Goal: Task Accomplishment & Management: Use online tool/utility

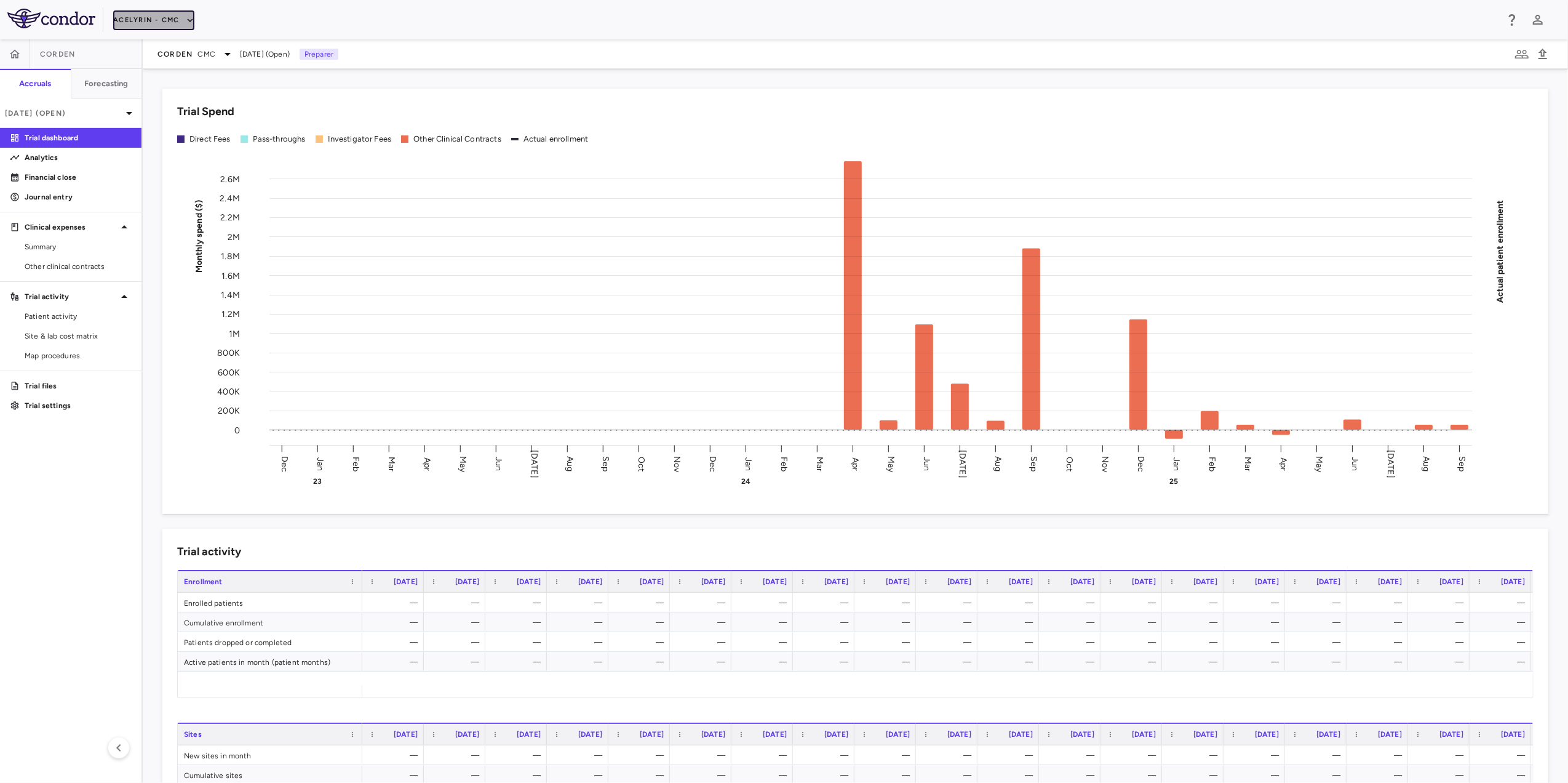
click at [182, 18] on button "Acelyrin - CMC" at bounding box center [153, 21] width 82 height 20
click at [152, 114] on li "BridgeBio, Inc." at bounding box center [165, 117] width 103 height 19
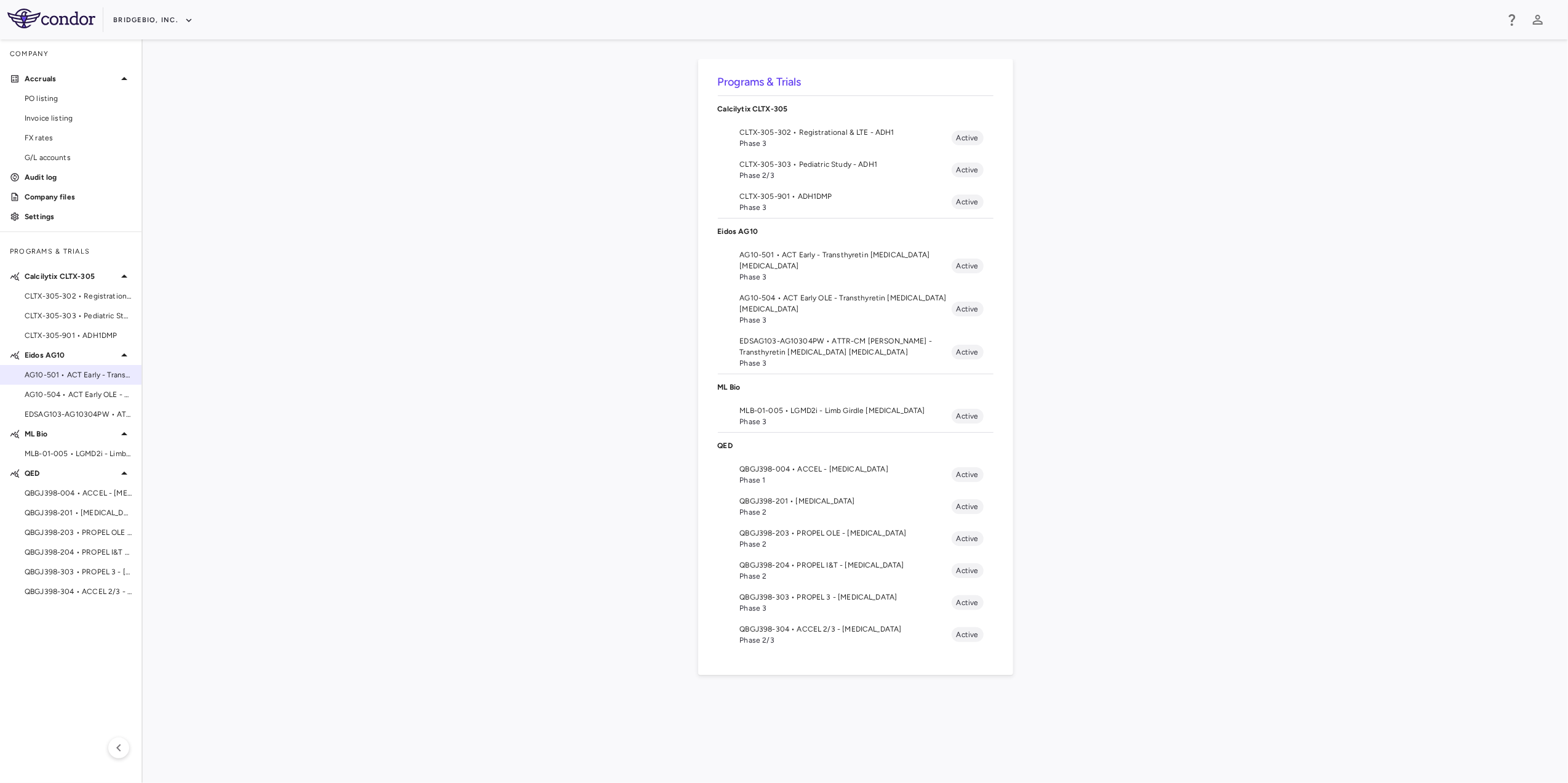
click at [91, 376] on span "AG10-501 • ACT Early - Transthyretin [MEDICAL_DATA] [MEDICAL_DATA]" at bounding box center [78, 374] width 107 height 11
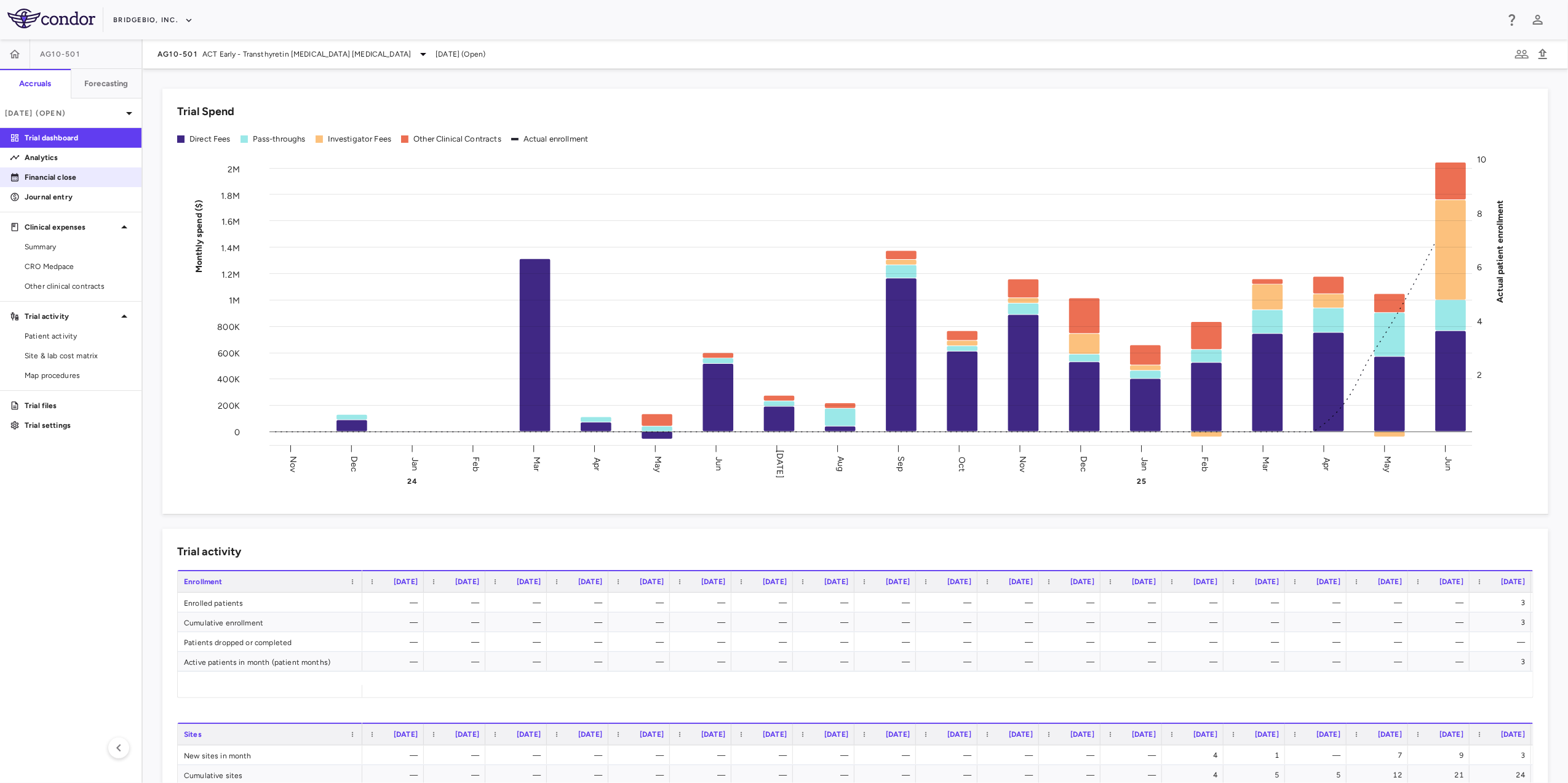
click at [87, 175] on p "Financial close" at bounding box center [78, 177] width 107 height 11
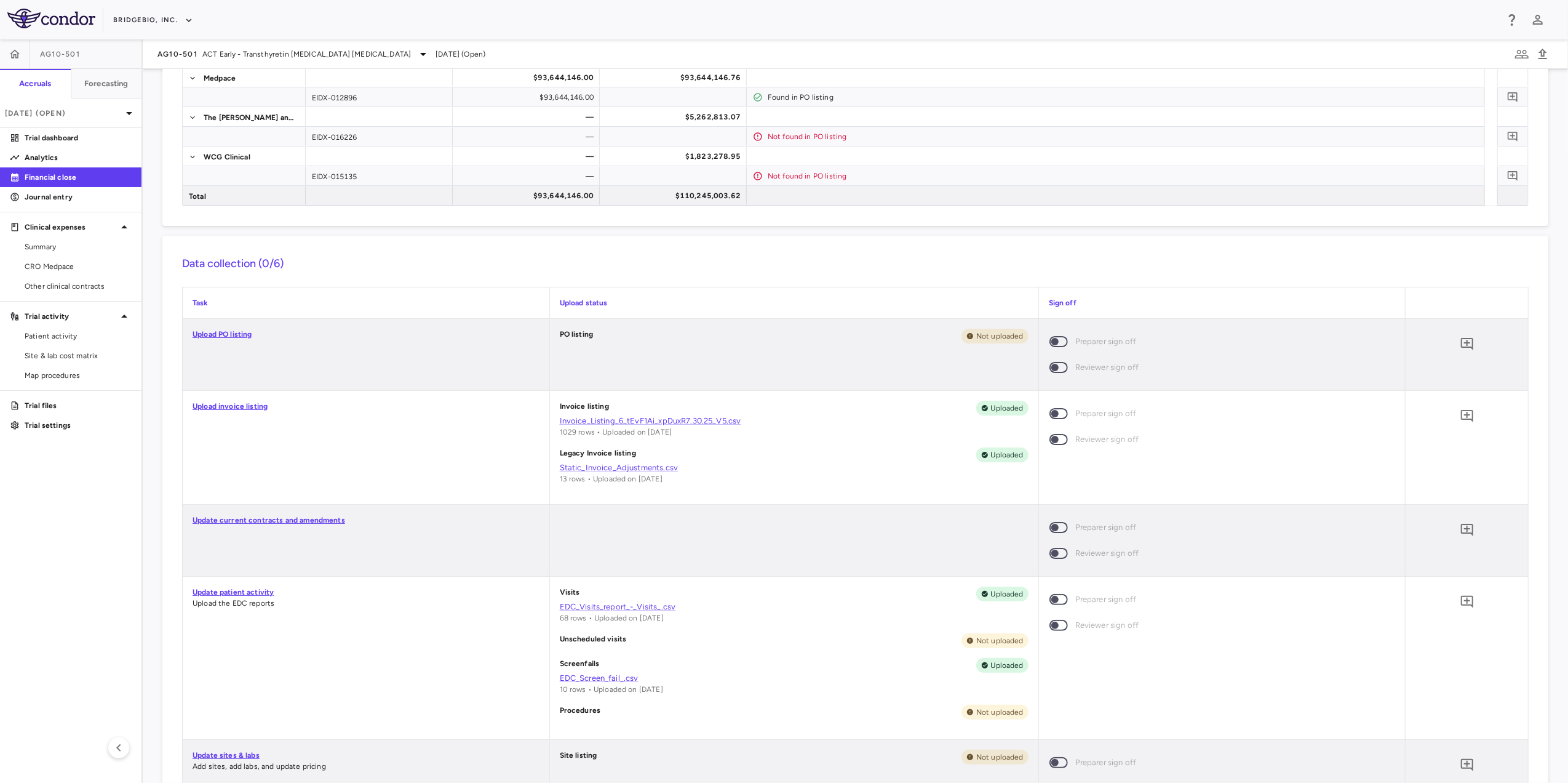
scroll to position [241, 0]
click at [218, 406] on link "Upload invoice listing" at bounding box center [230, 406] width 75 height 9
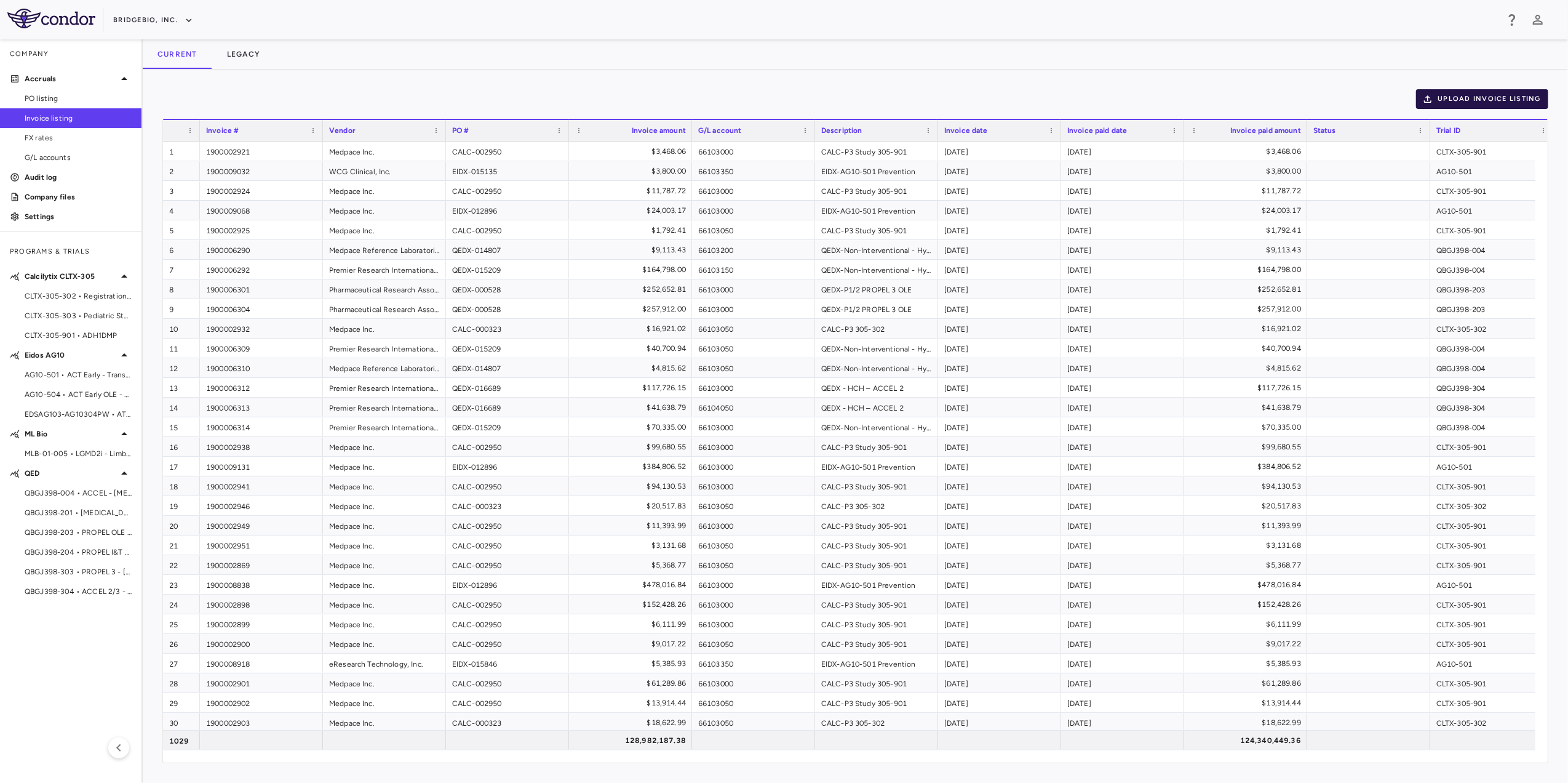
click at [1459, 94] on button "Upload invoice listing" at bounding box center [1481, 99] width 133 height 20
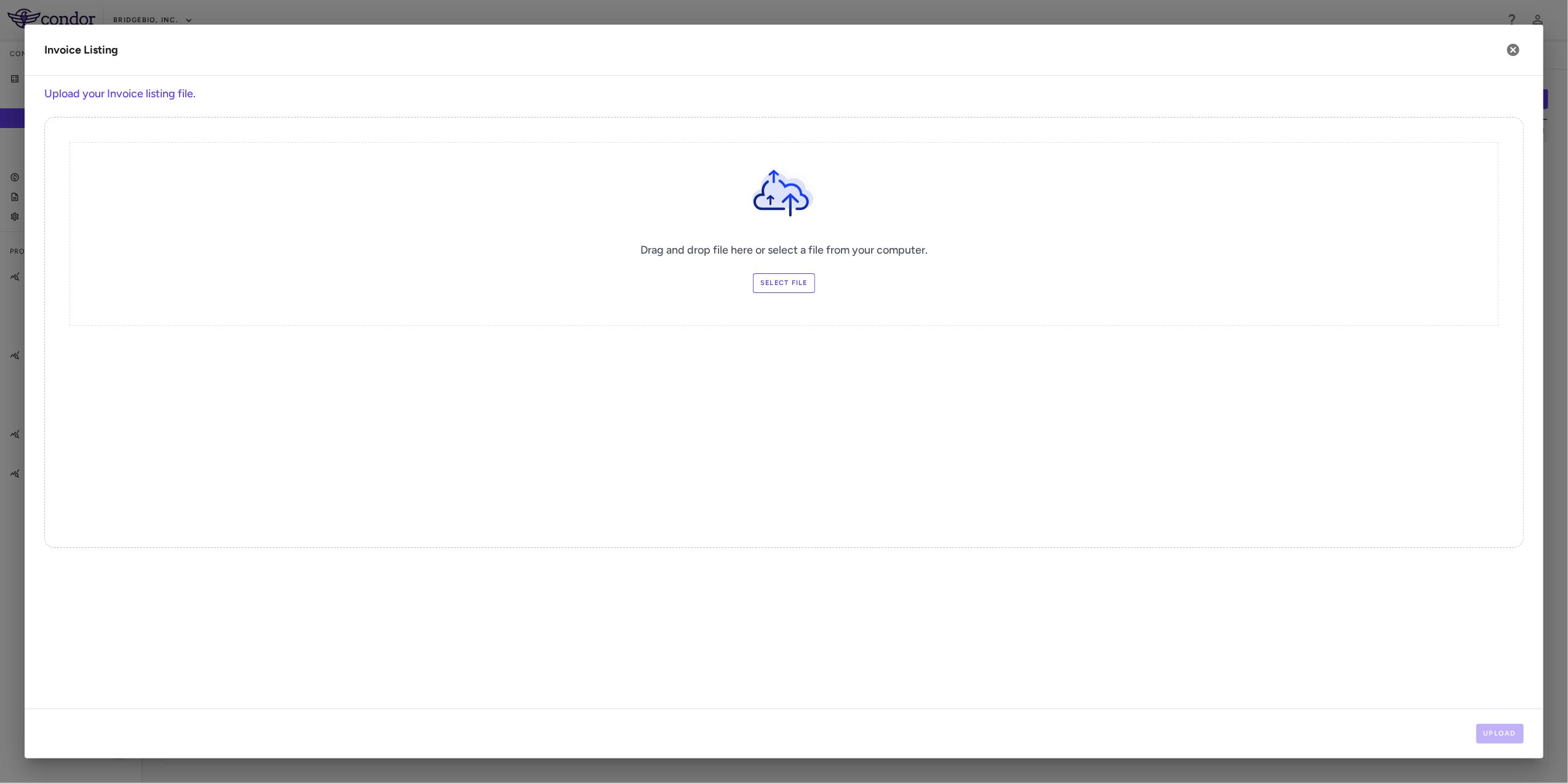
click at [765, 283] on label "Select file" at bounding box center [784, 283] width 62 height 20
click at [0, 0] on input "Select file" at bounding box center [0, 0] width 0 height 0
click at [1486, 737] on button "Upload" at bounding box center [1500, 734] width 48 height 20
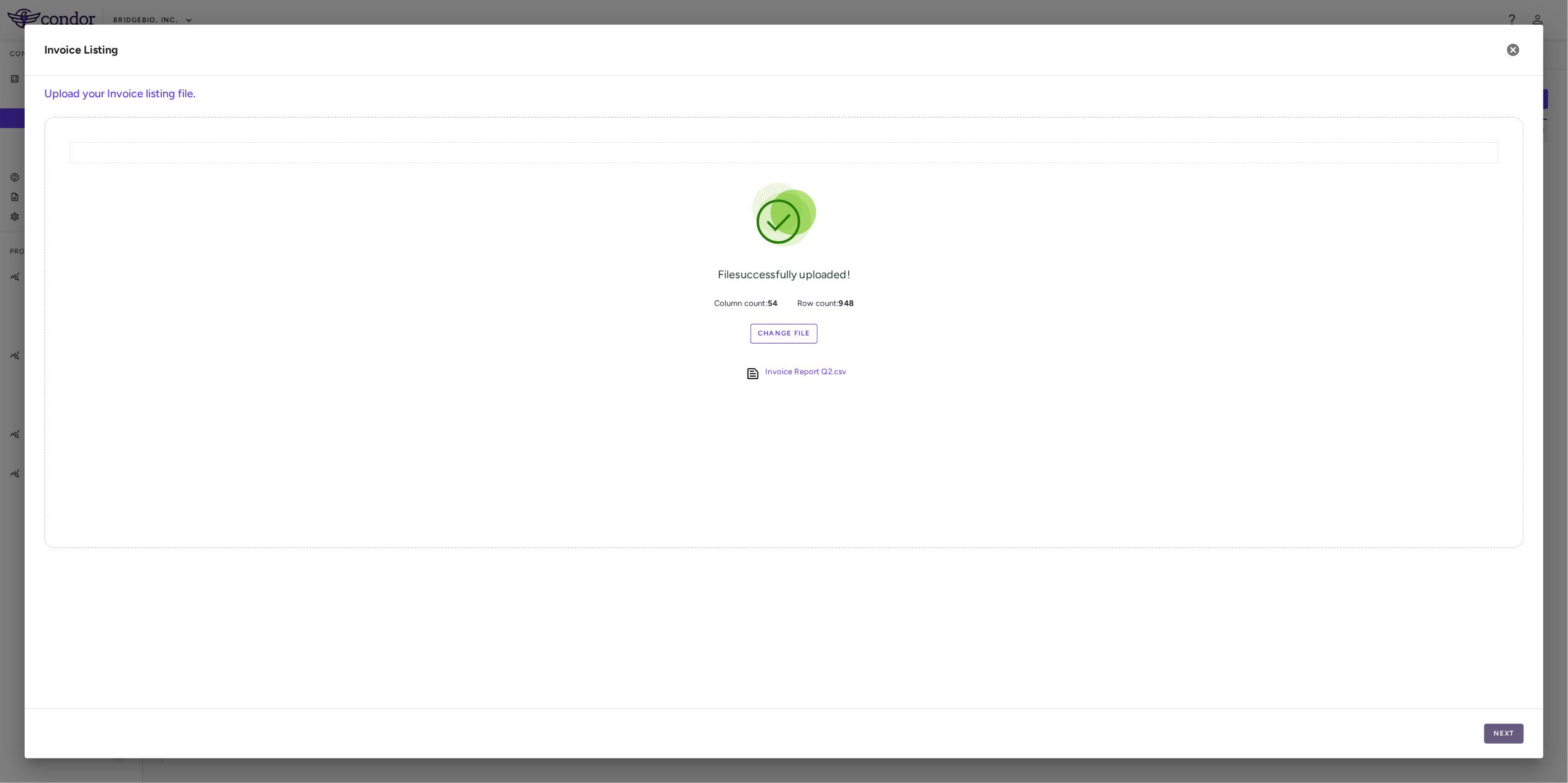
click at [1511, 733] on button "Next" at bounding box center [1504, 734] width 39 height 20
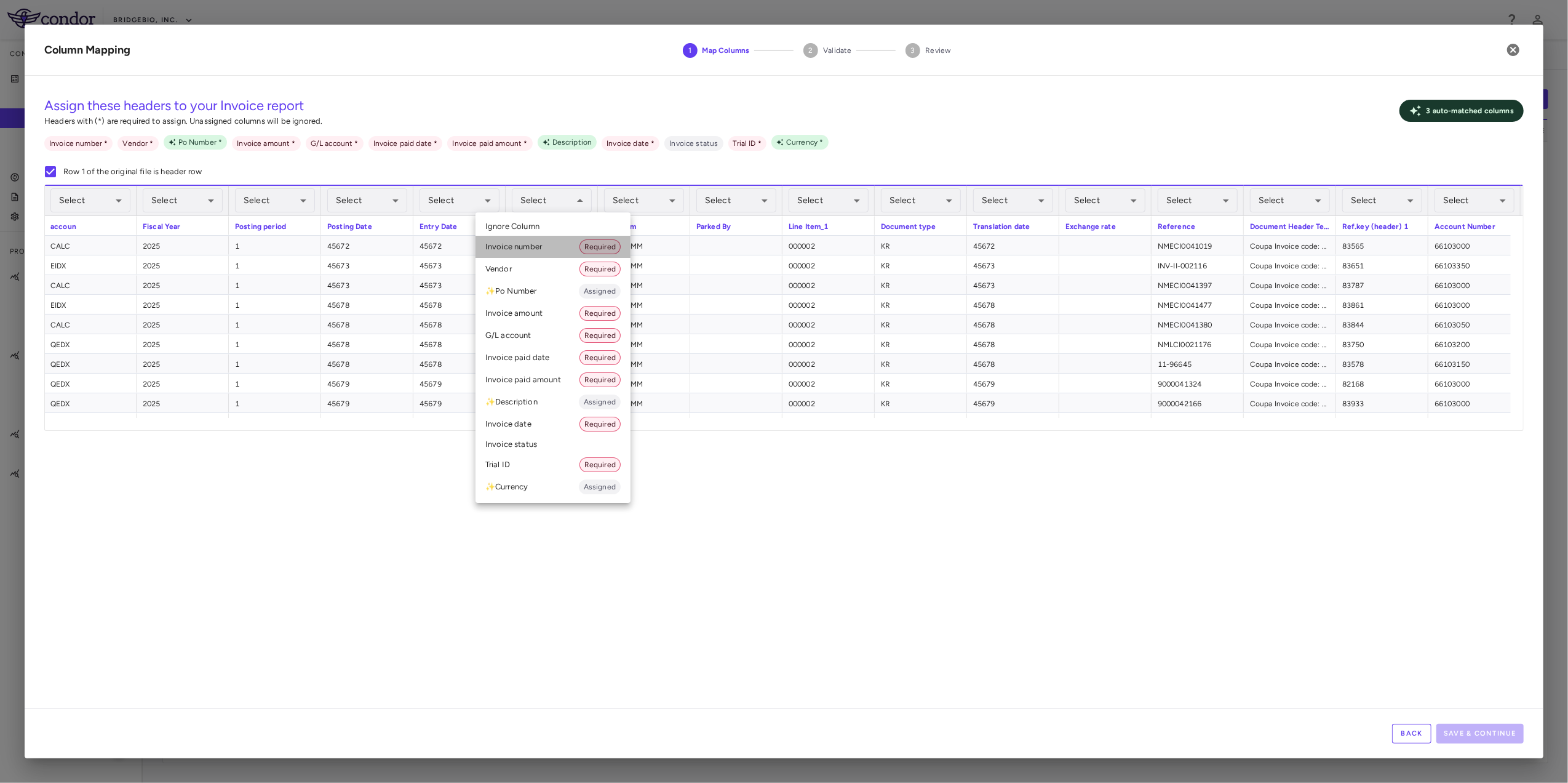
click at [561, 247] on li "Invoice number Required" at bounding box center [553, 247] width 155 height 23
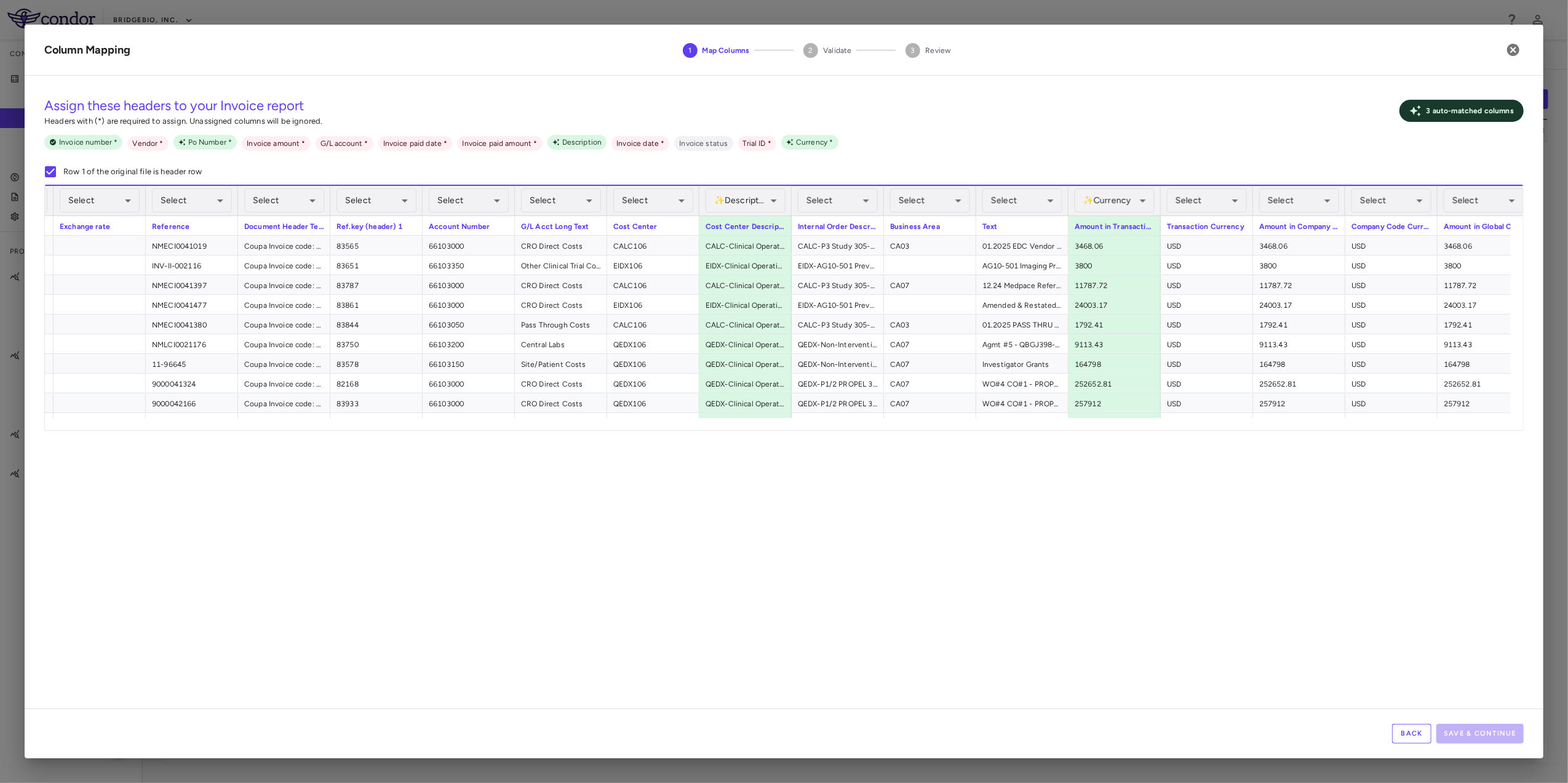
scroll to position [0, 1902]
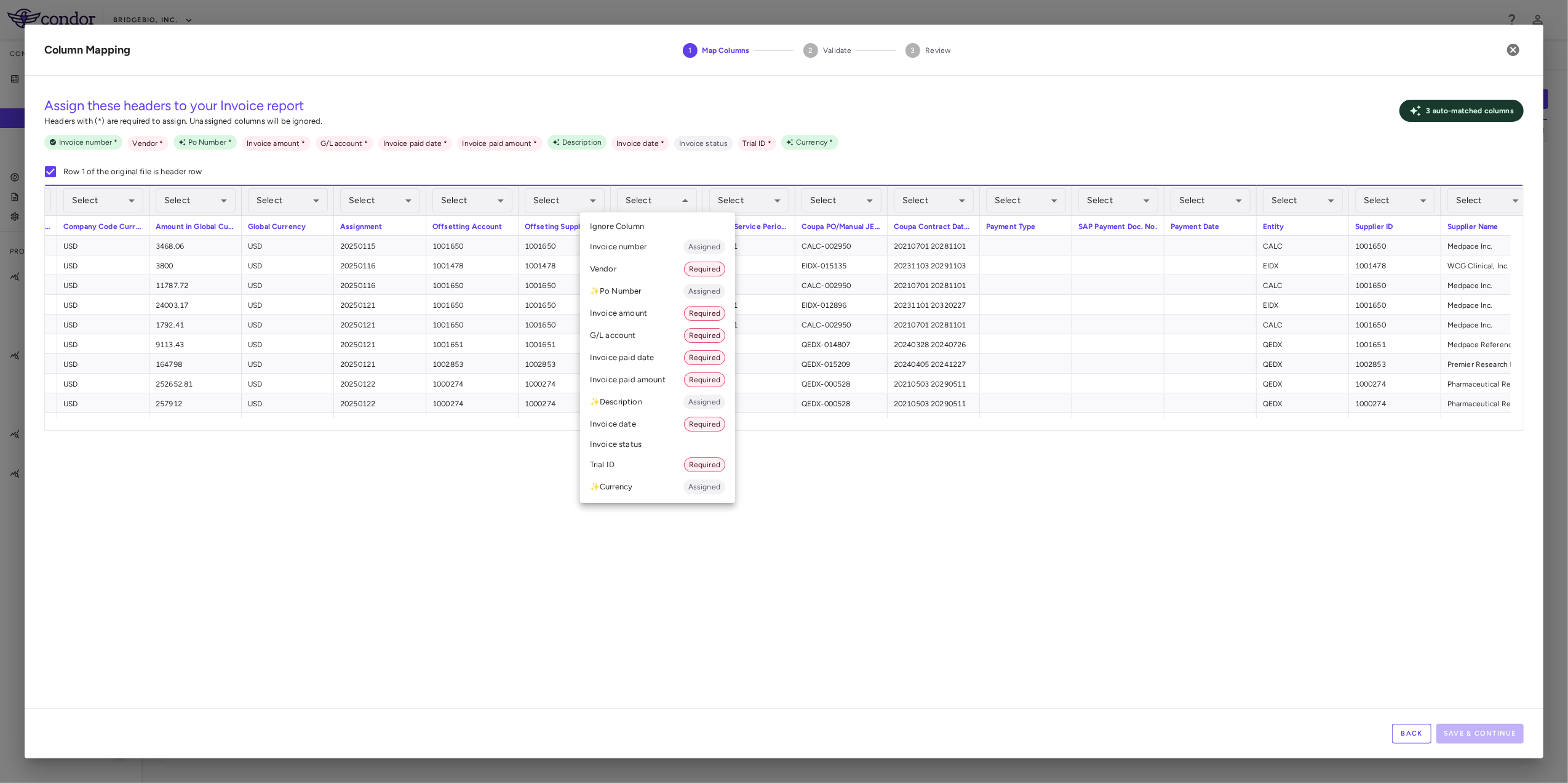
click at [641, 273] on li "Vendor Required" at bounding box center [658, 269] width 155 height 23
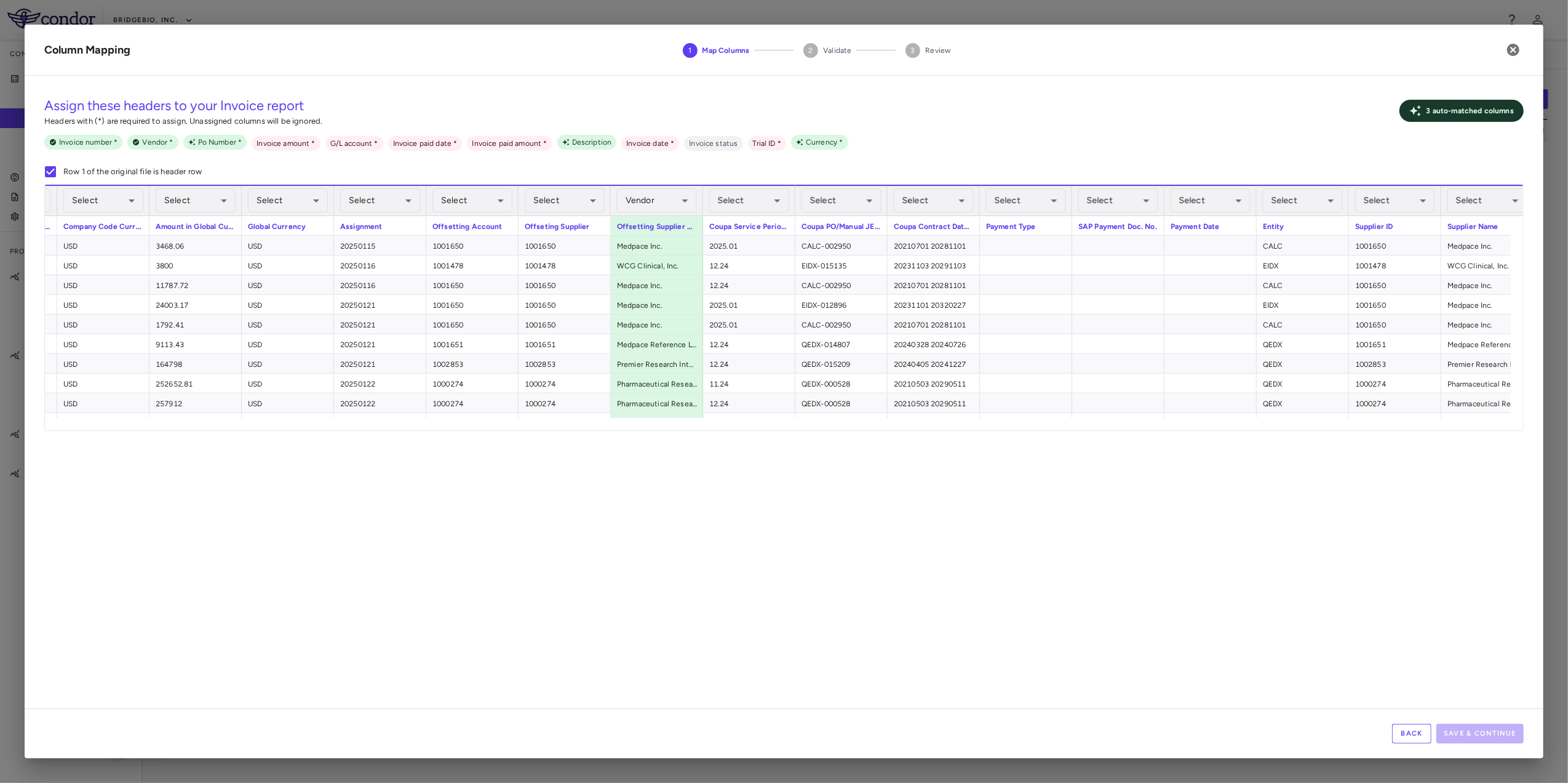
click at [861, 187] on div "Select ​" at bounding box center [841, 201] width 80 height 30
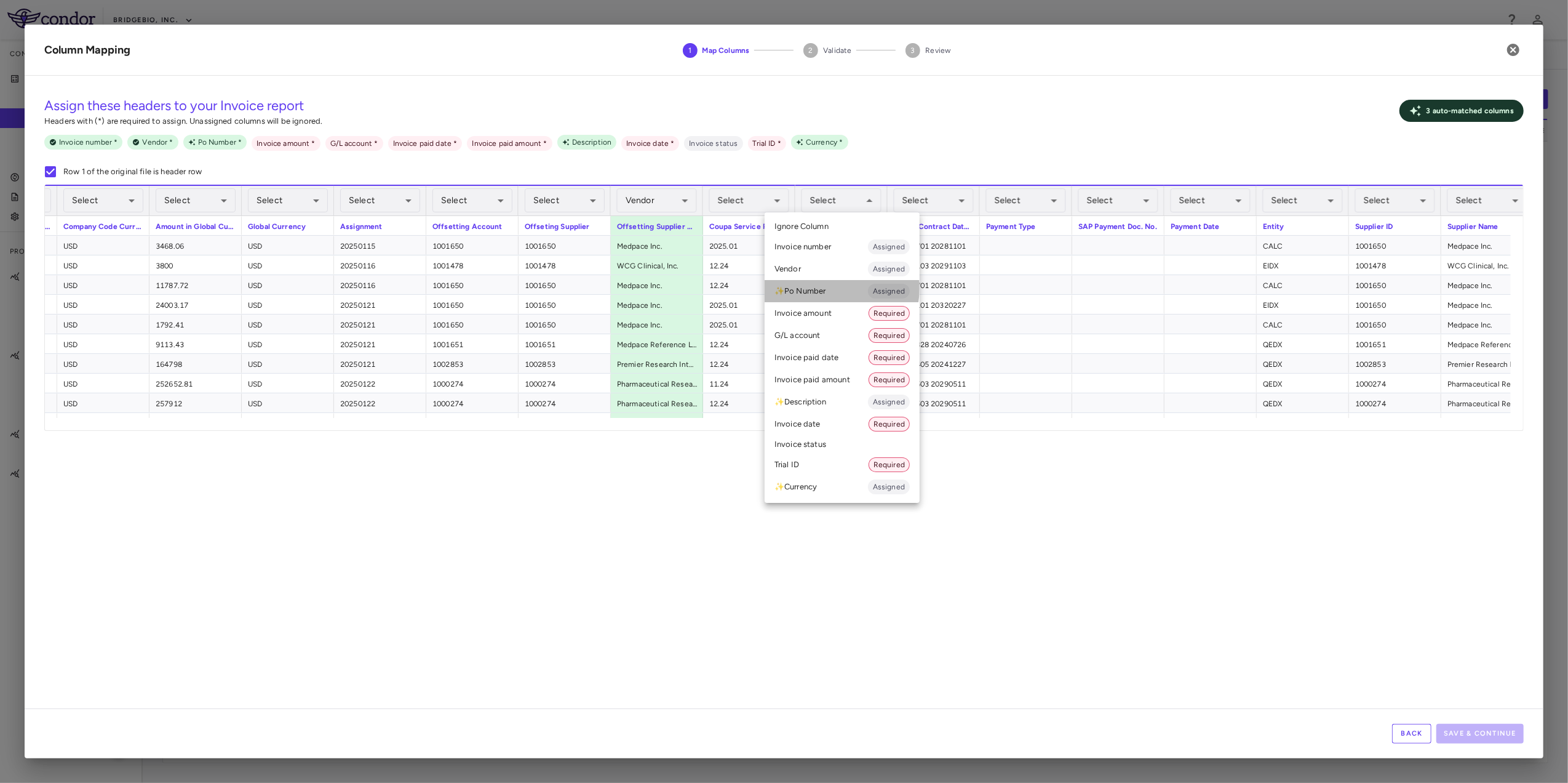
click at [828, 288] on li "✨ Po Number Assigned" at bounding box center [842, 291] width 155 height 23
click at [842, 293] on li "✨ Po Number Assigned" at bounding box center [842, 291] width 155 height 23
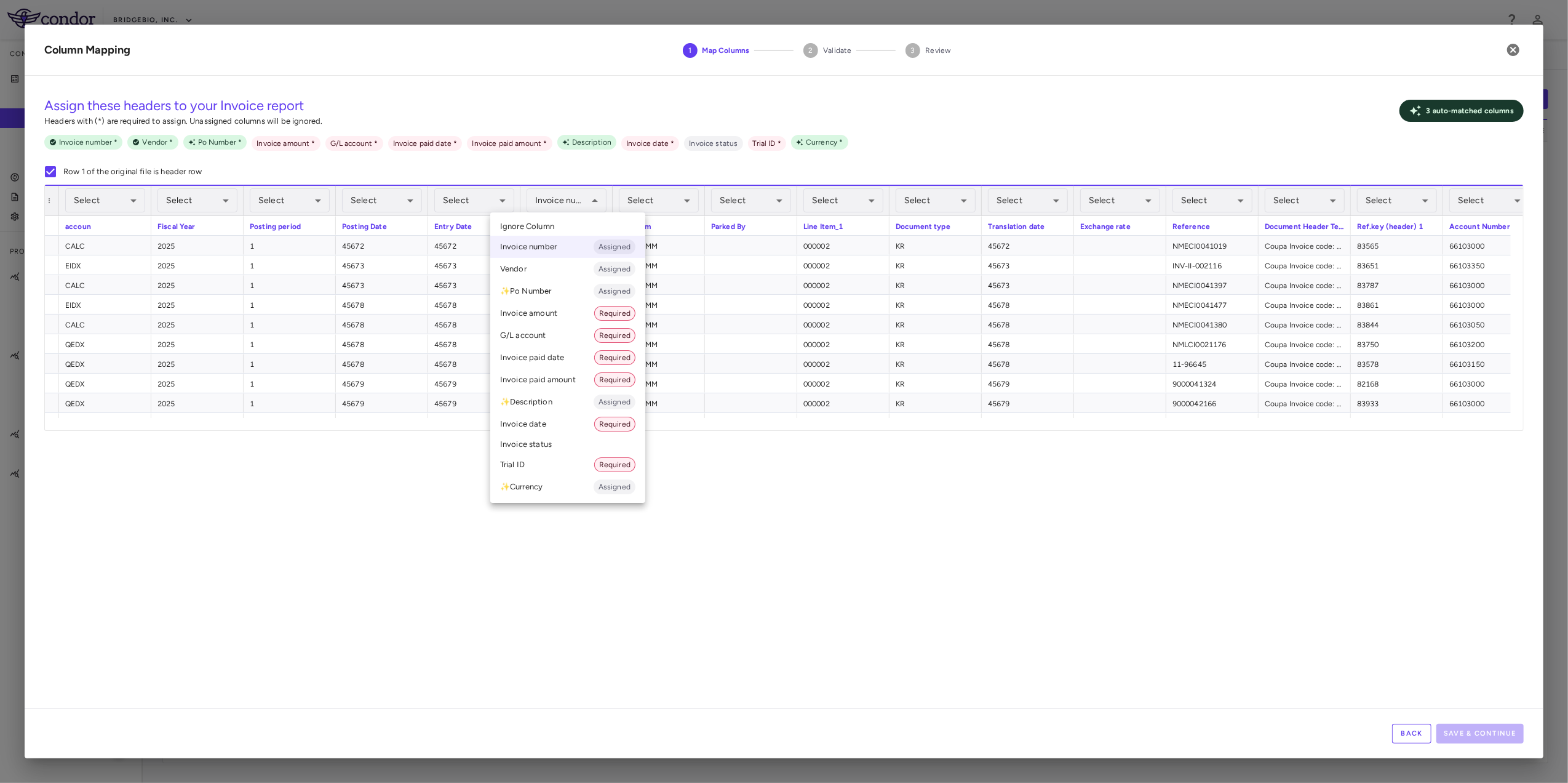
click at [556, 293] on li "✨ Po Number Assigned" at bounding box center [568, 291] width 155 height 23
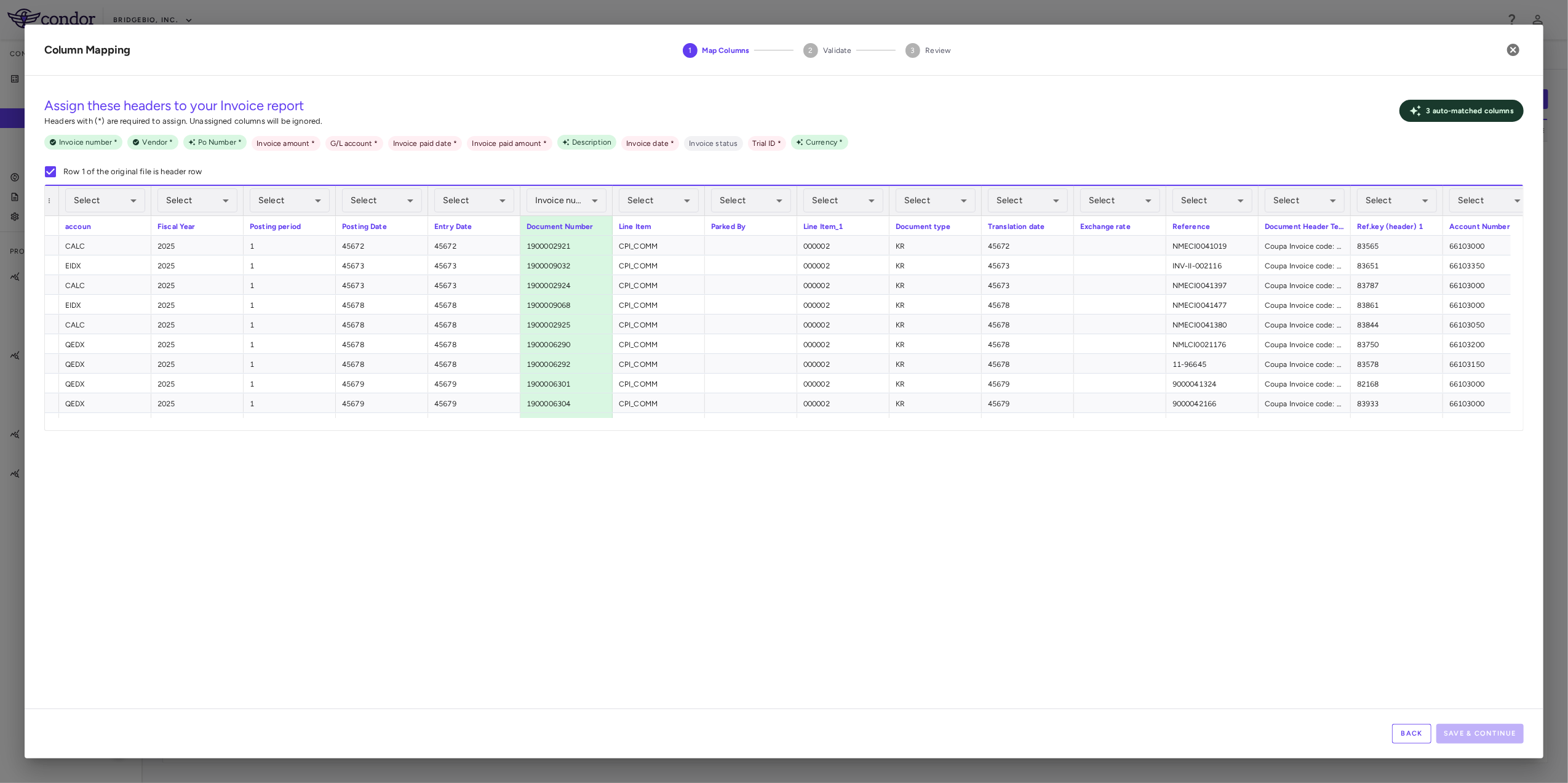
click at [1482, 112] on p "3 auto- matched column s" at bounding box center [1470, 110] width 87 height 11
click at [229, 144] on span "Po Number *" at bounding box center [219, 142] width 54 height 11
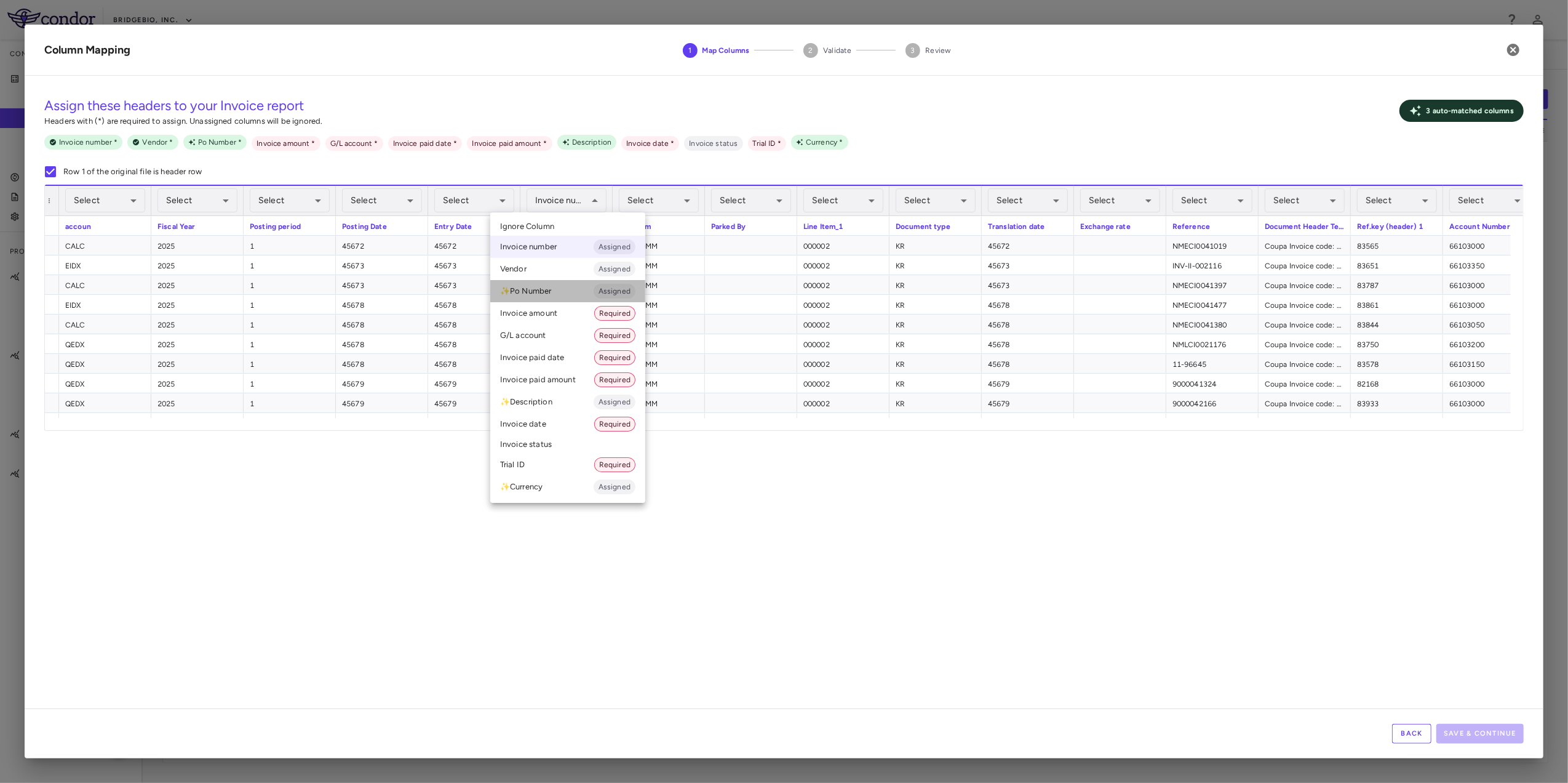
click at [573, 288] on li "✨ Po Number Assigned" at bounding box center [568, 291] width 155 height 23
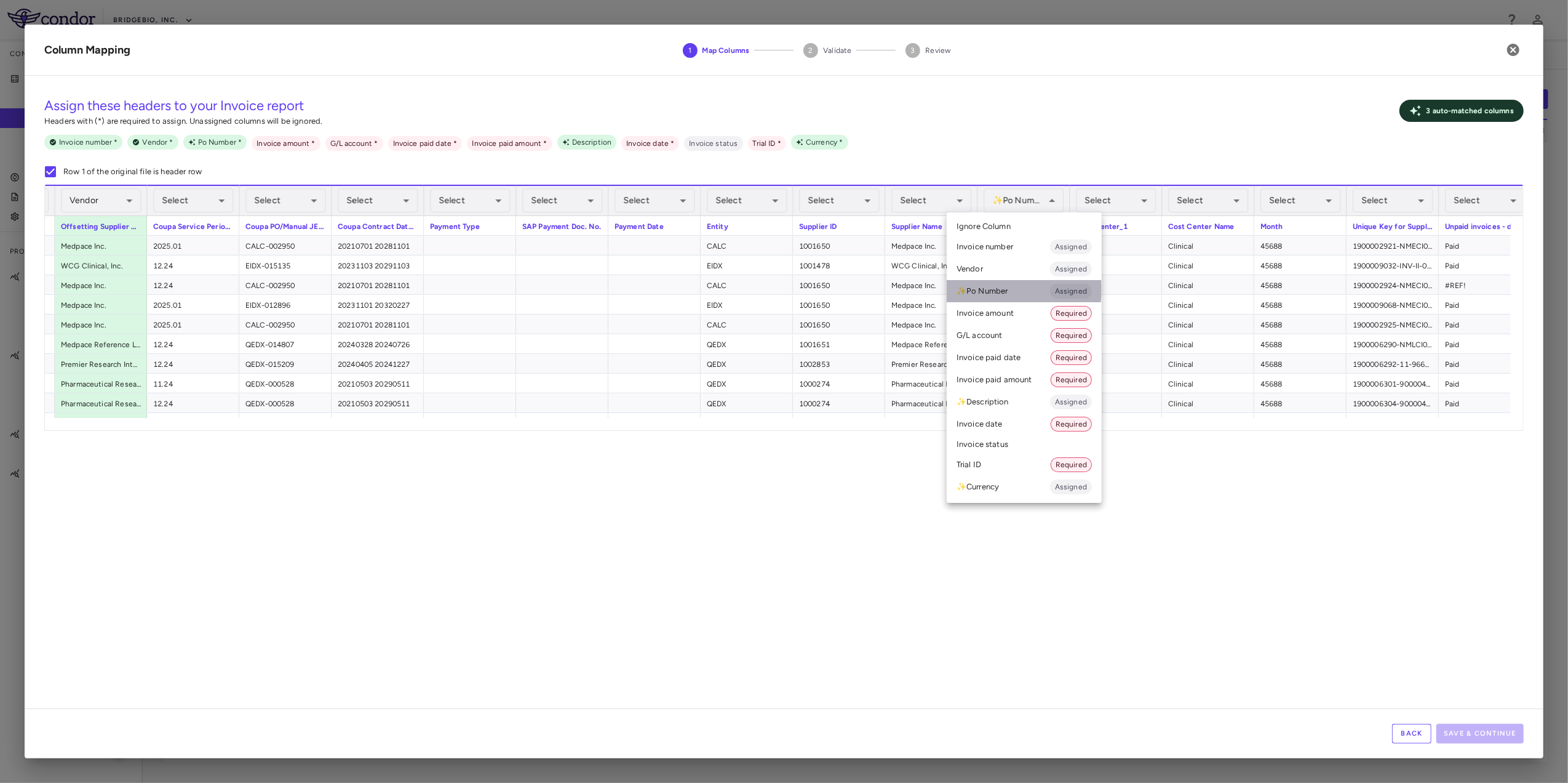
click at [1003, 289] on li "✨ Po Number Assigned" at bounding box center [1024, 291] width 155 height 23
click at [1020, 313] on li "Invoice amount Required" at bounding box center [1024, 313] width 155 height 23
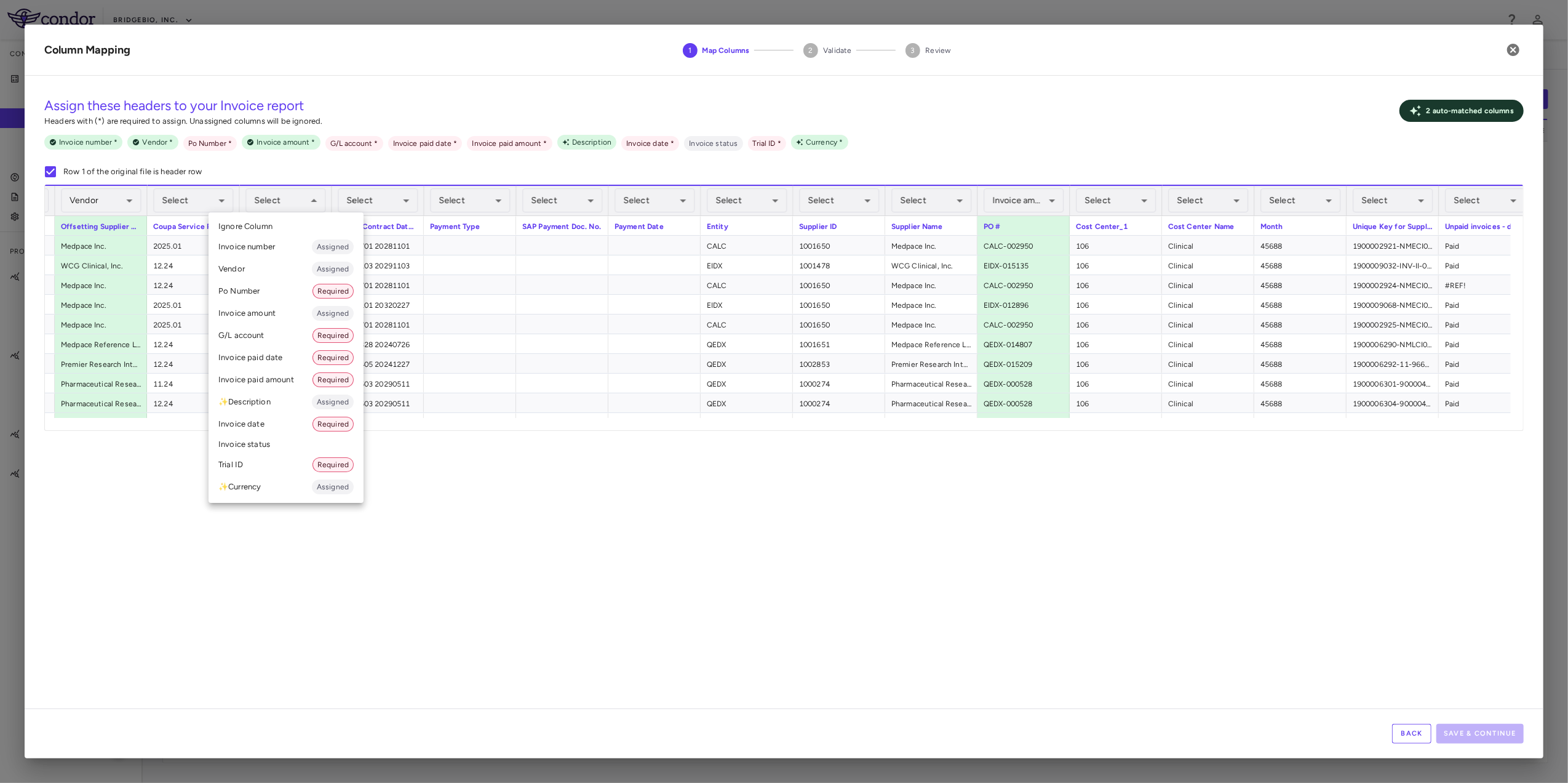
click at [262, 295] on li "Po Number Required" at bounding box center [286, 291] width 155 height 23
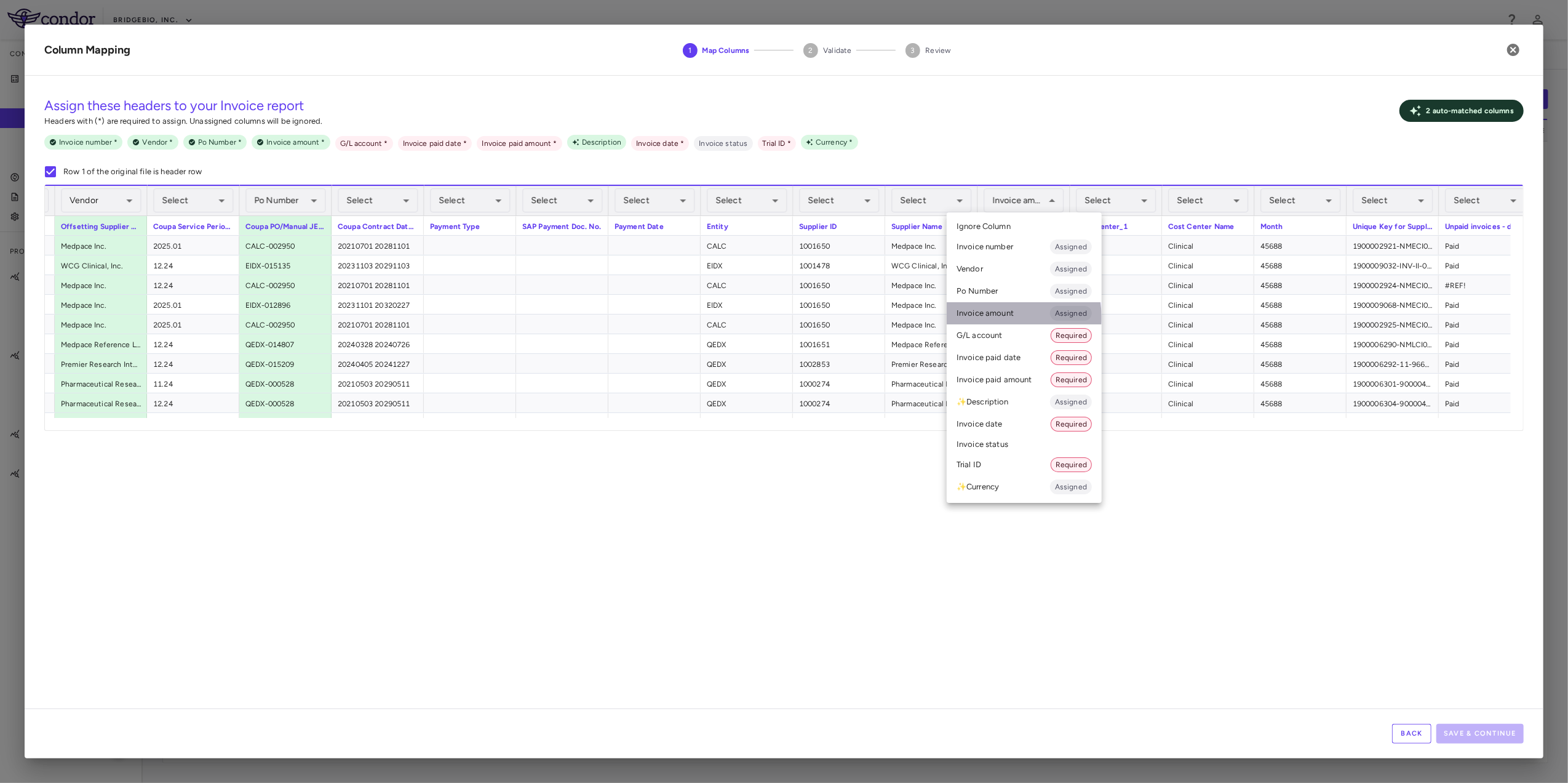
click at [1005, 318] on li "Invoice amount Assigned" at bounding box center [1024, 313] width 155 height 23
click at [1159, 422] on div at bounding box center [784, 392] width 1568 height 783
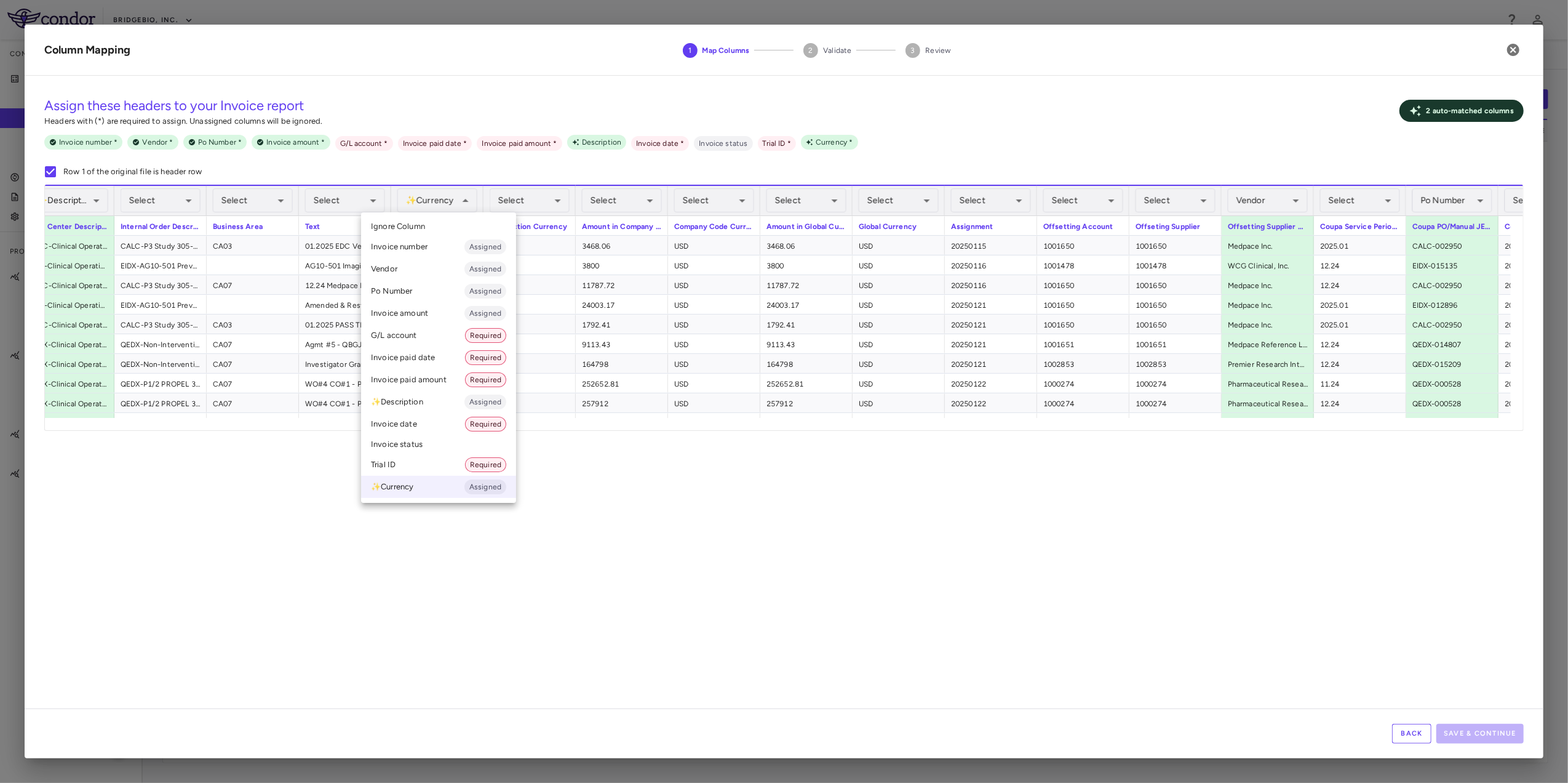
click at [444, 314] on li "Invoice amount Assigned" at bounding box center [438, 313] width 155 height 23
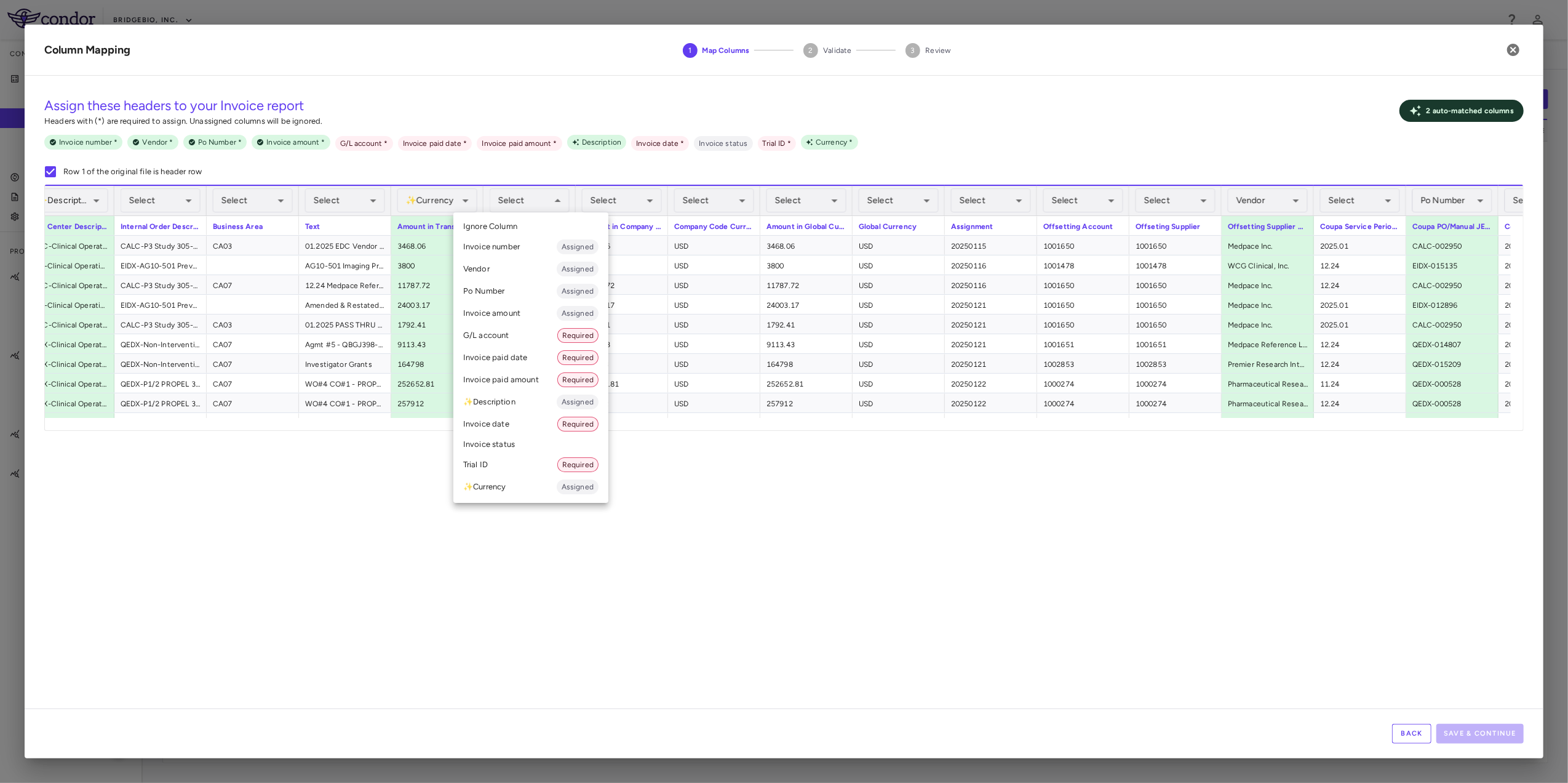
click at [510, 488] on li "✨ Currency Assigned" at bounding box center [531, 487] width 155 height 23
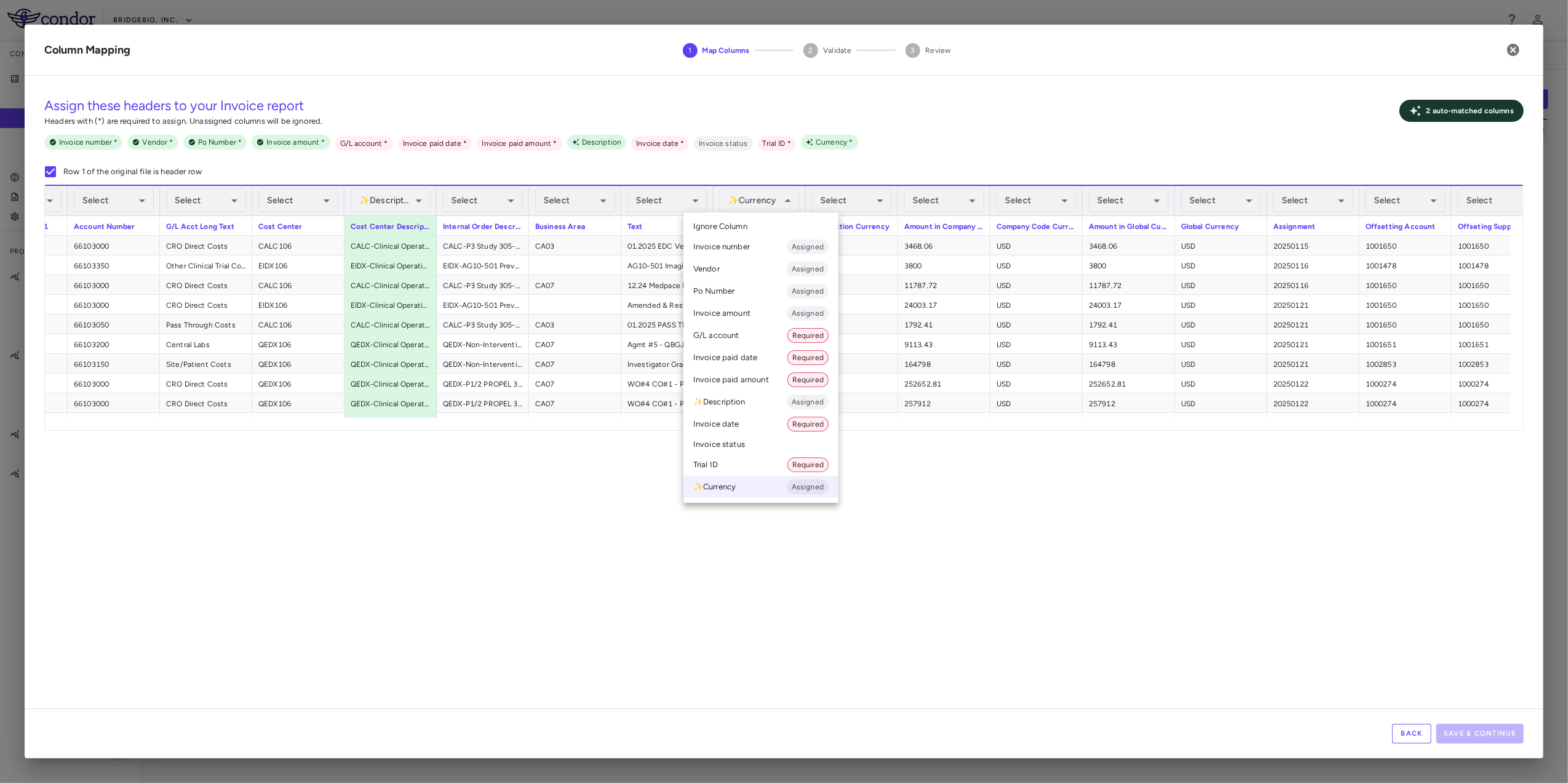
click at [754, 342] on li "G/L account Required" at bounding box center [761, 335] width 155 height 23
click at [744, 317] on li "Invoice amount Assigned" at bounding box center [761, 313] width 155 height 23
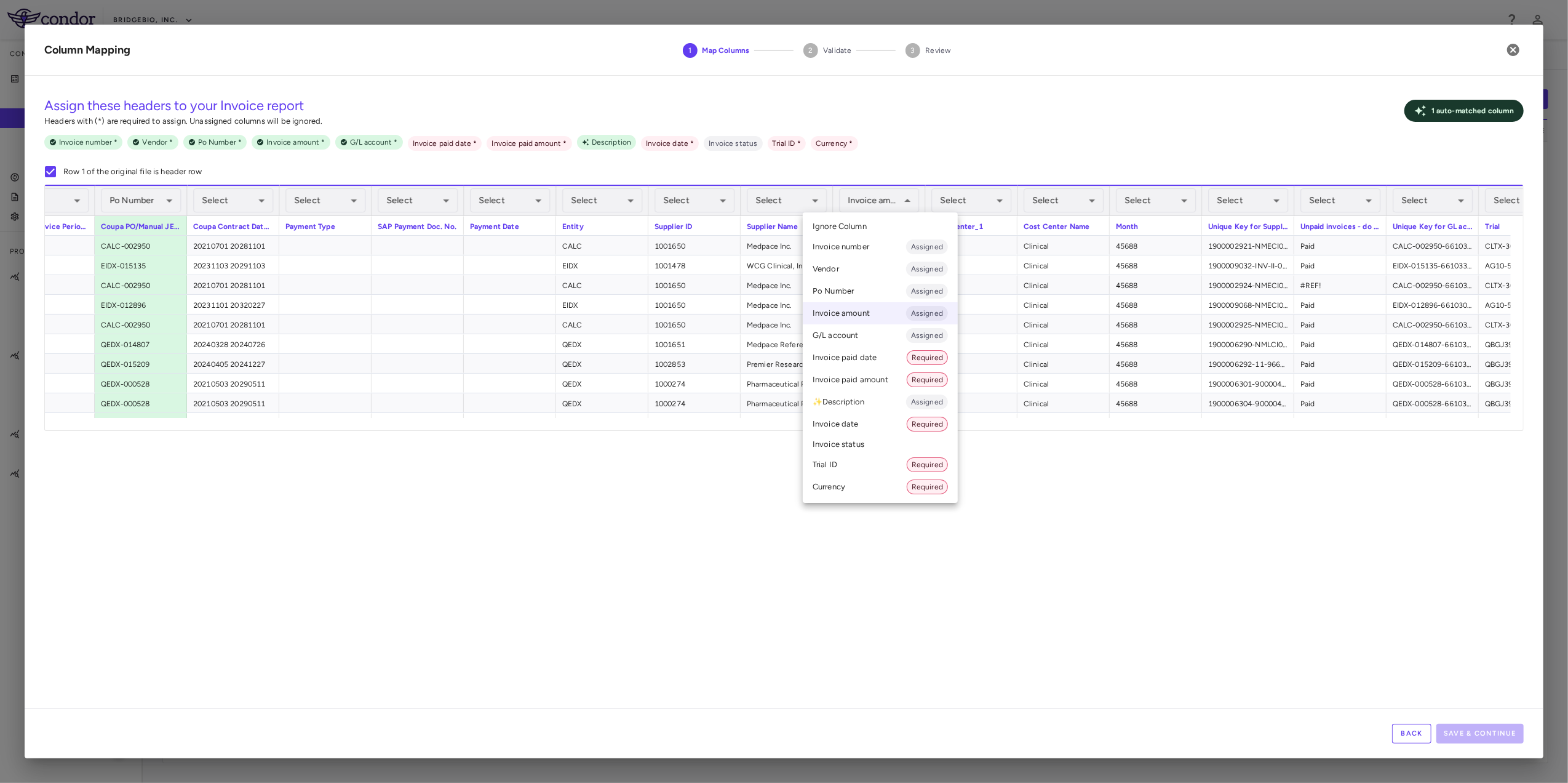
click at [1136, 439] on div at bounding box center [784, 392] width 1568 height 783
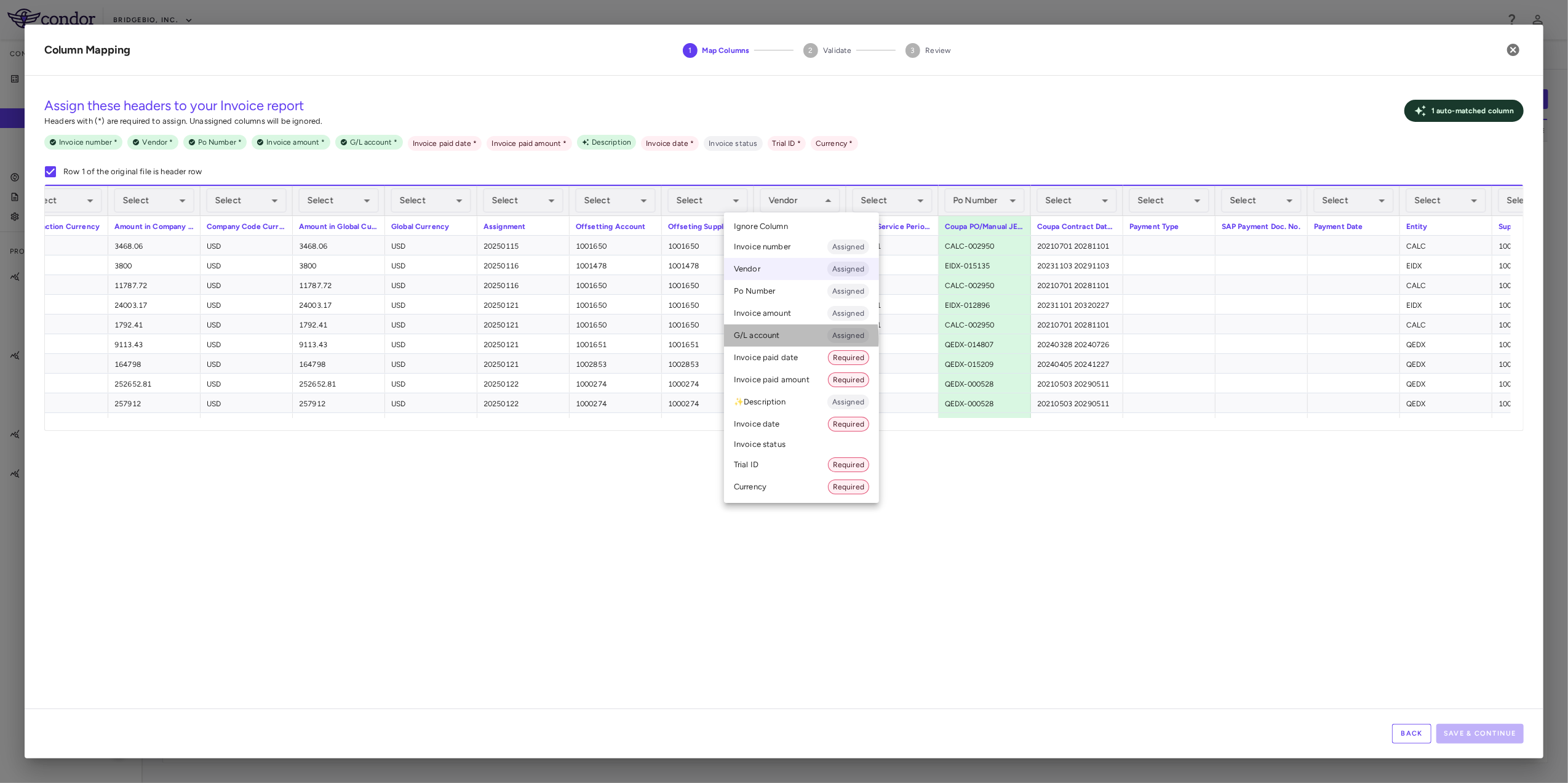
click at [798, 338] on li "G/L account Assigned" at bounding box center [802, 335] width 155 height 23
click at [784, 337] on li "G/L account Assigned" at bounding box center [802, 335] width 155 height 23
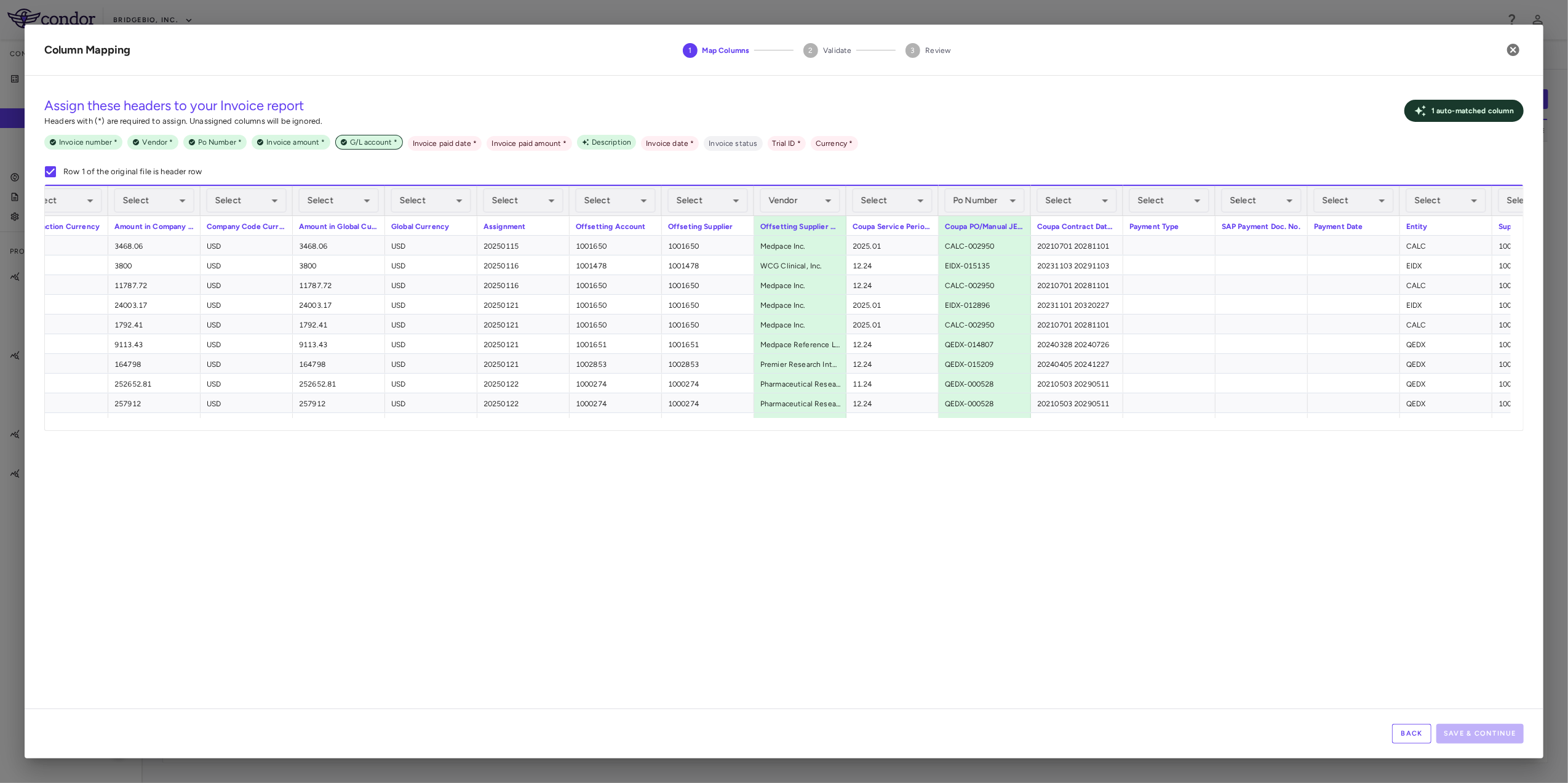
click at [382, 141] on span "G/L account *" at bounding box center [374, 142] width 58 height 11
click at [602, 144] on span "Description" at bounding box center [611, 142] width 50 height 11
click at [1408, 740] on button "Back" at bounding box center [1412, 734] width 39 height 20
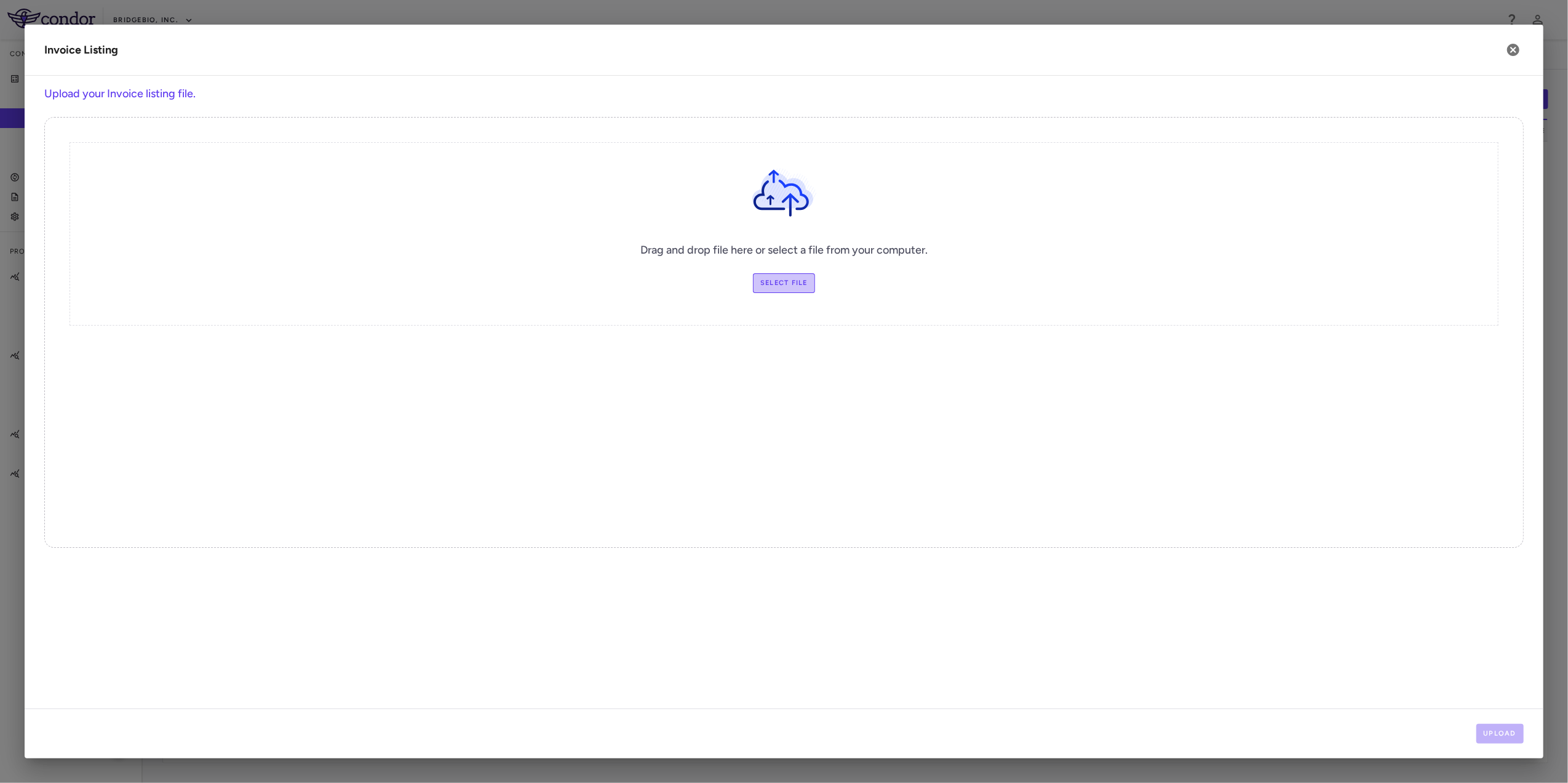
click at [784, 282] on label "Select file" at bounding box center [784, 283] width 62 height 20
click at [0, 0] on input "Select file" at bounding box center [0, 0] width 0 height 0
click at [1511, 735] on button "Upload" at bounding box center [1500, 734] width 48 height 20
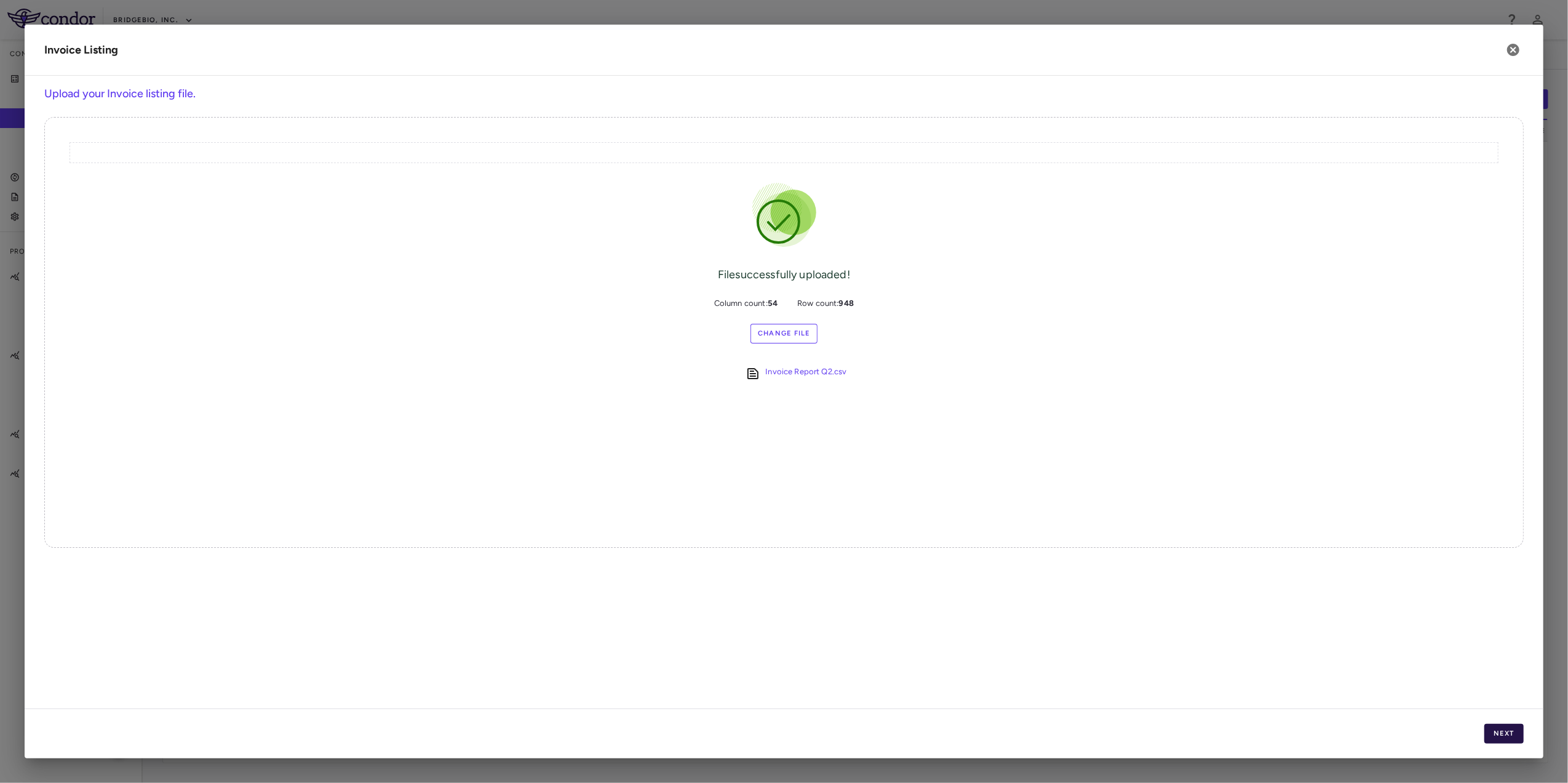
click at [1490, 739] on button "Next" at bounding box center [1504, 734] width 39 height 20
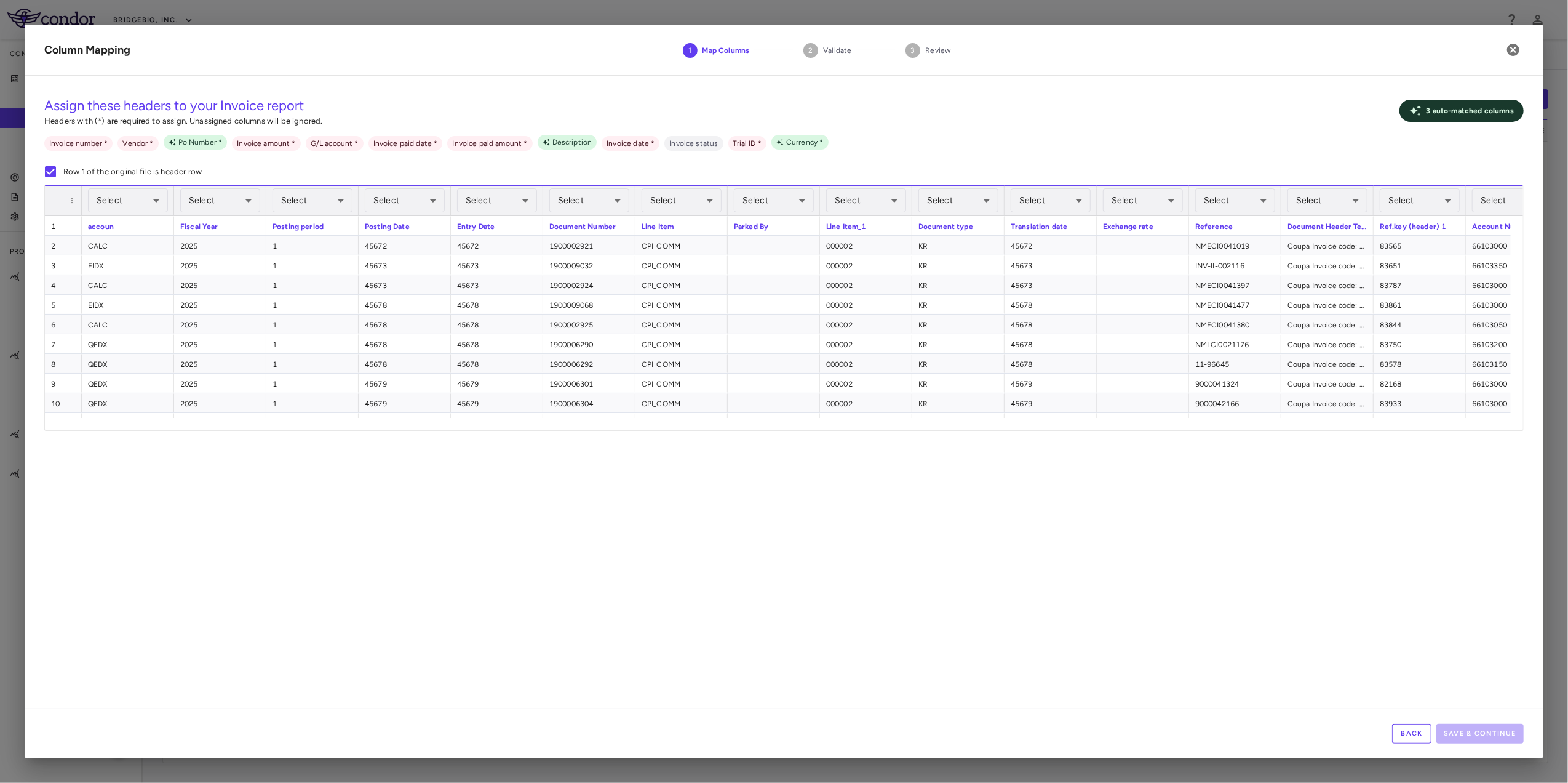
click at [1455, 109] on p "3 auto- matched column s" at bounding box center [1470, 110] width 87 height 11
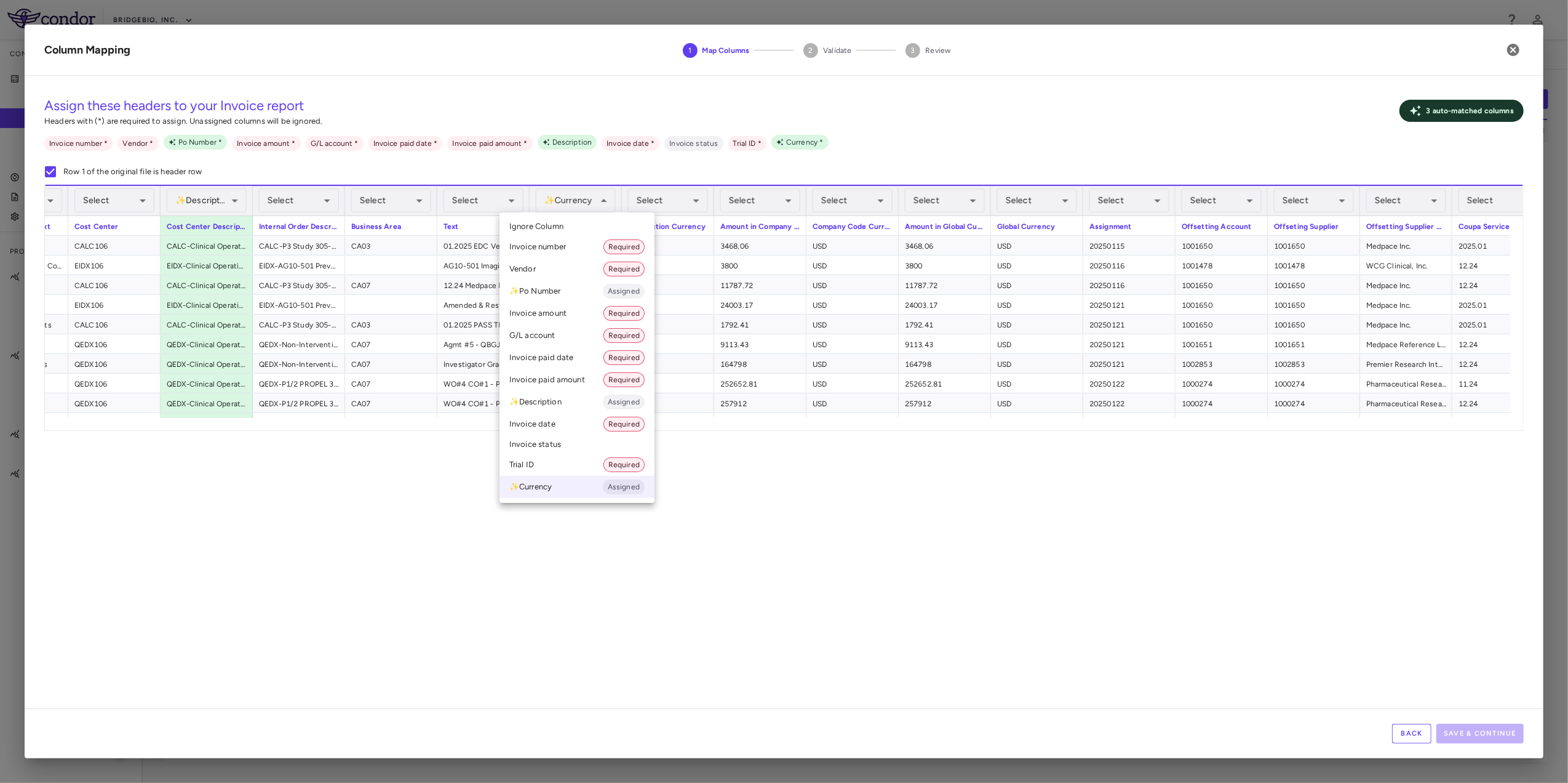
click at [692, 185] on div at bounding box center [784, 392] width 1568 height 783
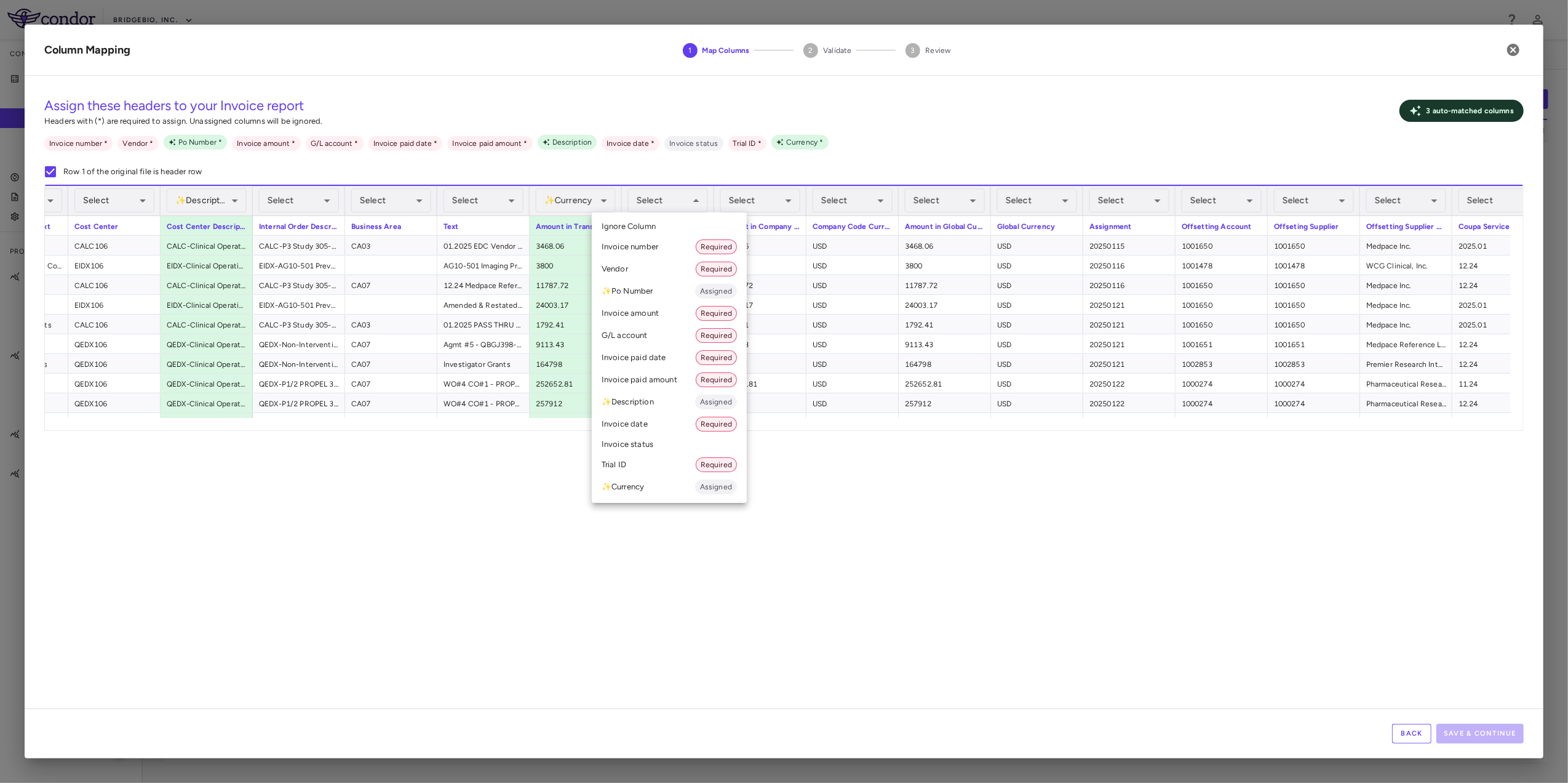
click at [588, 193] on div at bounding box center [784, 392] width 1568 height 783
click at [658, 481] on li "✨ Currency Assigned" at bounding box center [669, 487] width 155 height 23
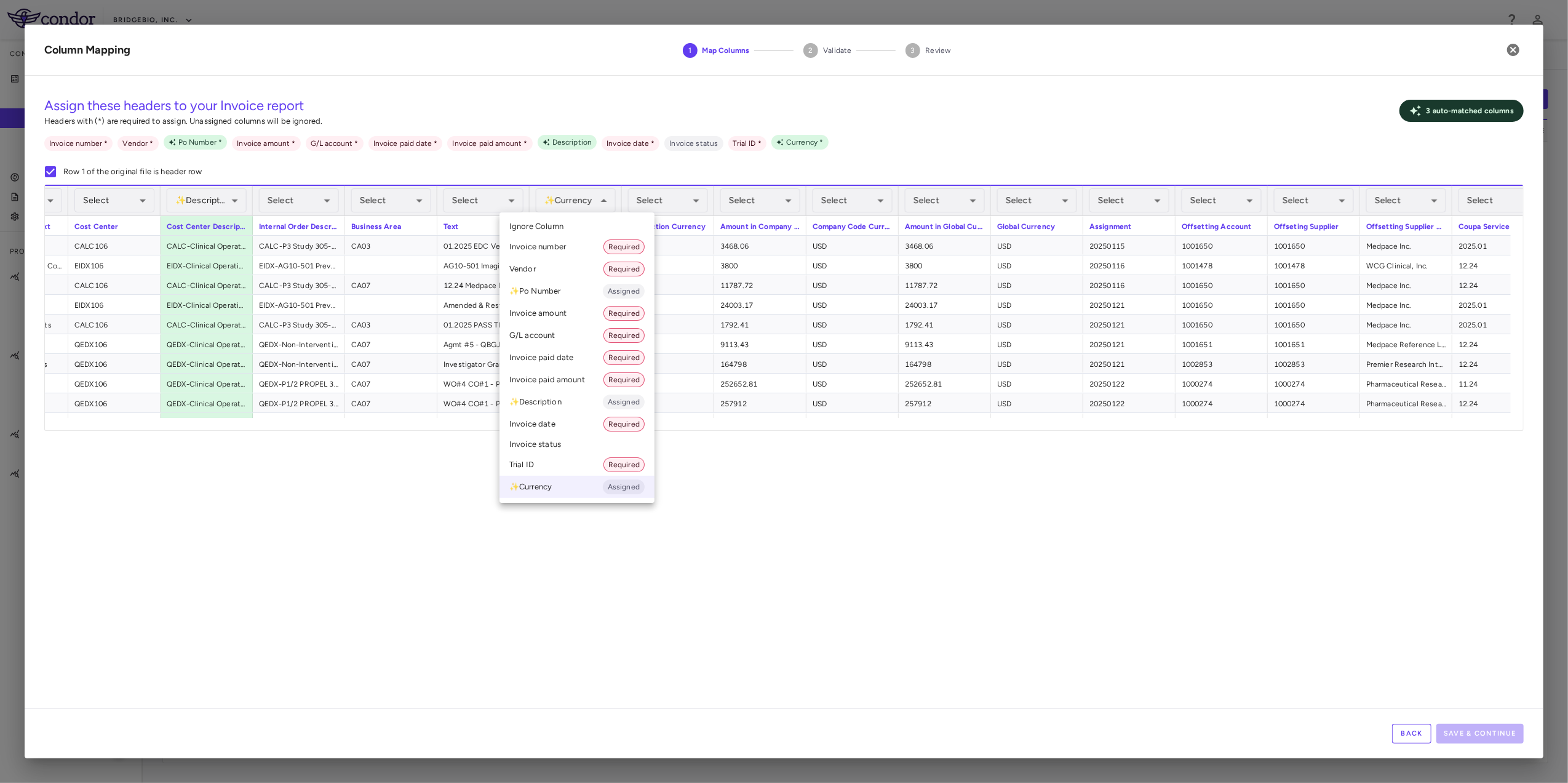
click at [576, 311] on li "Invoice amount Required" at bounding box center [577, 313] width 155 height 23
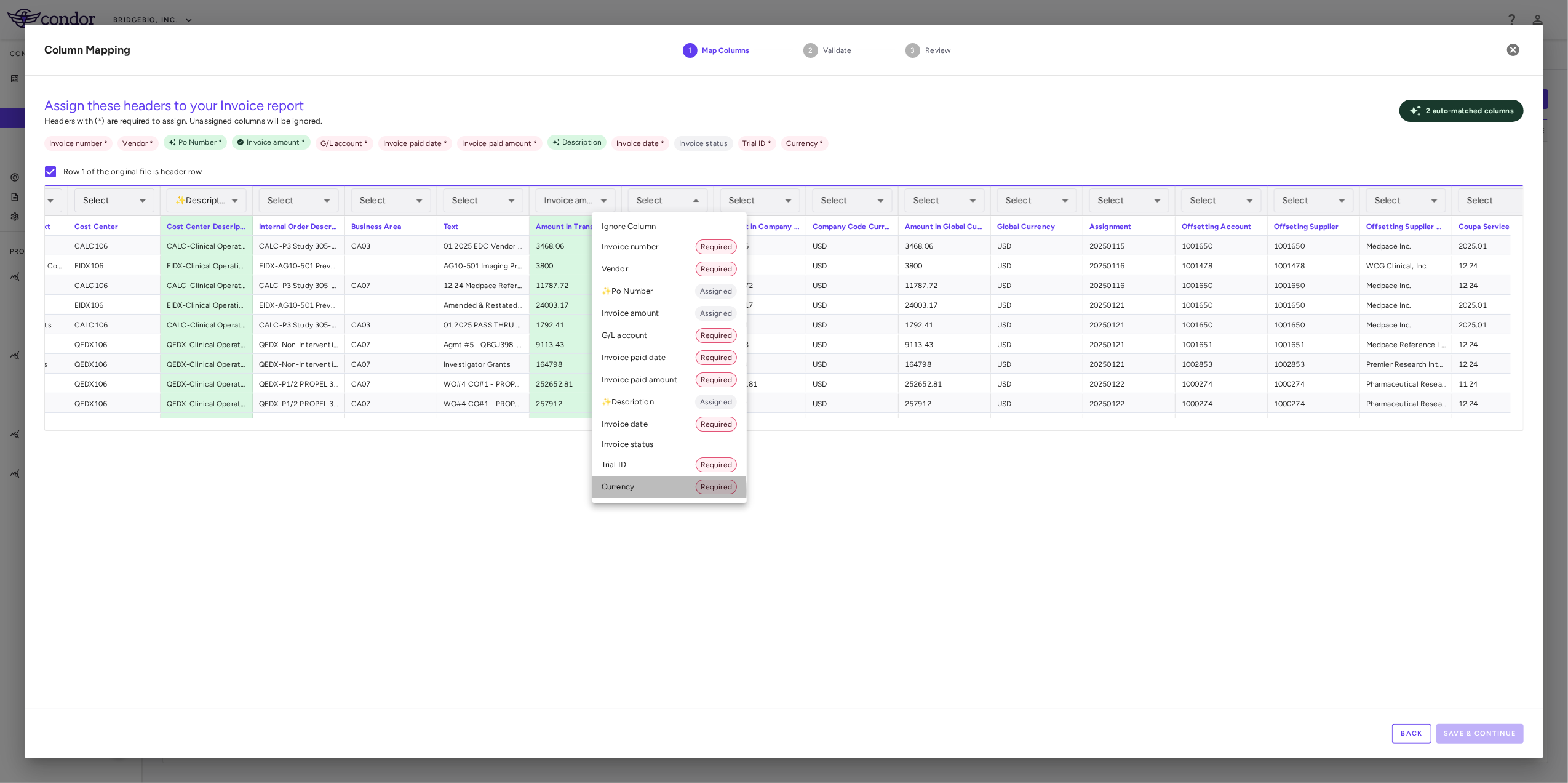
click at [640, 491] on li "Currency Required" at bounding box center [669, 487] width 155 height 23
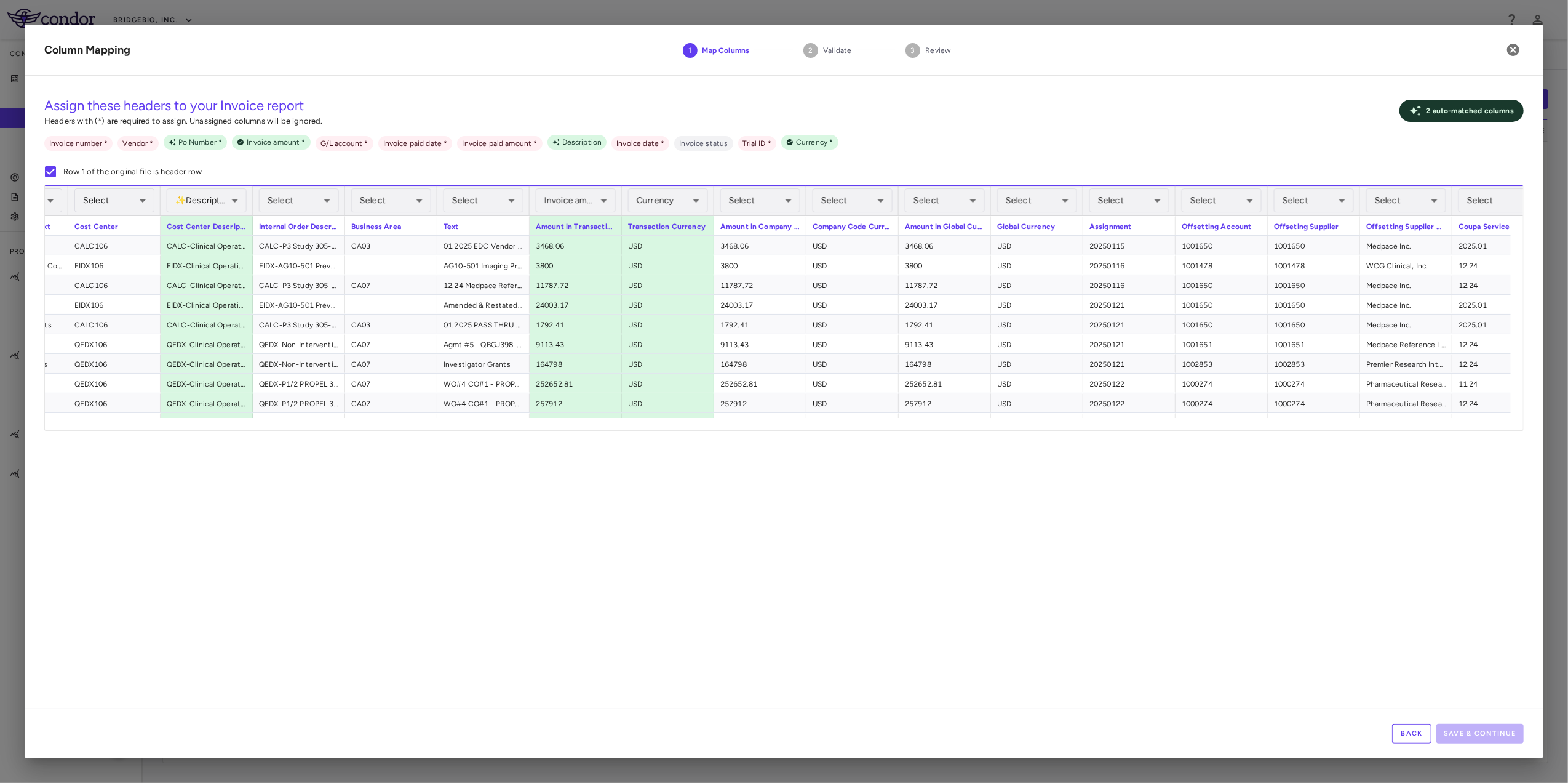
drag, startPoint x: 586, startPoint y: 417, endPoint x: 547, endPoint y: 419, distance: 39.1
click at [547, 419] on div at bounding box center [778, 424] width 1466 height 13
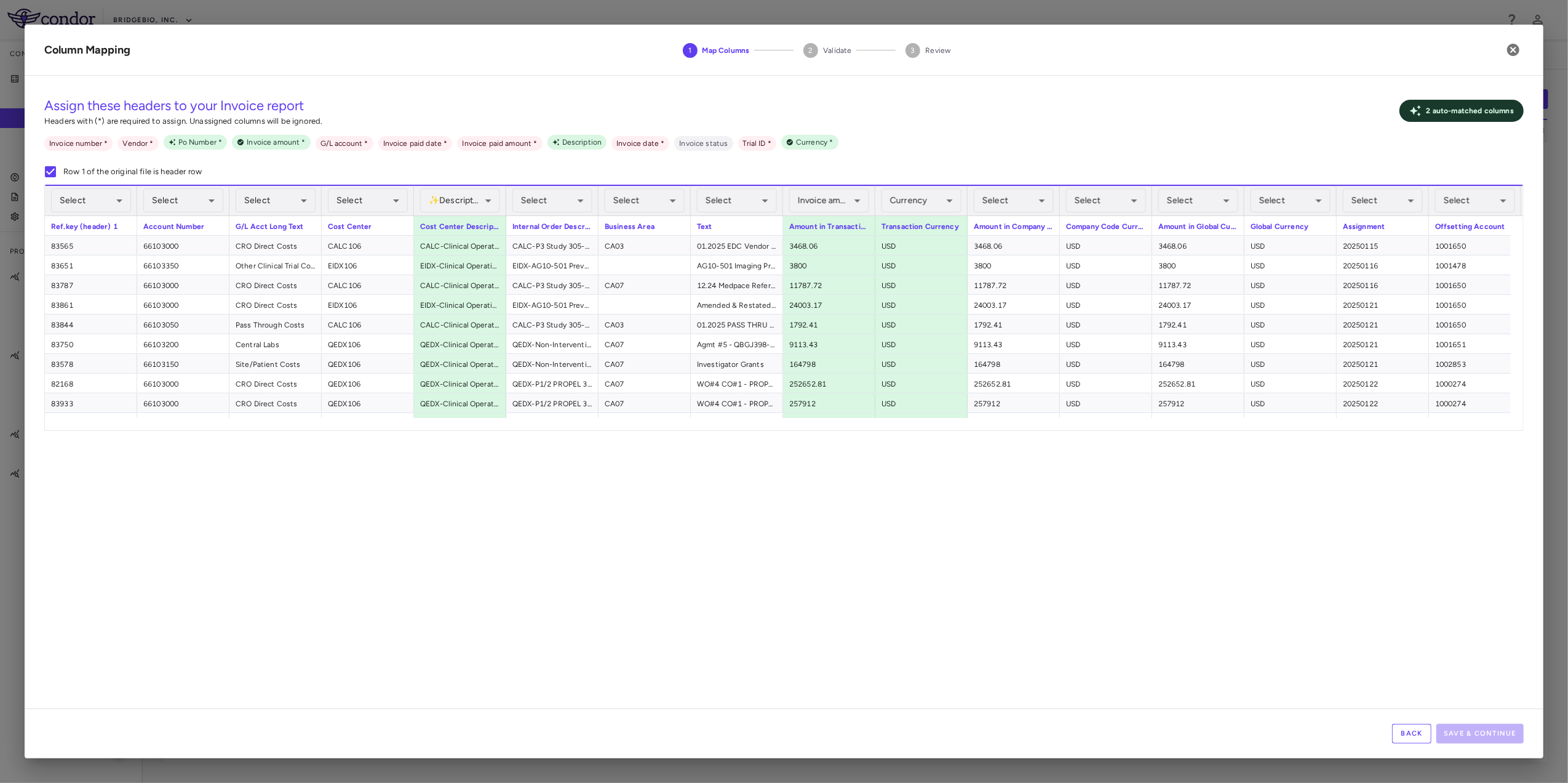
scroll to position [0, 1320]
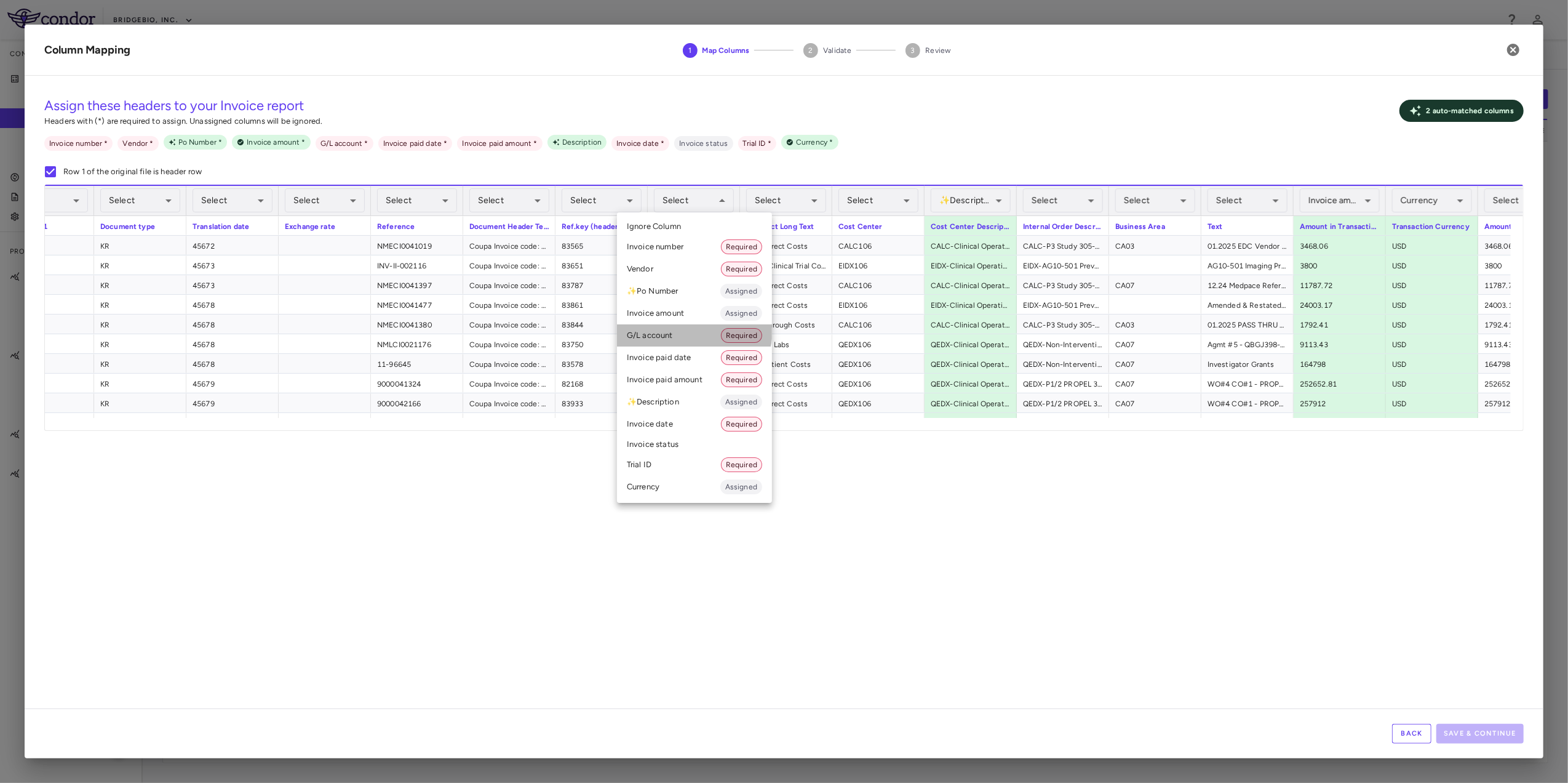
click at [678, 329] on li "G/L account Required" at bounding box center [695, 335] width 155 height 23
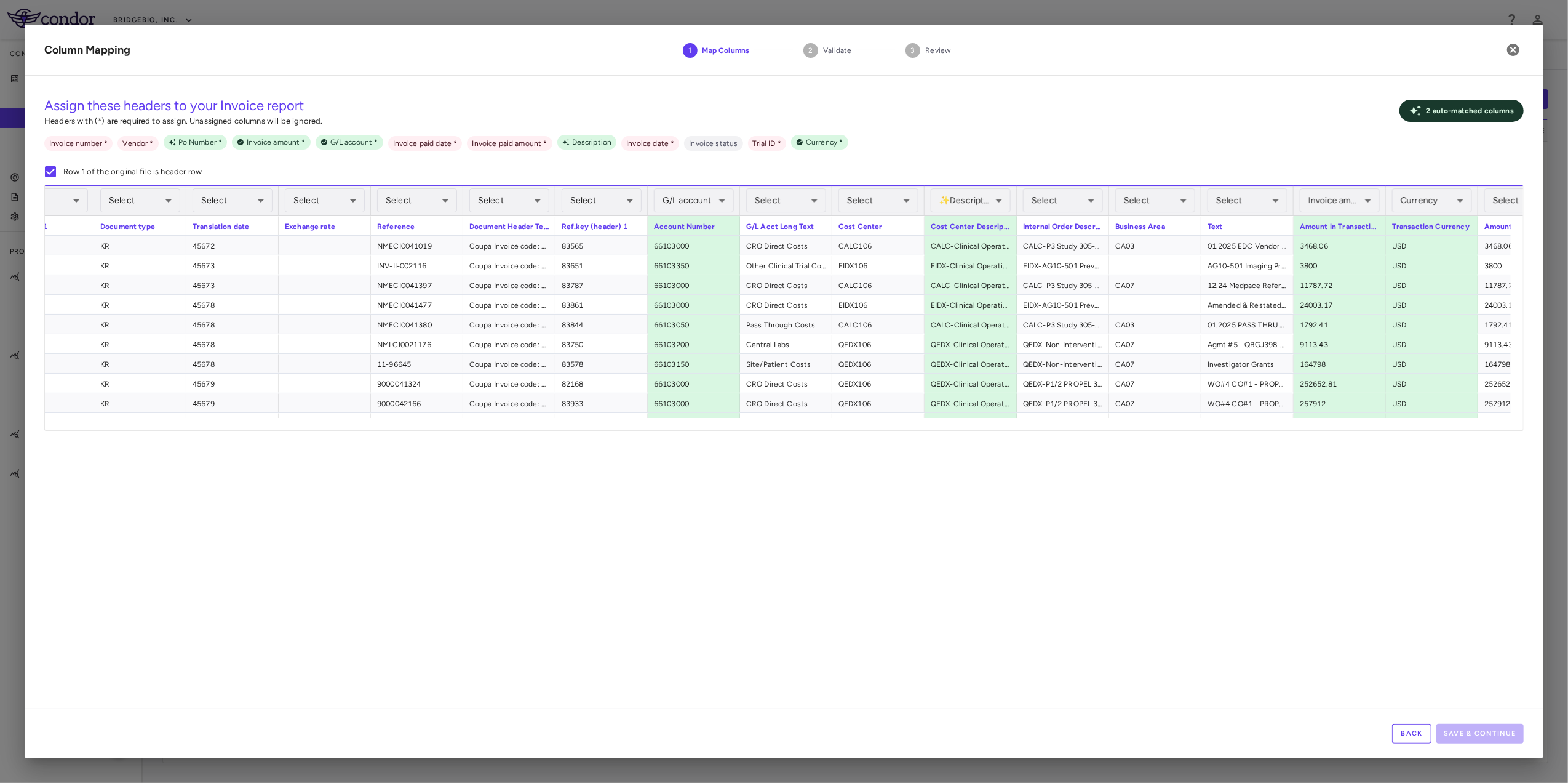
drag, startPoint x: 363, startPoint y: 417, endPoint x: 263, endPoint y: 430, distance: 100.8
click at [263, 430] on div "**********" at bounding box center [784, 308] width 1480 height 246
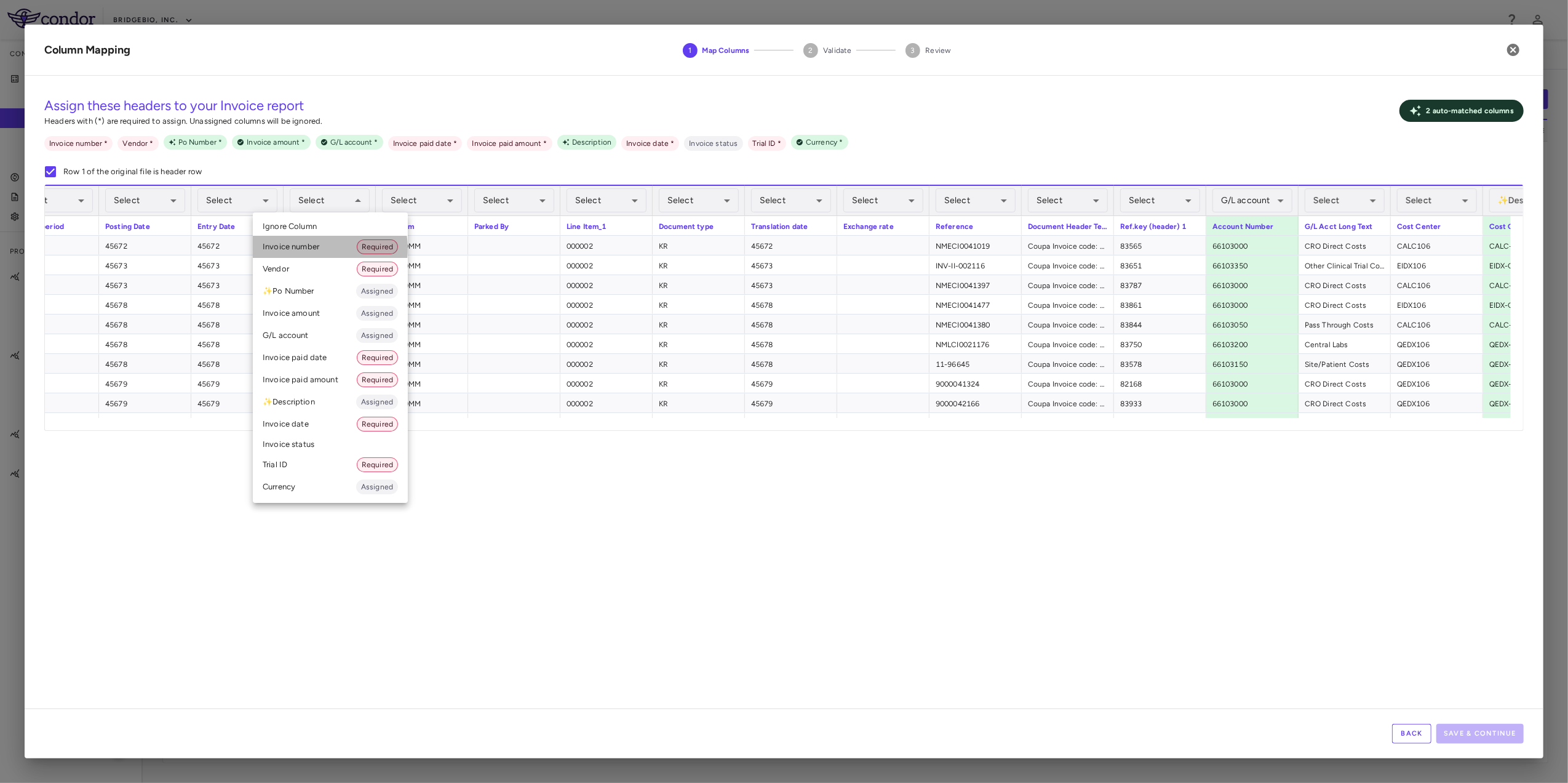
click at [318, 249] on li "Invoice number Required" at bounding box center [330, 247] width 155 height 23
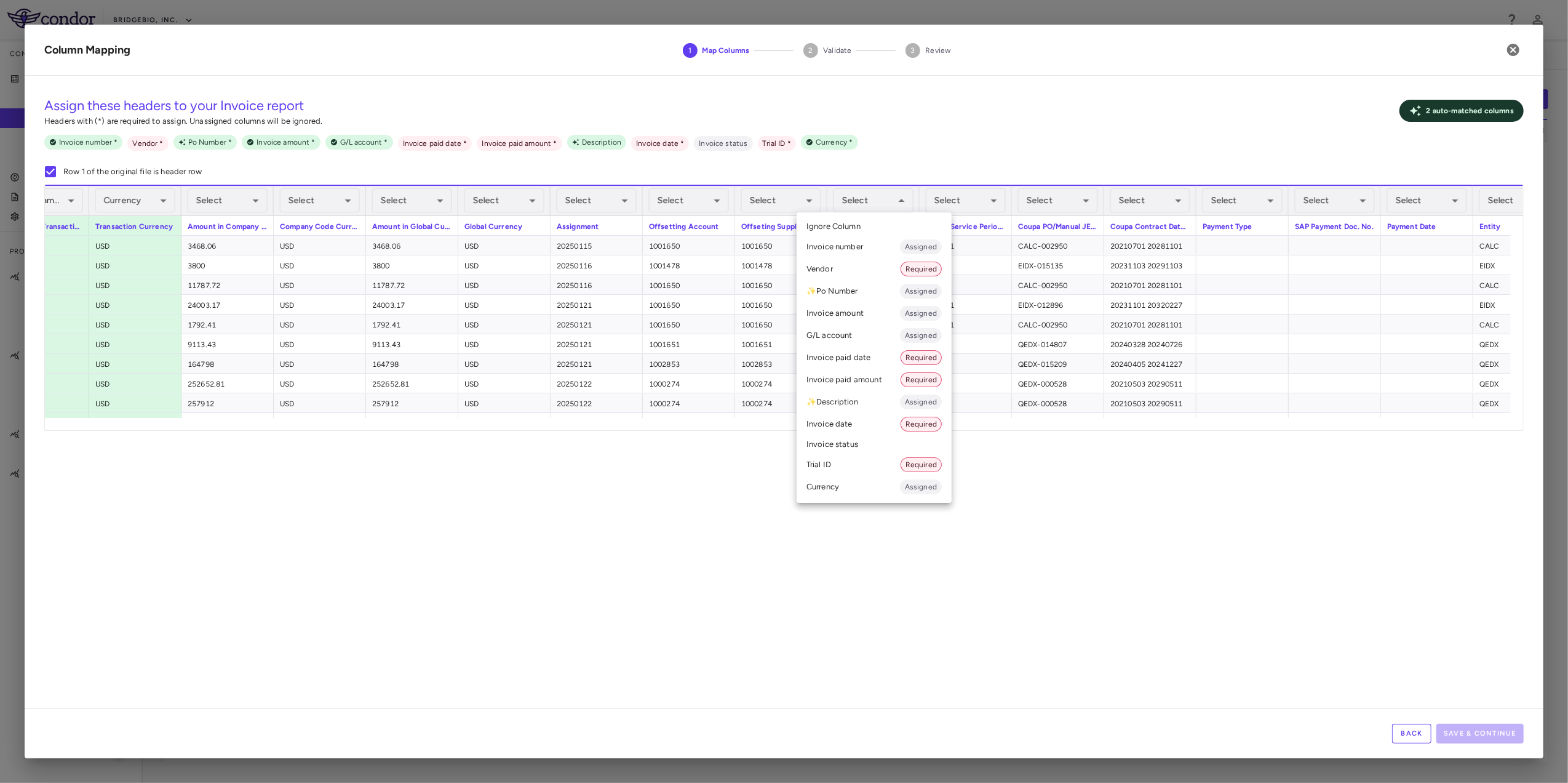
click at [876, 266] on li "Vendor Required" at bounding box center [874, 269] width 155 height 23
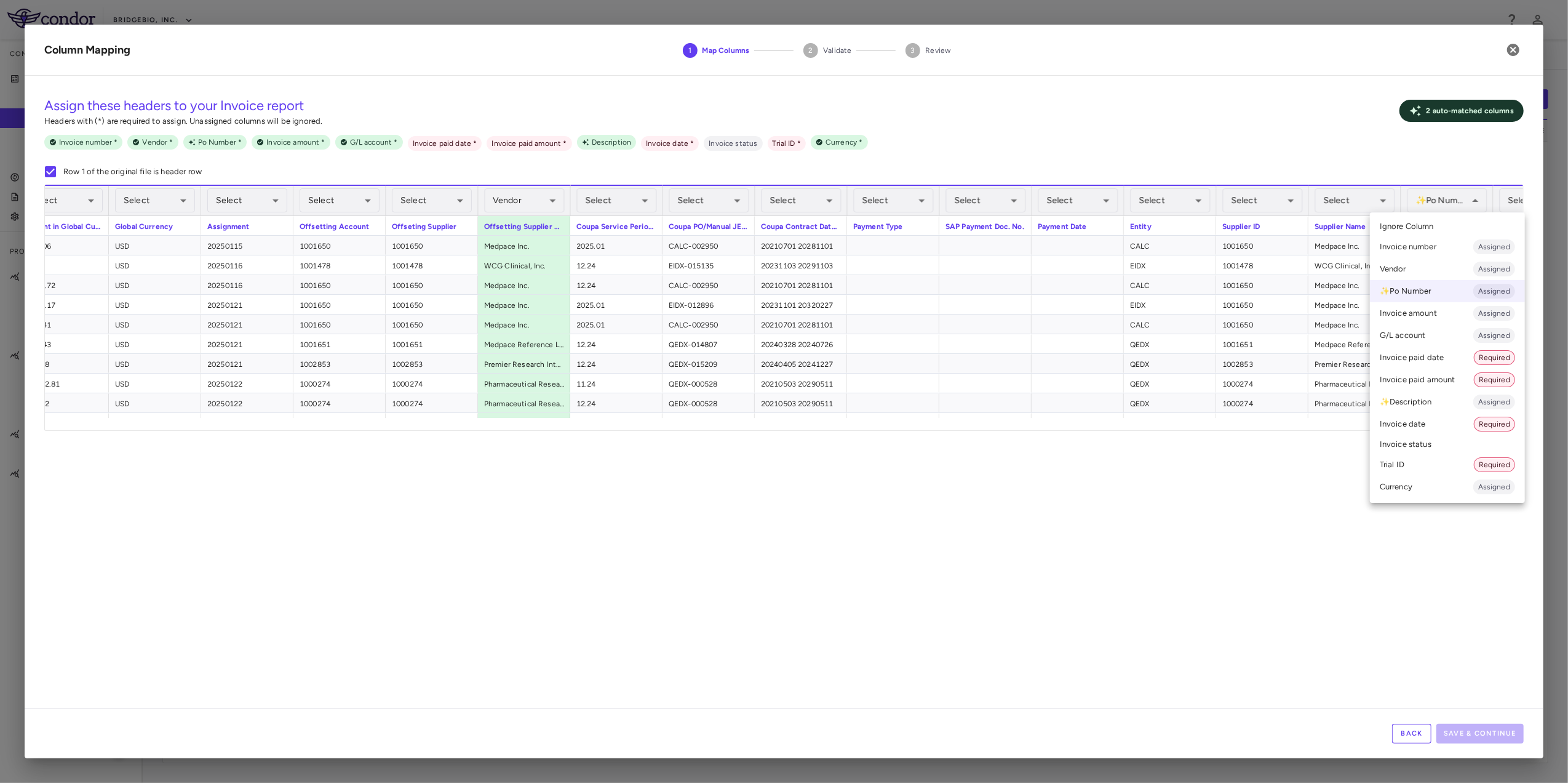
click at [1039, 459] on div at bounding box center [784, 392] width 1568 height 783
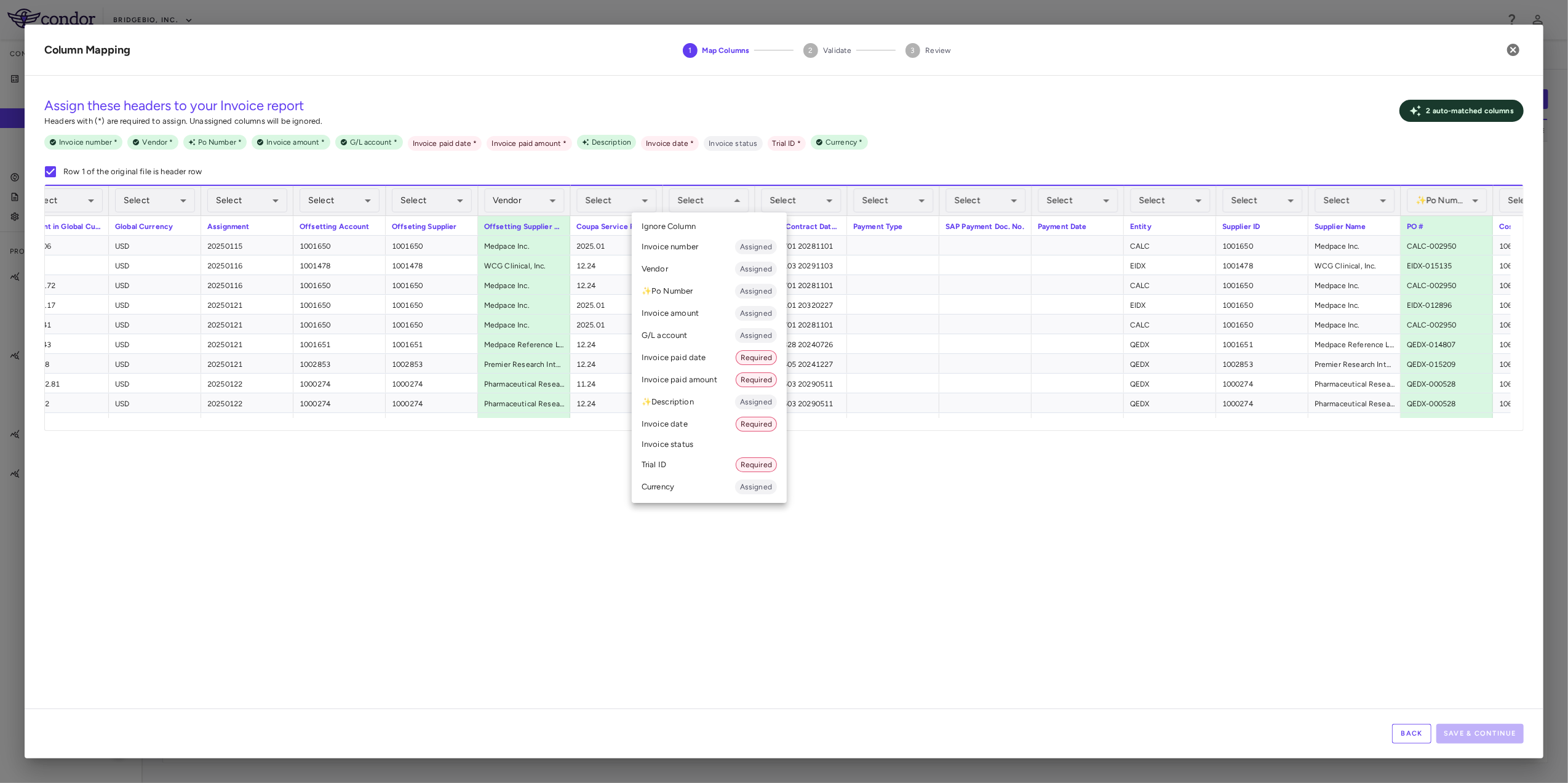
click at [1031, 493] on div at bounding box center [784, 392] width 1568 height 783
click at [702, 283] on li "✨ Po Number Assigned" at bounding box center [710, 291] width 155 height 23
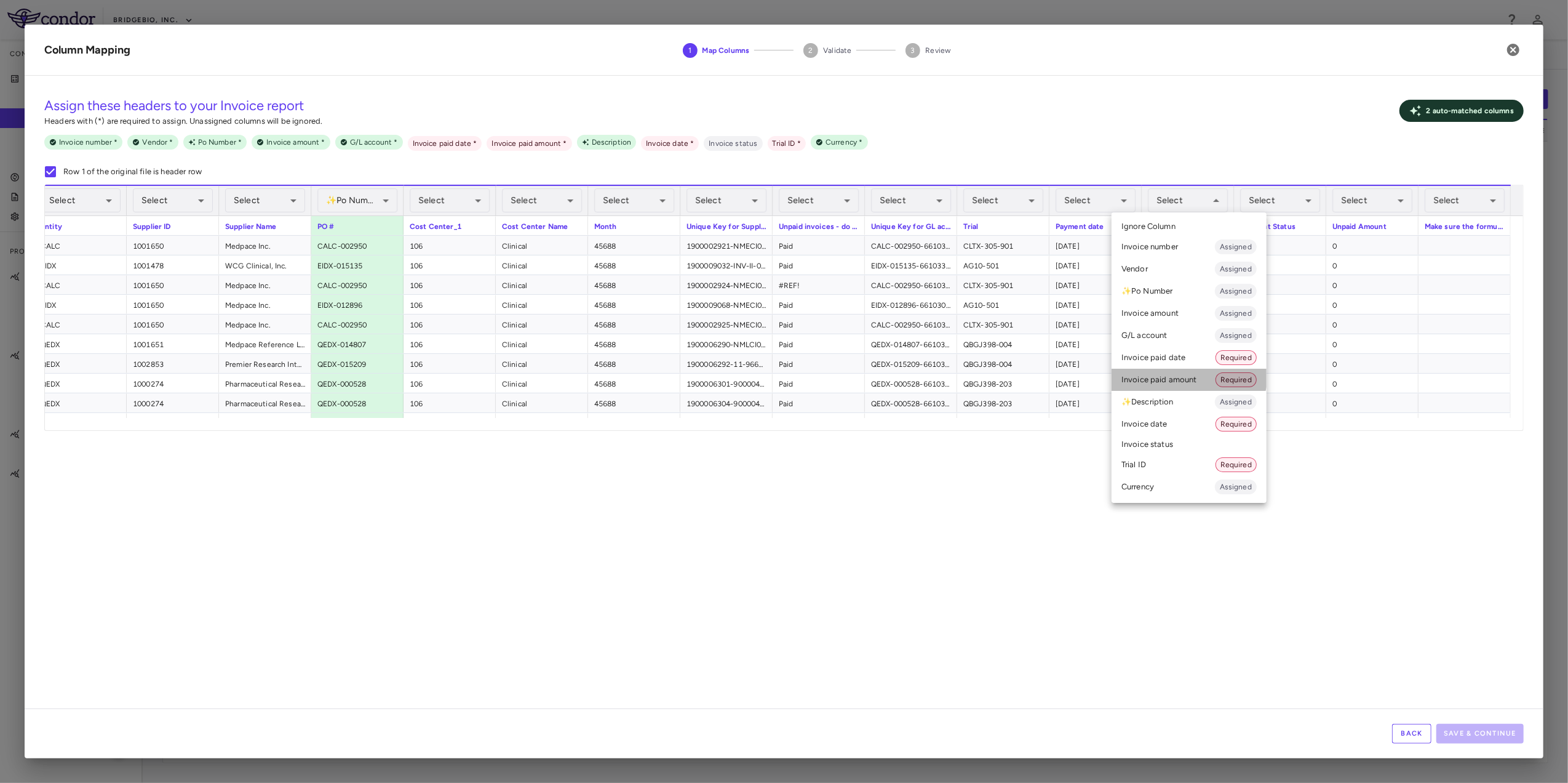
click at [1185, 370] on li "Invoice paid amount Required" at bounding box center [1190, 380] width 155 height 23
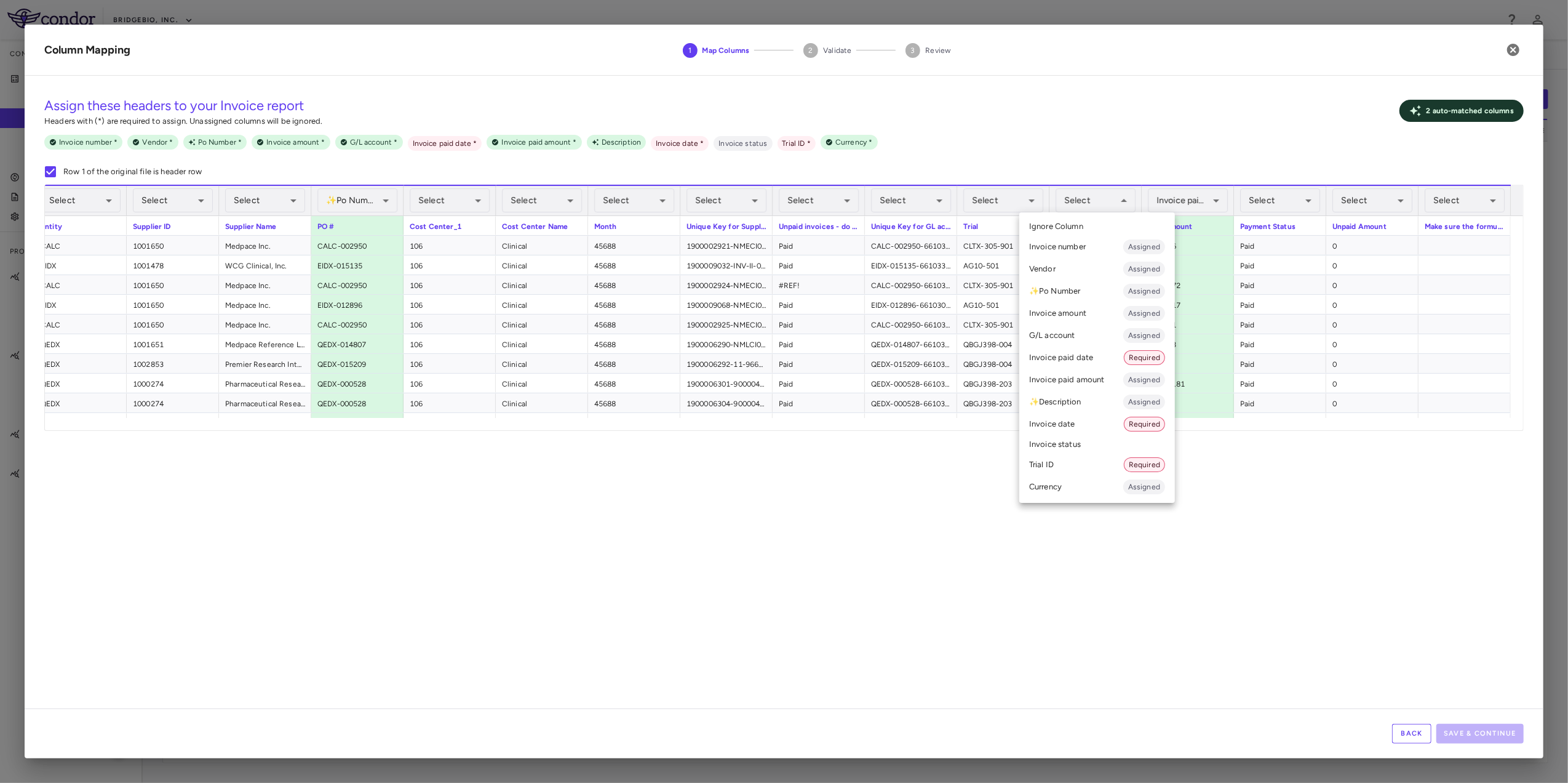
click at [1091, 357] on li "Invoice paid date Required" at bounding box center [1097, 357] width 155 height 23
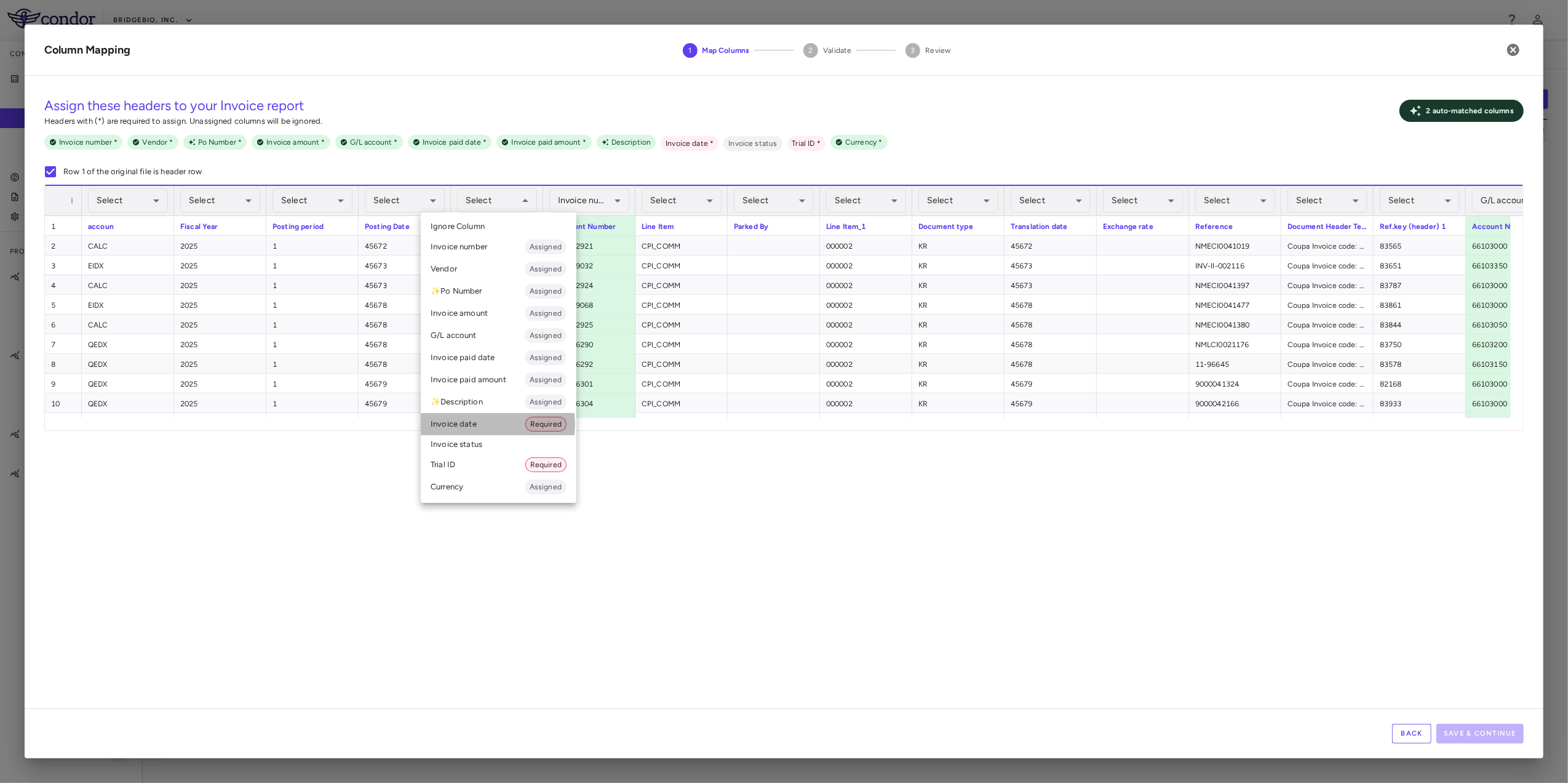
click at [485, 424] on li "Invoice date Required" at bounding box center [498, 424] width 155 height 23
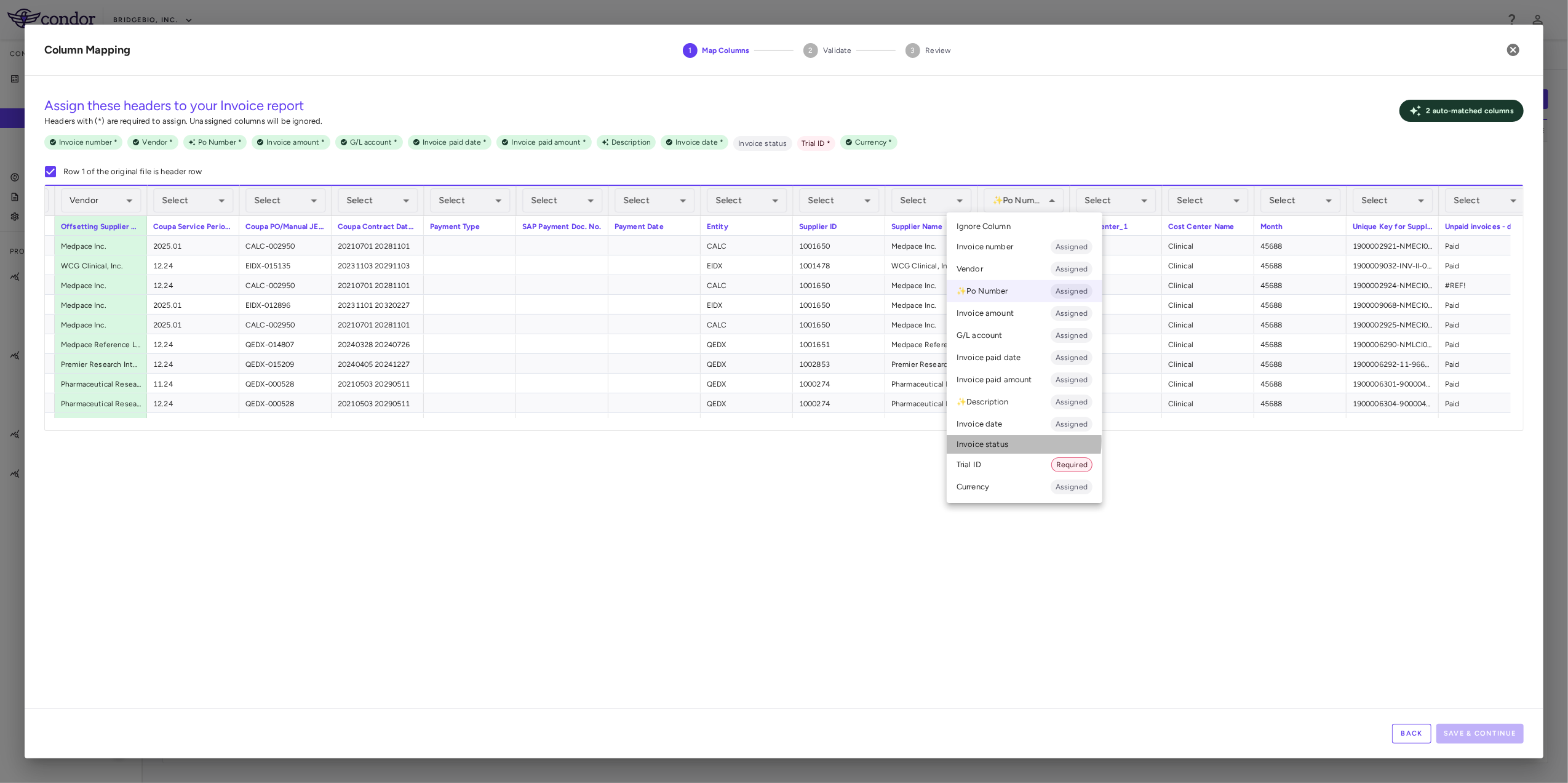
click at [1007, 441] on li "Invoice status" at bounding box center [1024, 444] width 155 height 19
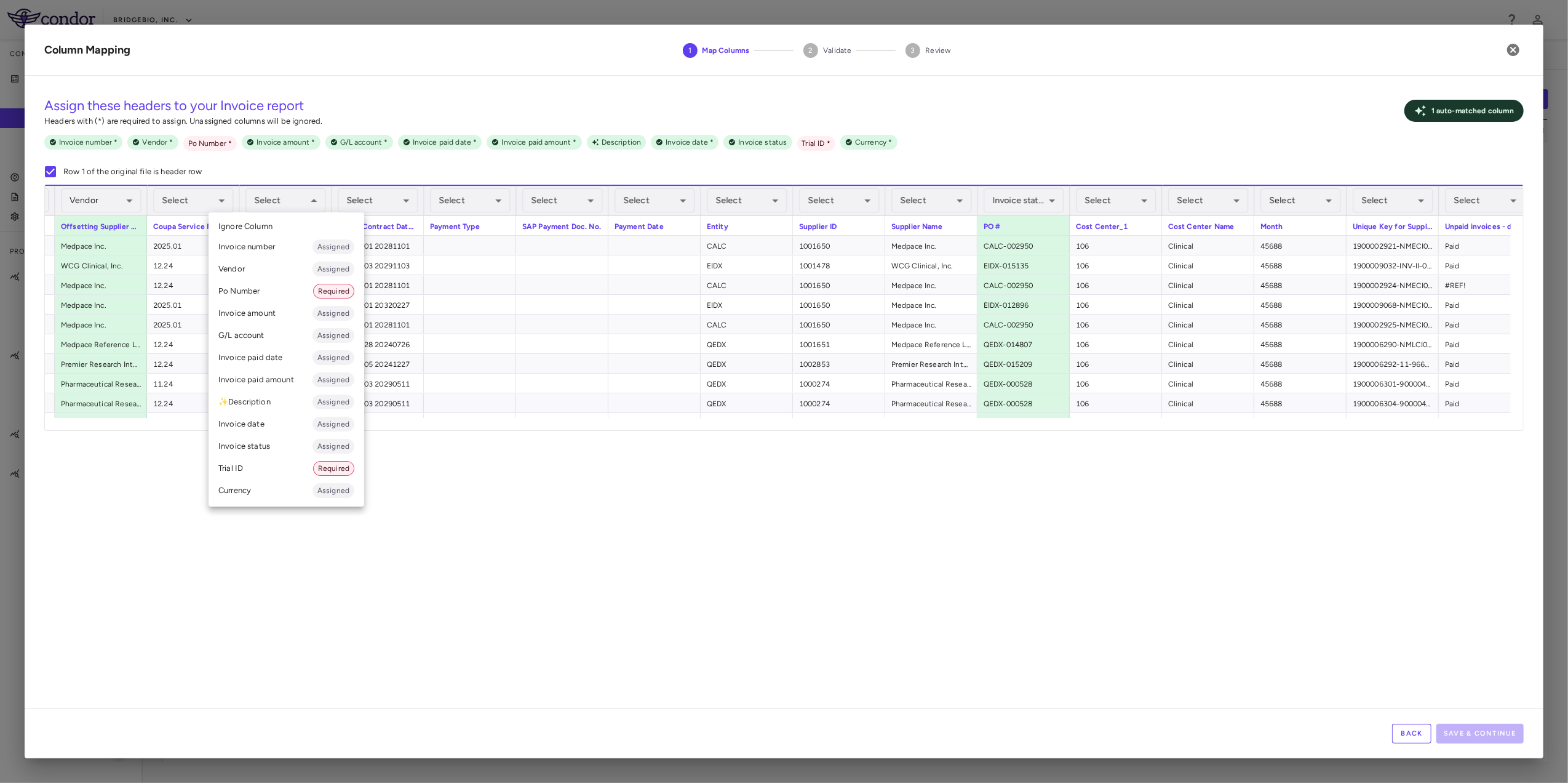
click at [282, 283] on li "Po Number Required" at bounding box center [286, 291] width 155 height 23
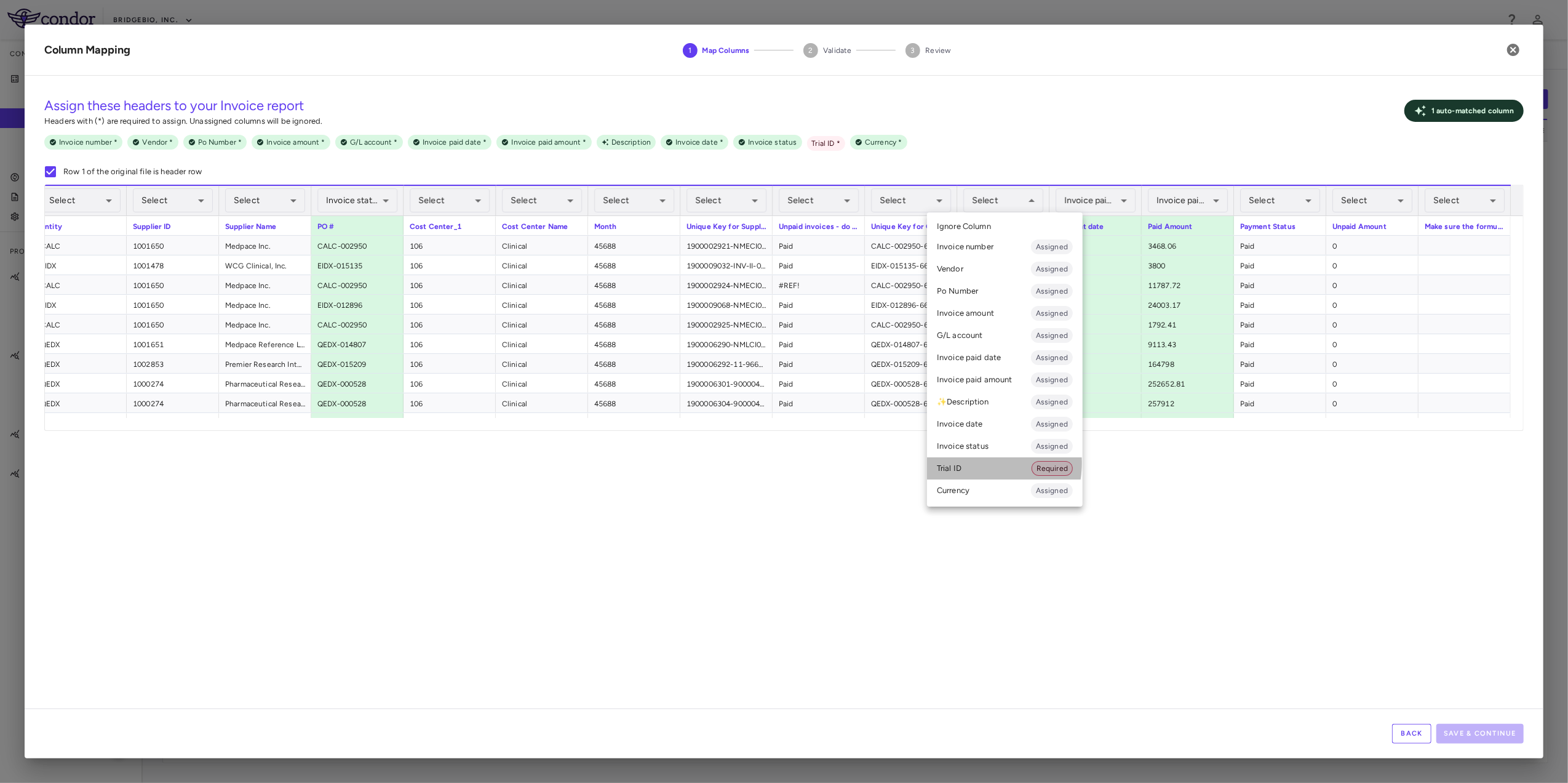
click at [972, 463] on li "Trial ID Required" at bounding box center [1005, 468] width 155 height 23
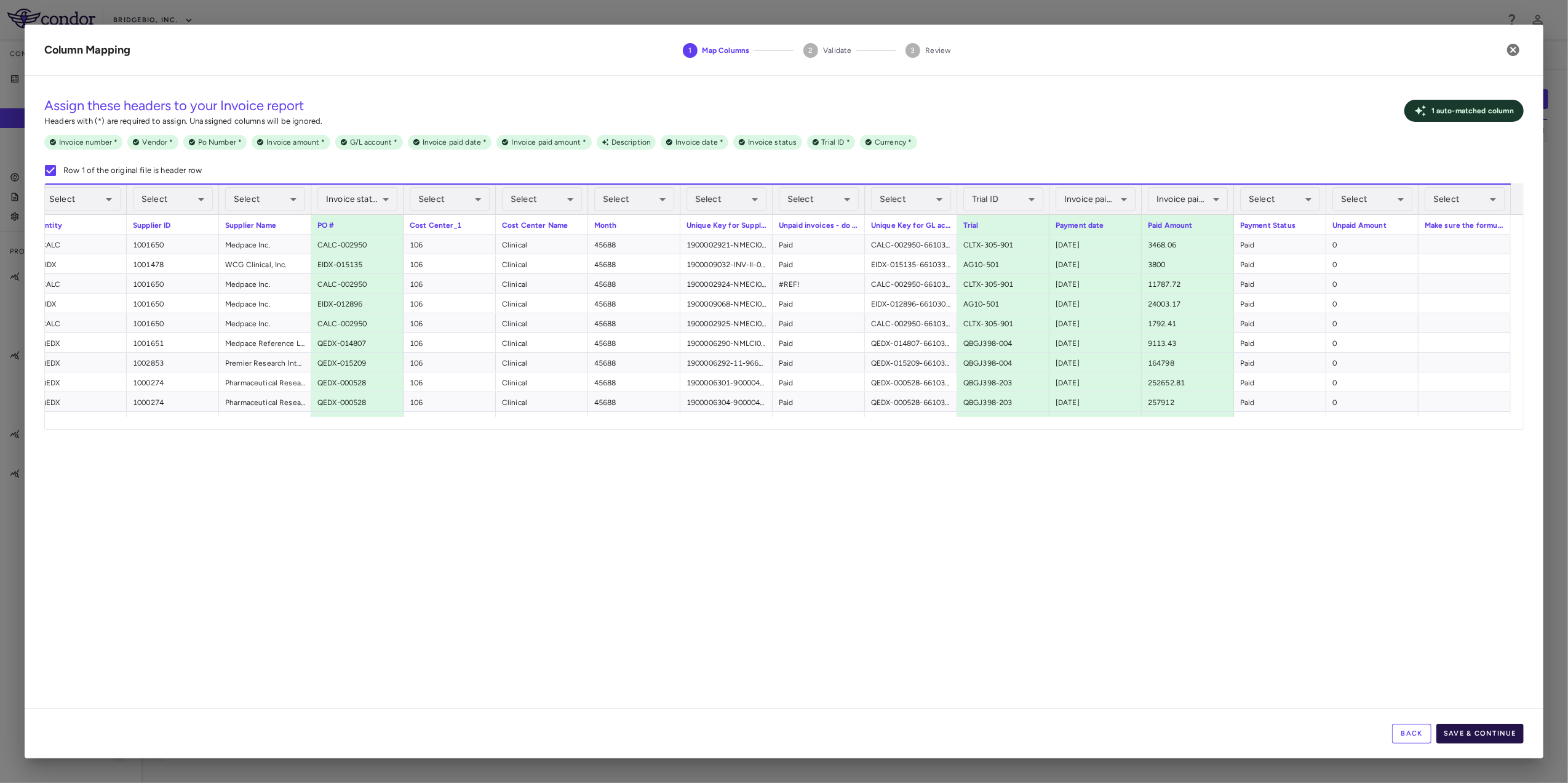
click at [1494, 727] on button "Save & Continue" at bounding box center [1480, 734] width 87 height 20
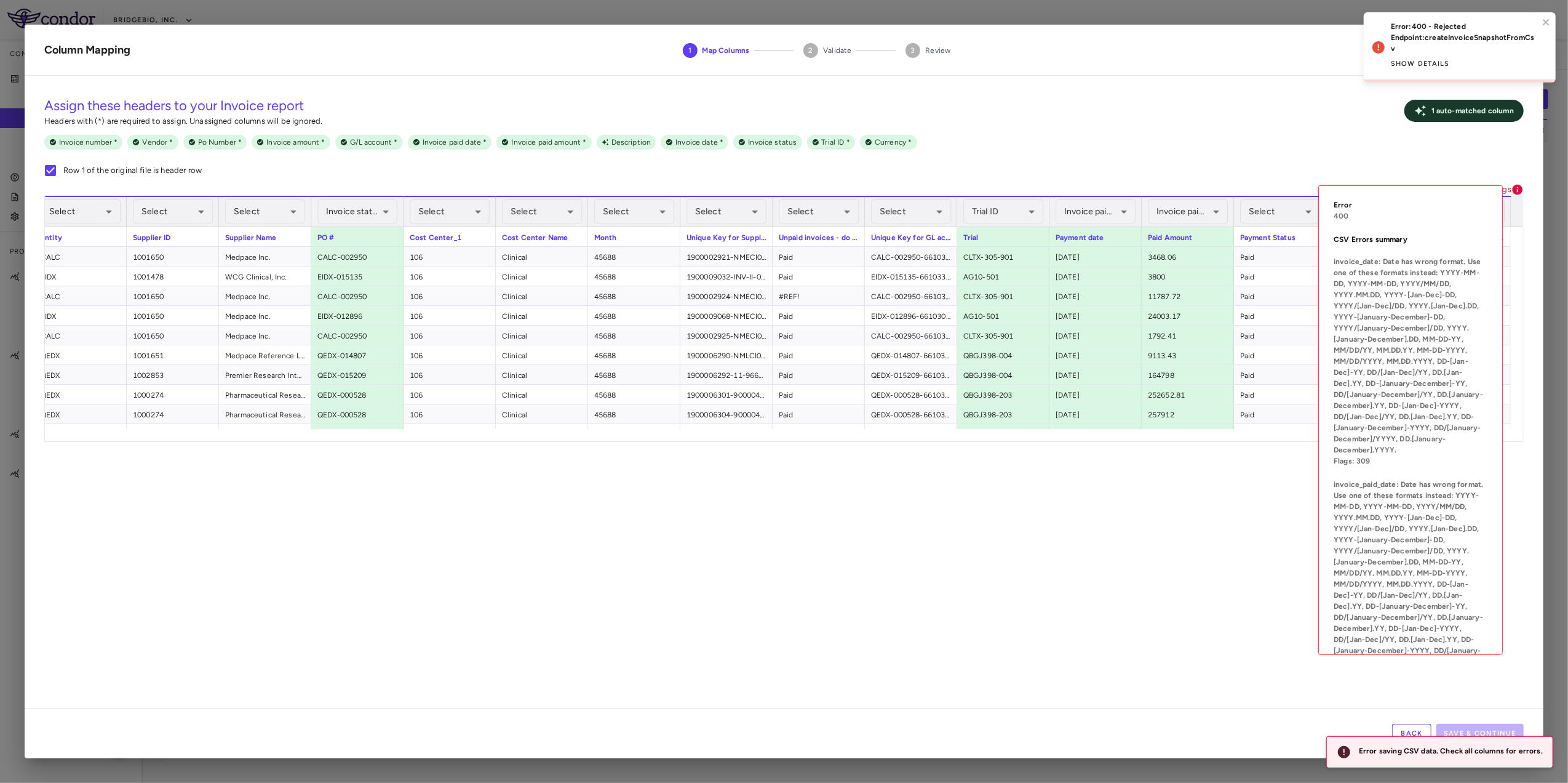
click at [1513, 187] on icon at bounding box center [1517, 189] width 13 height 13
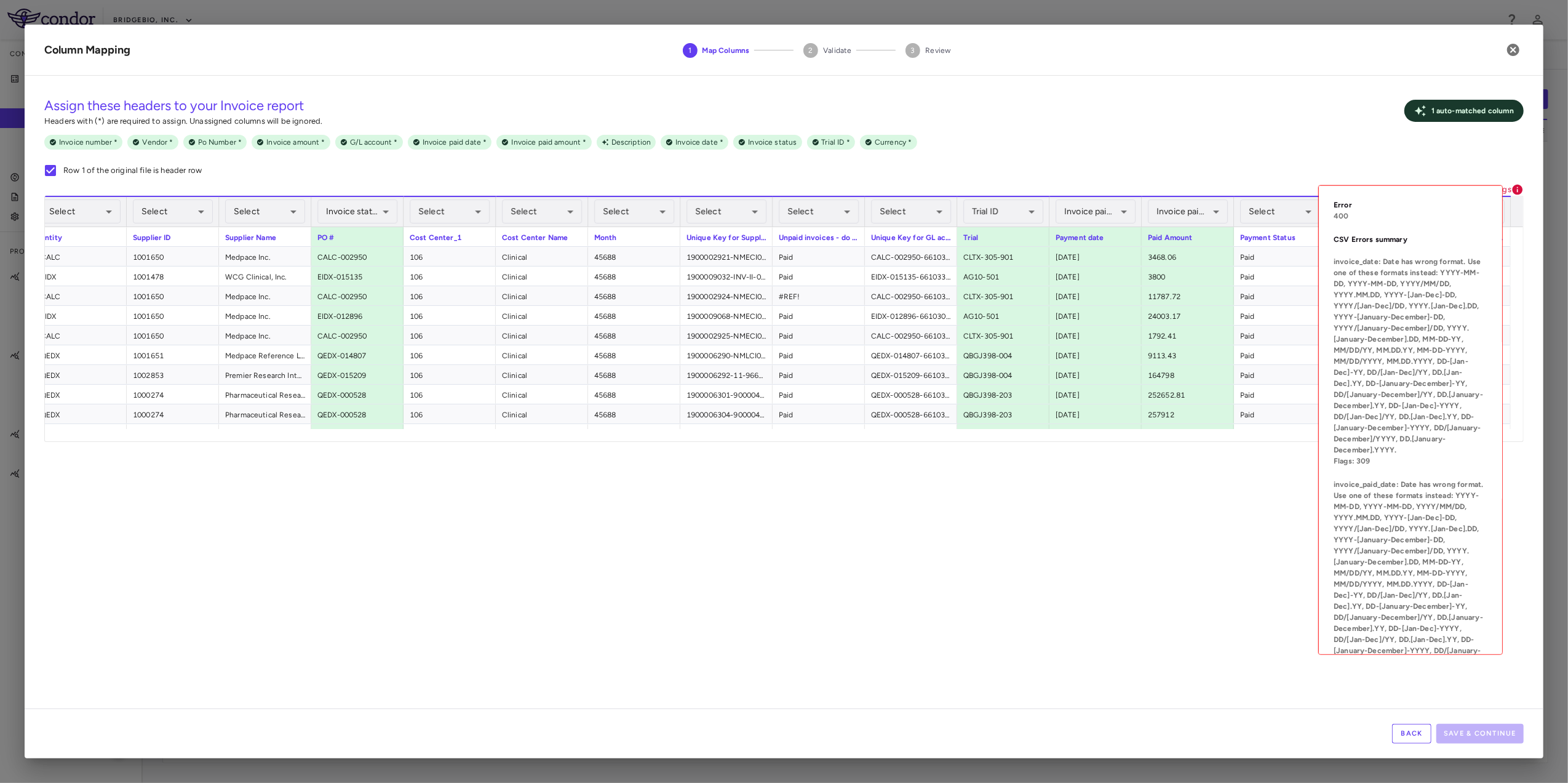
click at [1517, 188] on icon at bounding box center [1517, 189] width 13 height 13
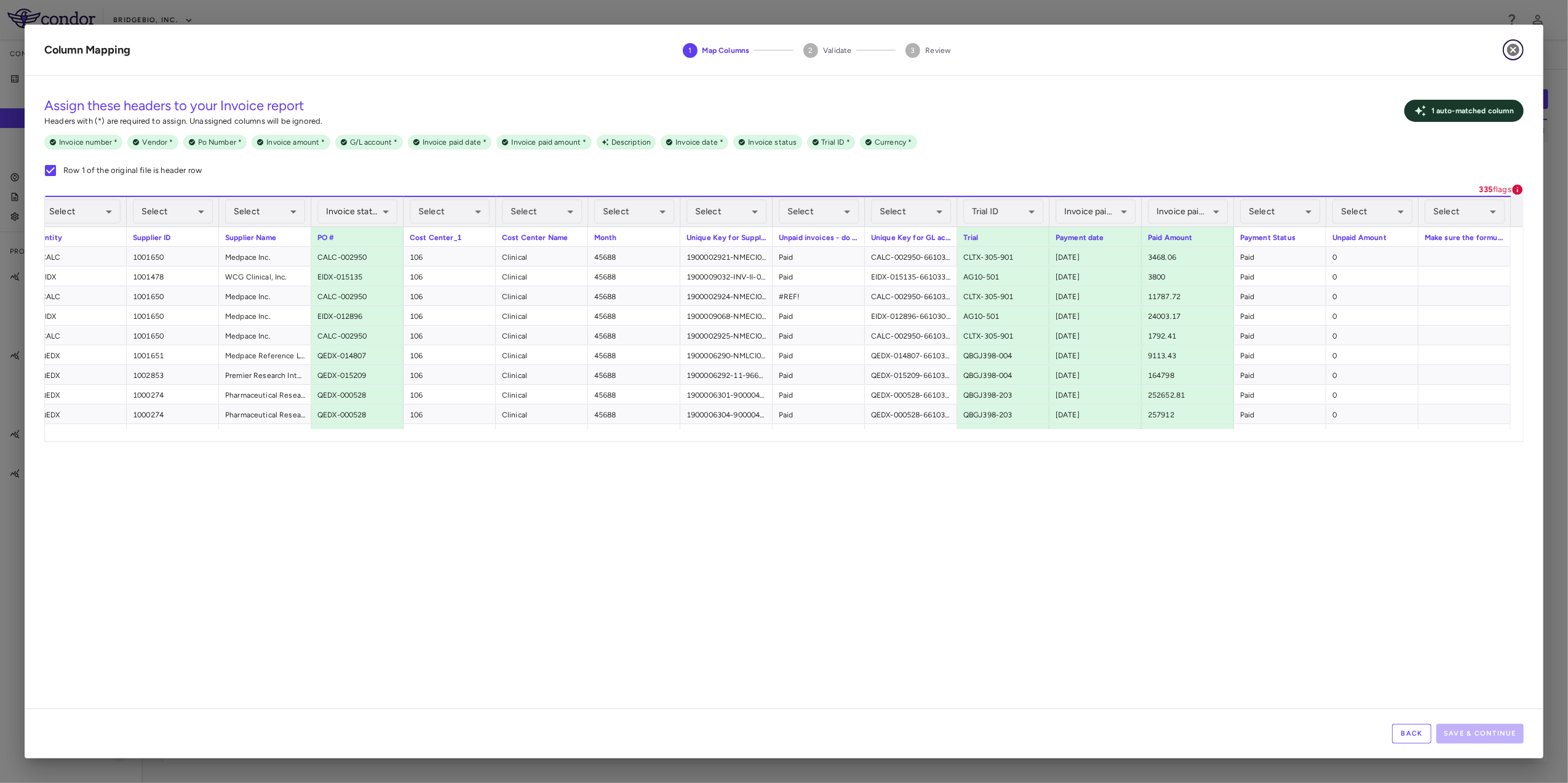
click at [1514, 45] on icon "button" at bounding box center [1513, 49] width 13 height 13
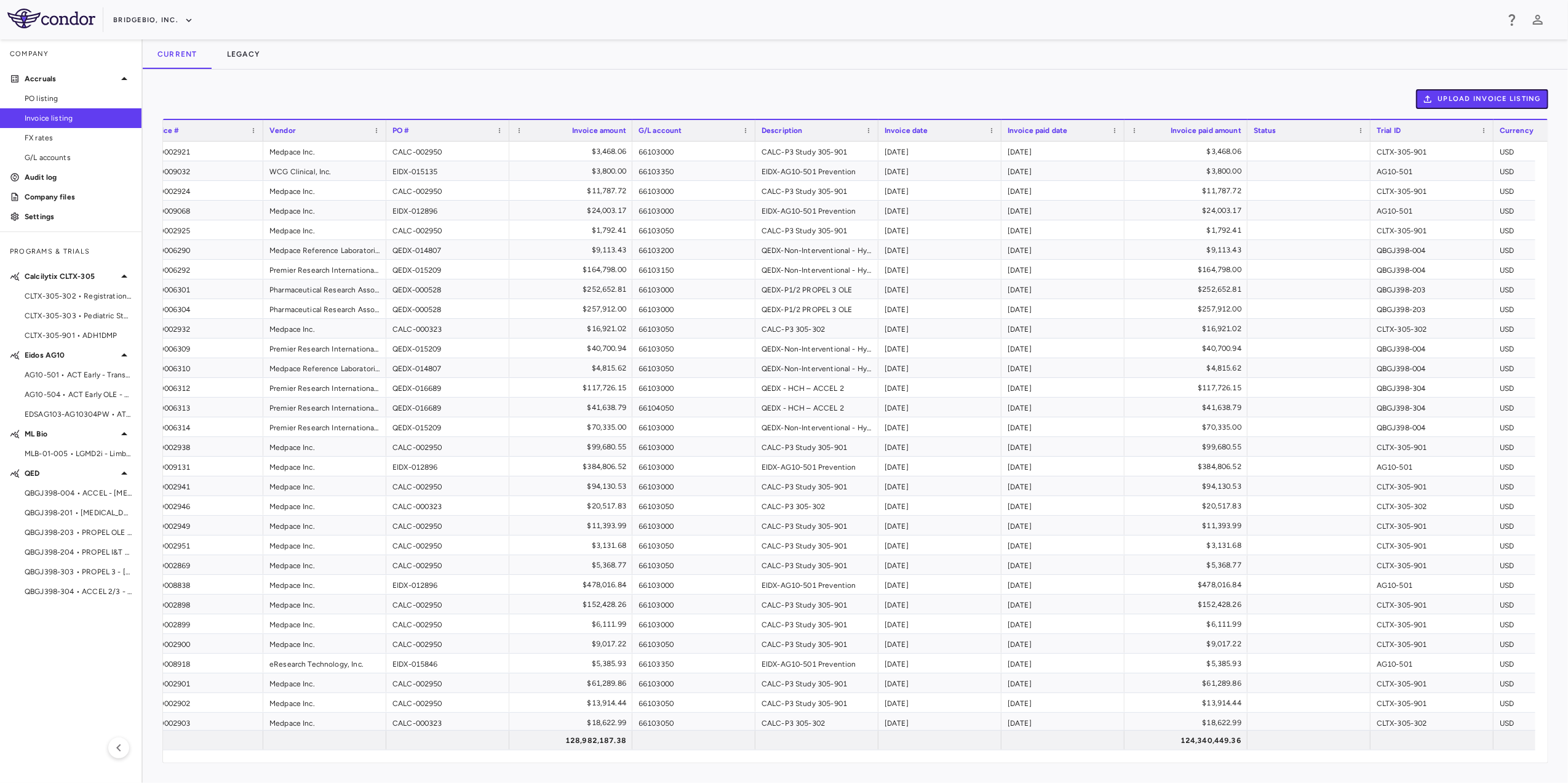
scroll to position [0, 141]
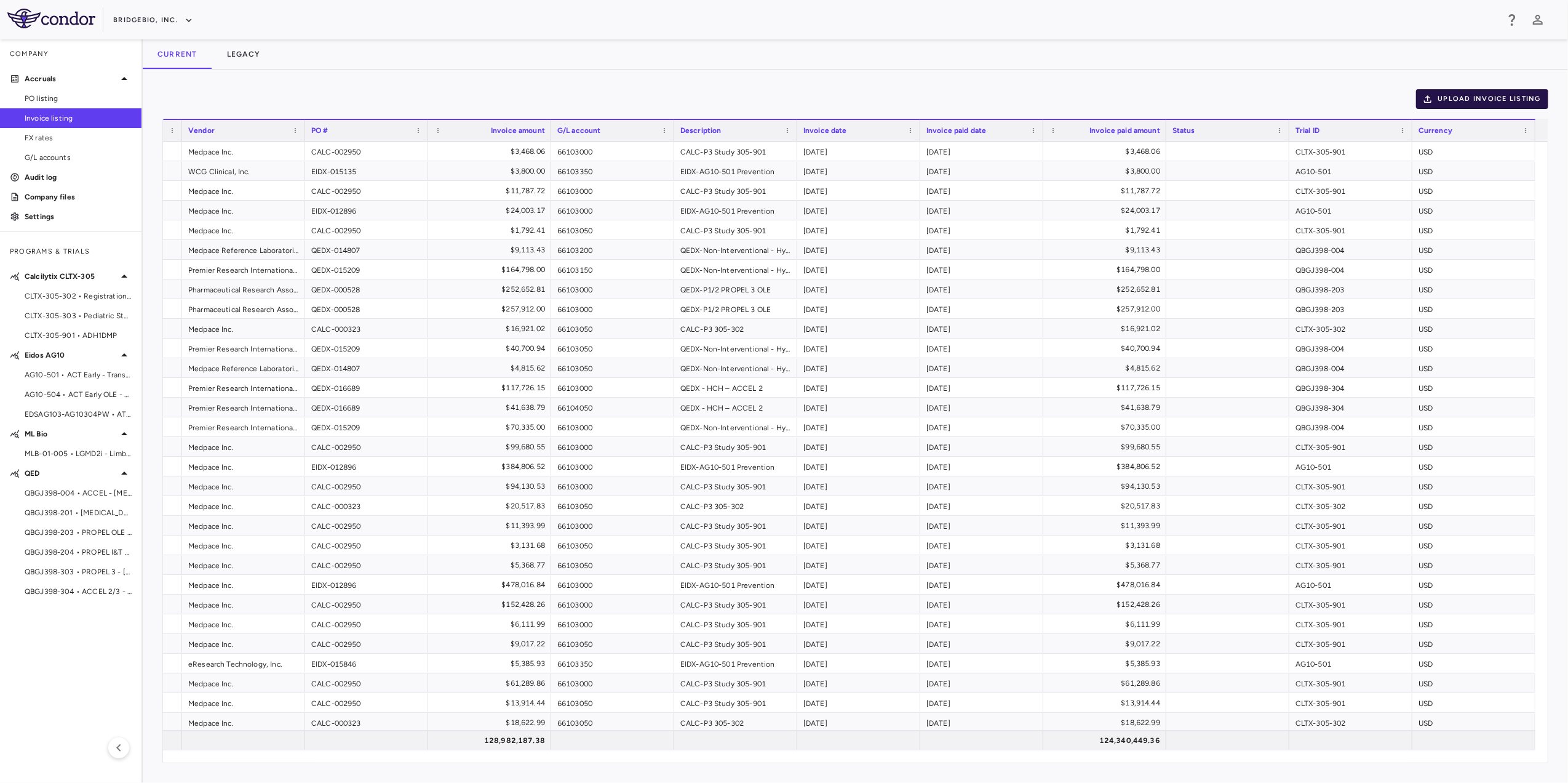
click at [1477, 97] on button "Upload invoice listing" at bounding box center [1481, 99] width 133 height 20
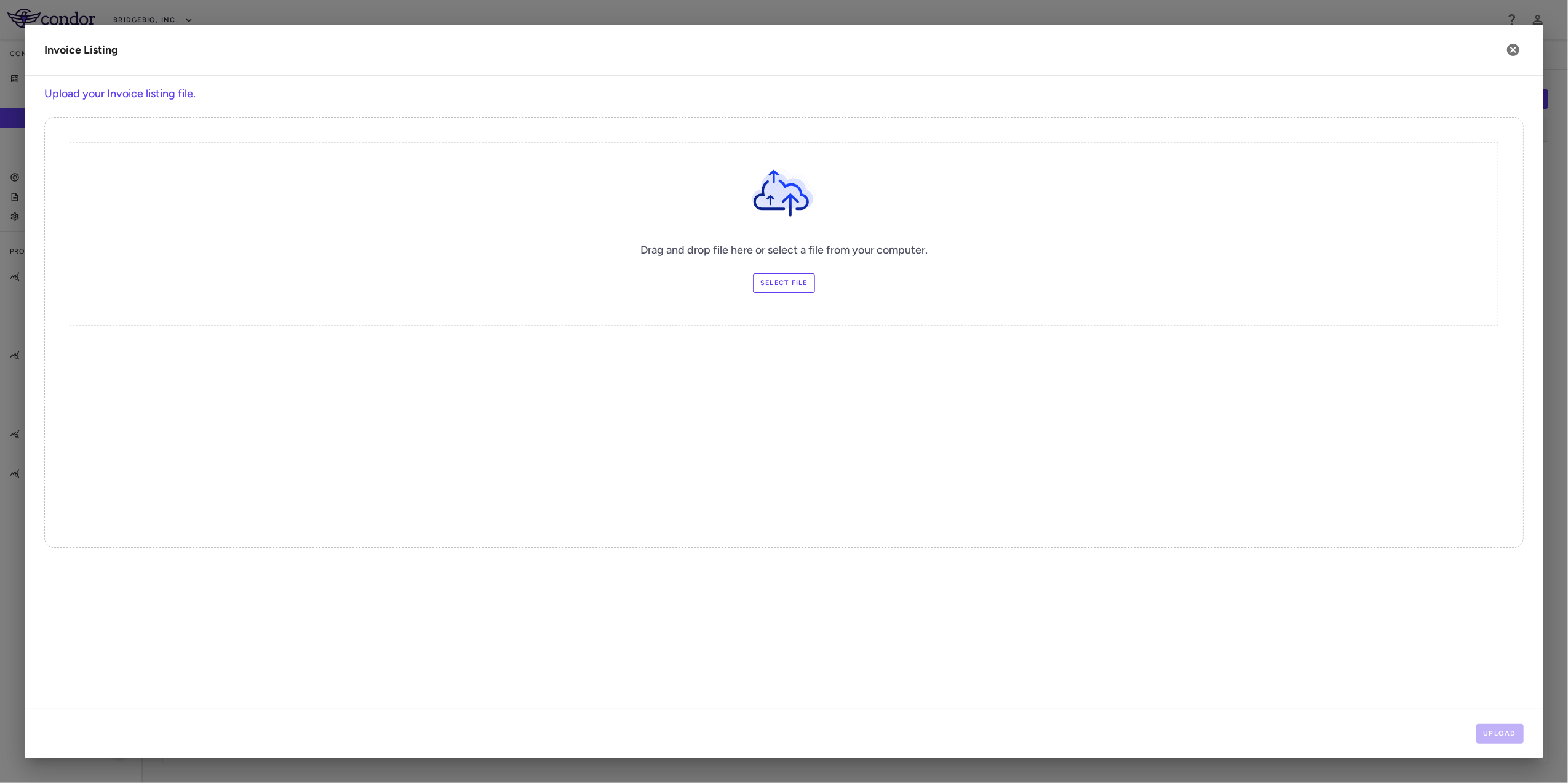
click at [801, 279] on label "Select file" at bounding box center [784, 283] width 62 height 20
click at [0, 0] on input "Select file" at bounding box center [0, 0] width 0 height 0
click at [1510, 732] on button "Upload" at bounding box center [1500, 734] width 48 height 20
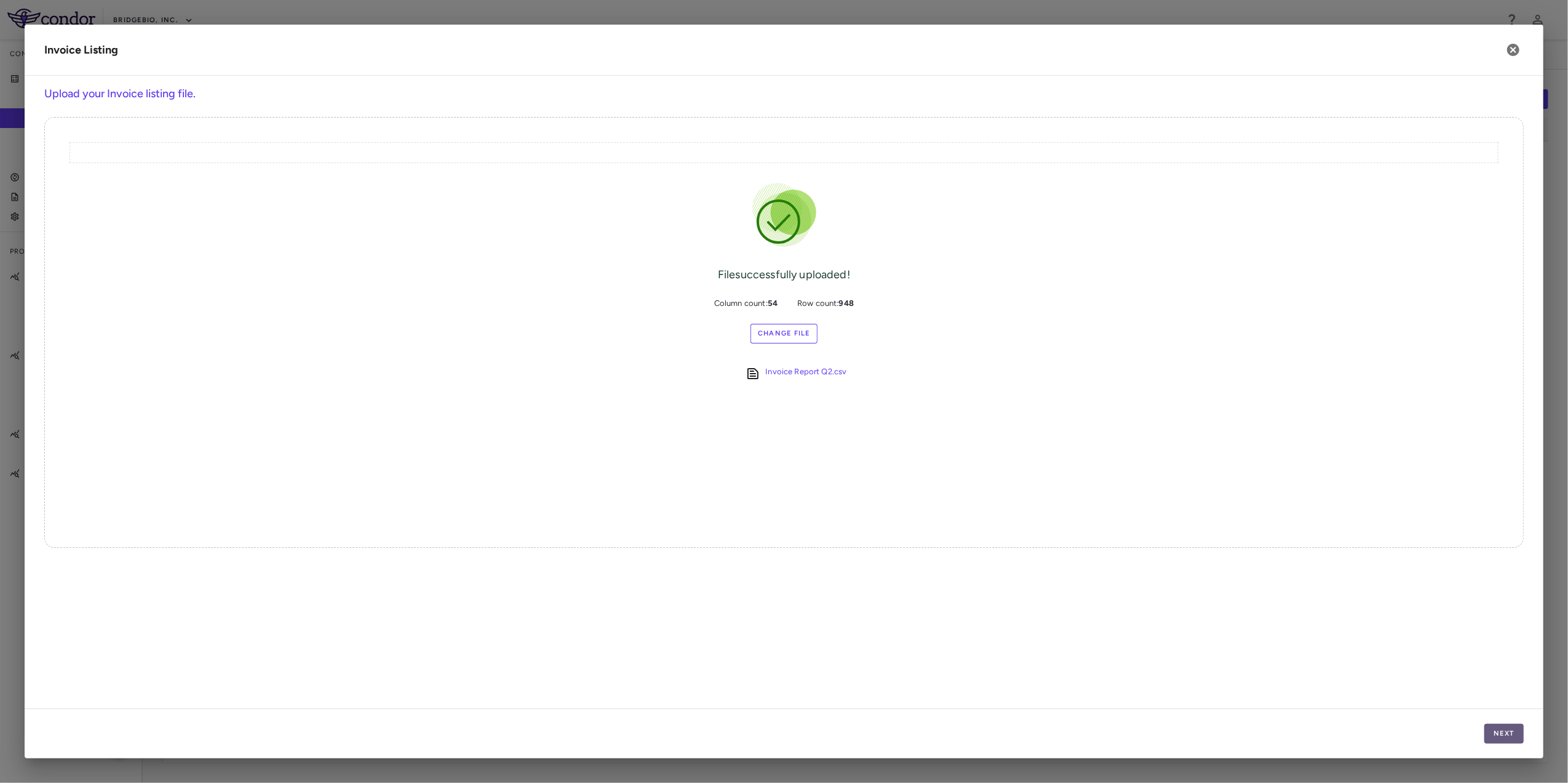
click at [1508, 735] on button "Next" at bounding box center [1504, 734] width 39 height 20
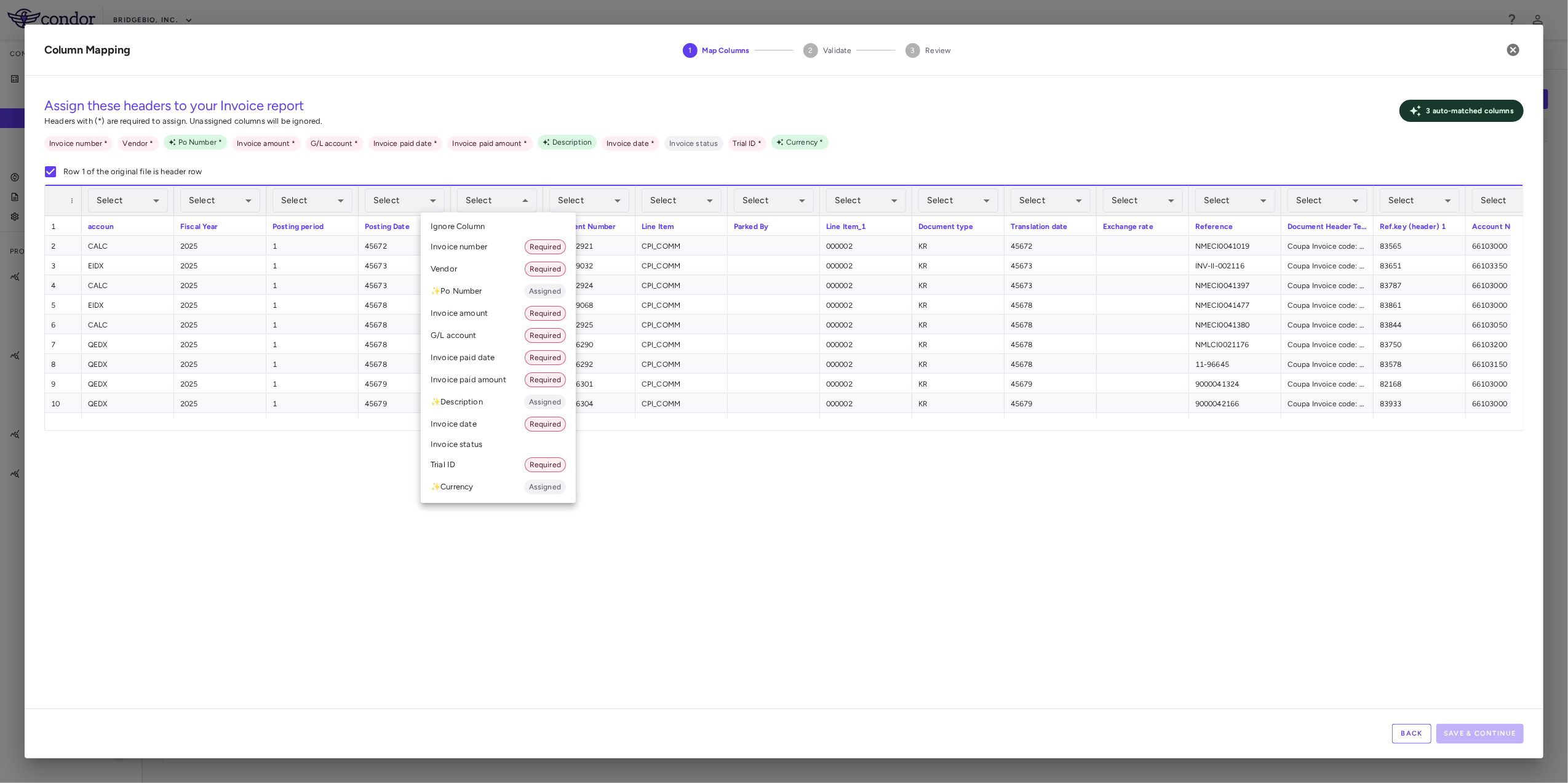
click at [488, 421] on li "Invoice date Required" at bounding box center [498, 424] width 155 height 23
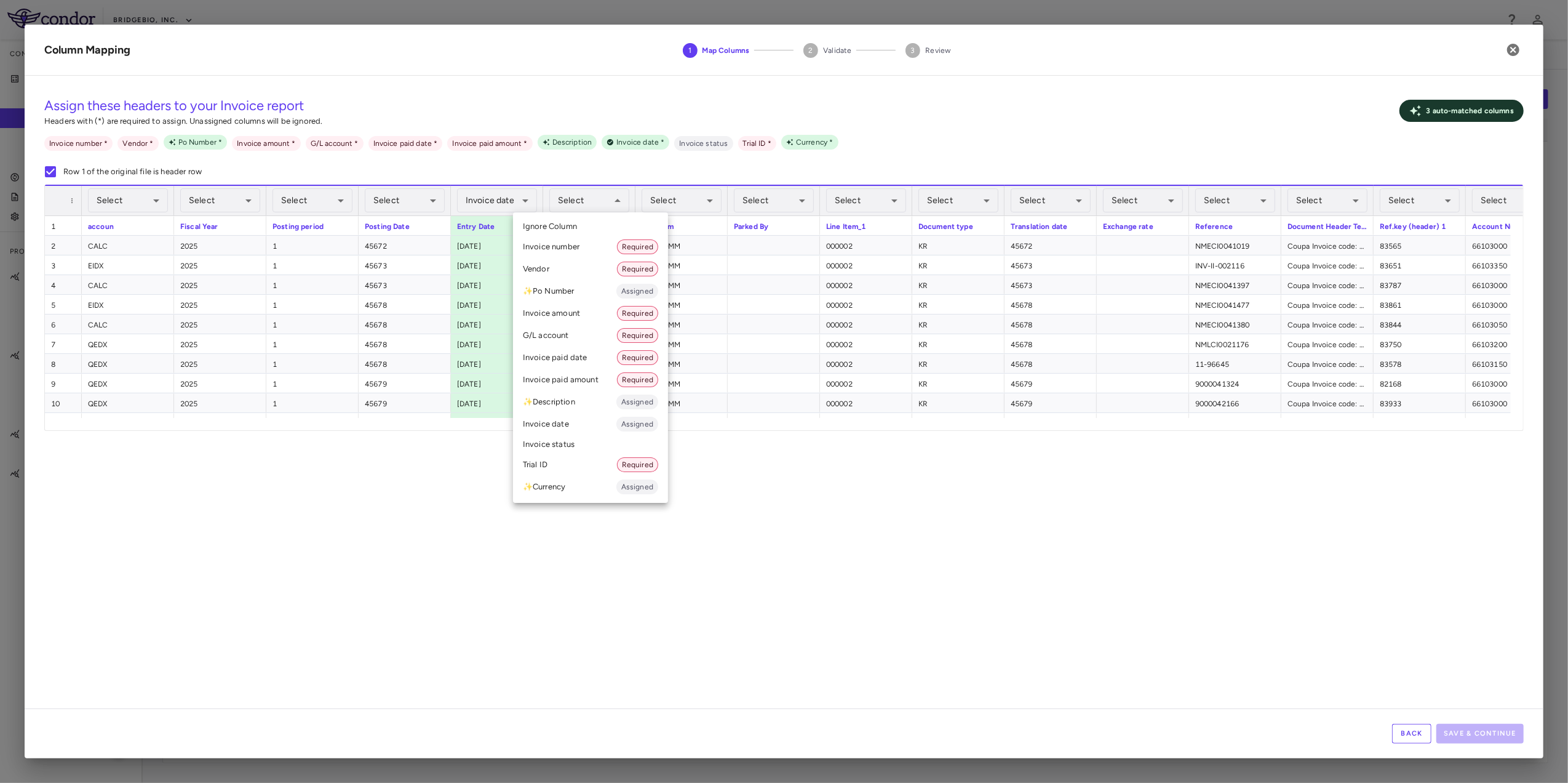
click at [599, 243] on li "Invoice number Required" at bounding box center [591, 247] width 155 height 23
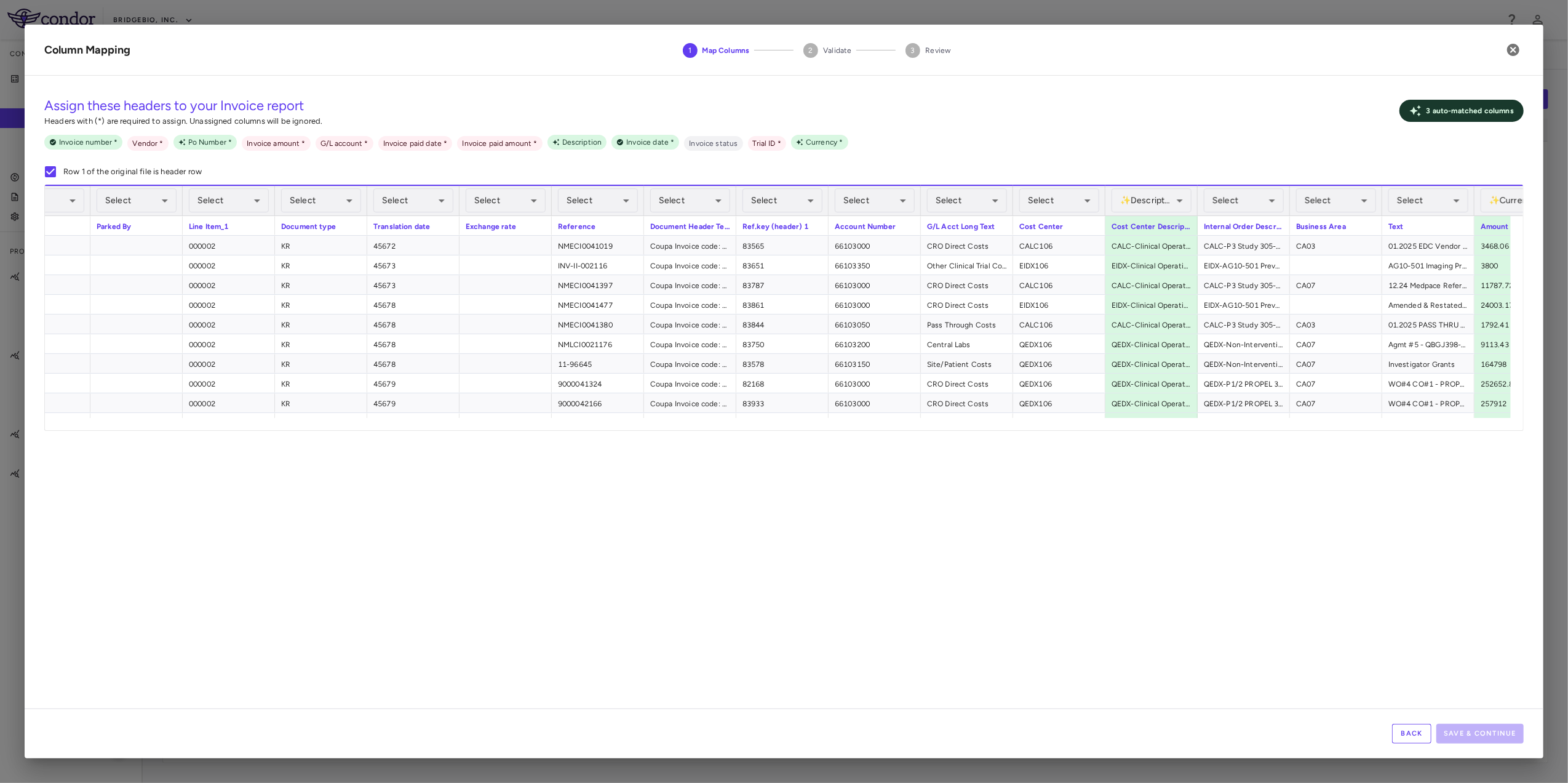
scroll to position [0, 648]
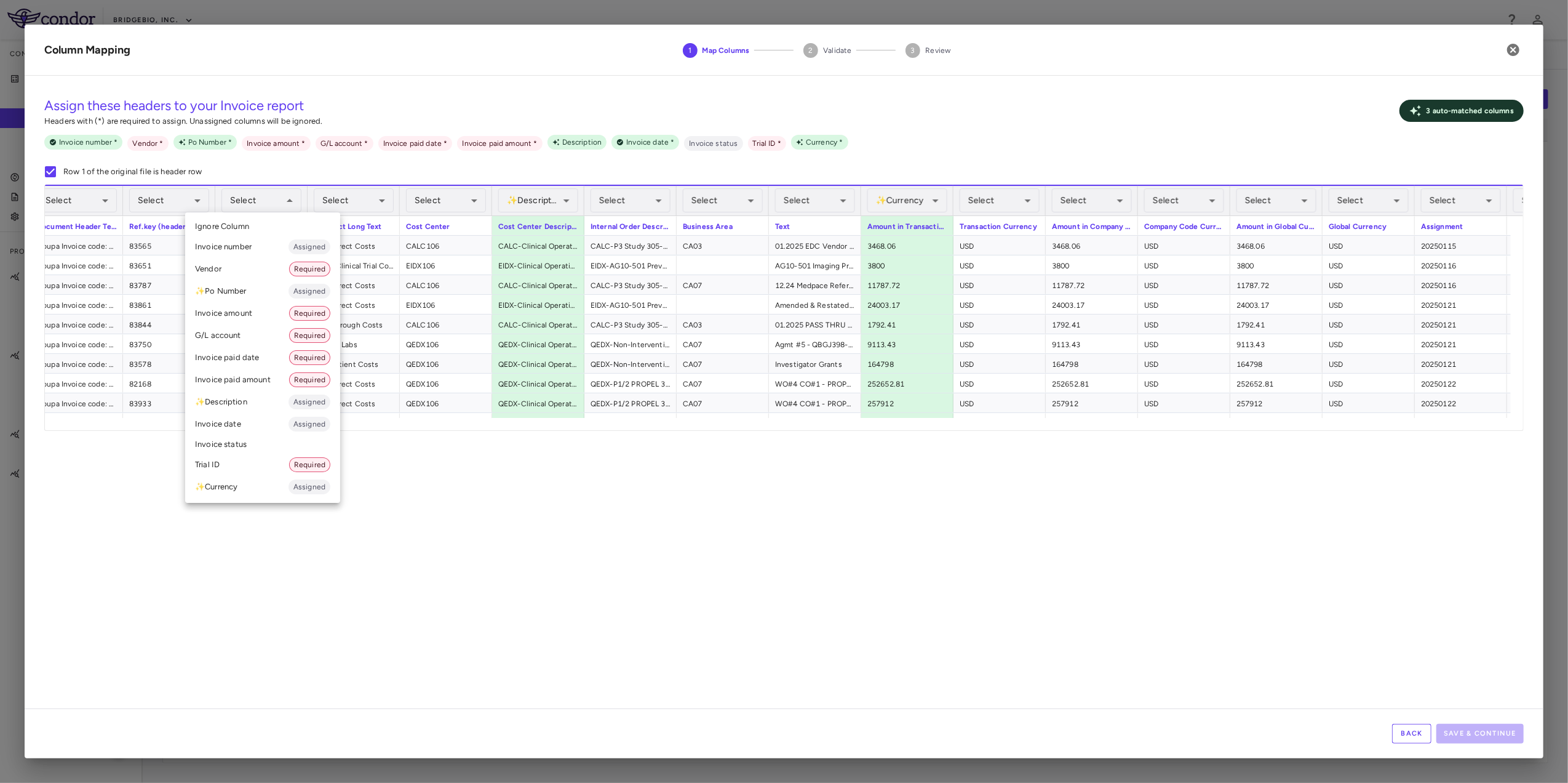
click at [241, 331] on li "G/L account Required" at bounding box center [262, 335] width 155 height 23
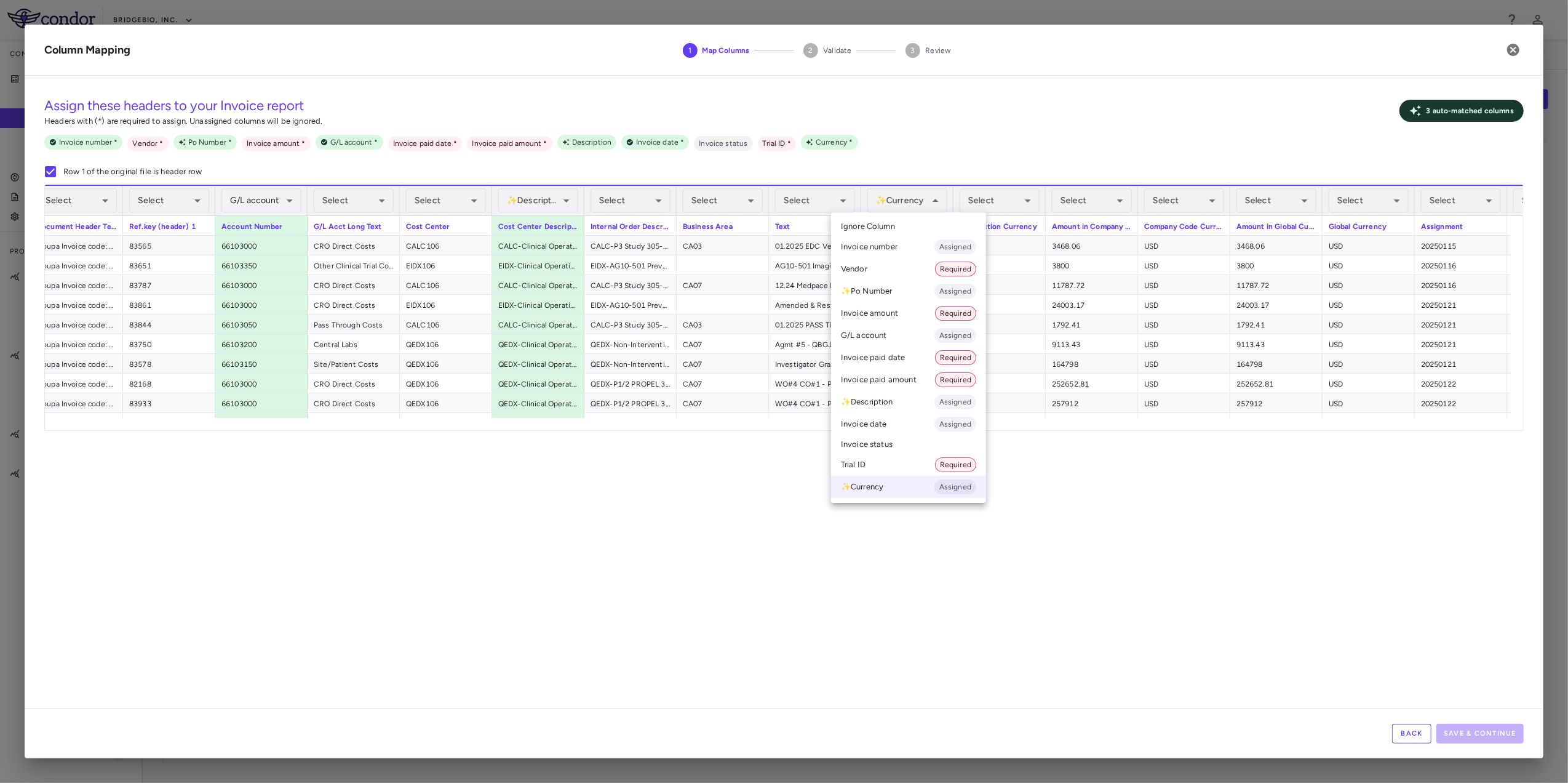
click at [905, 309] on li "Invoice amount Required" at bounding box center [908, 313] width 155 height 23
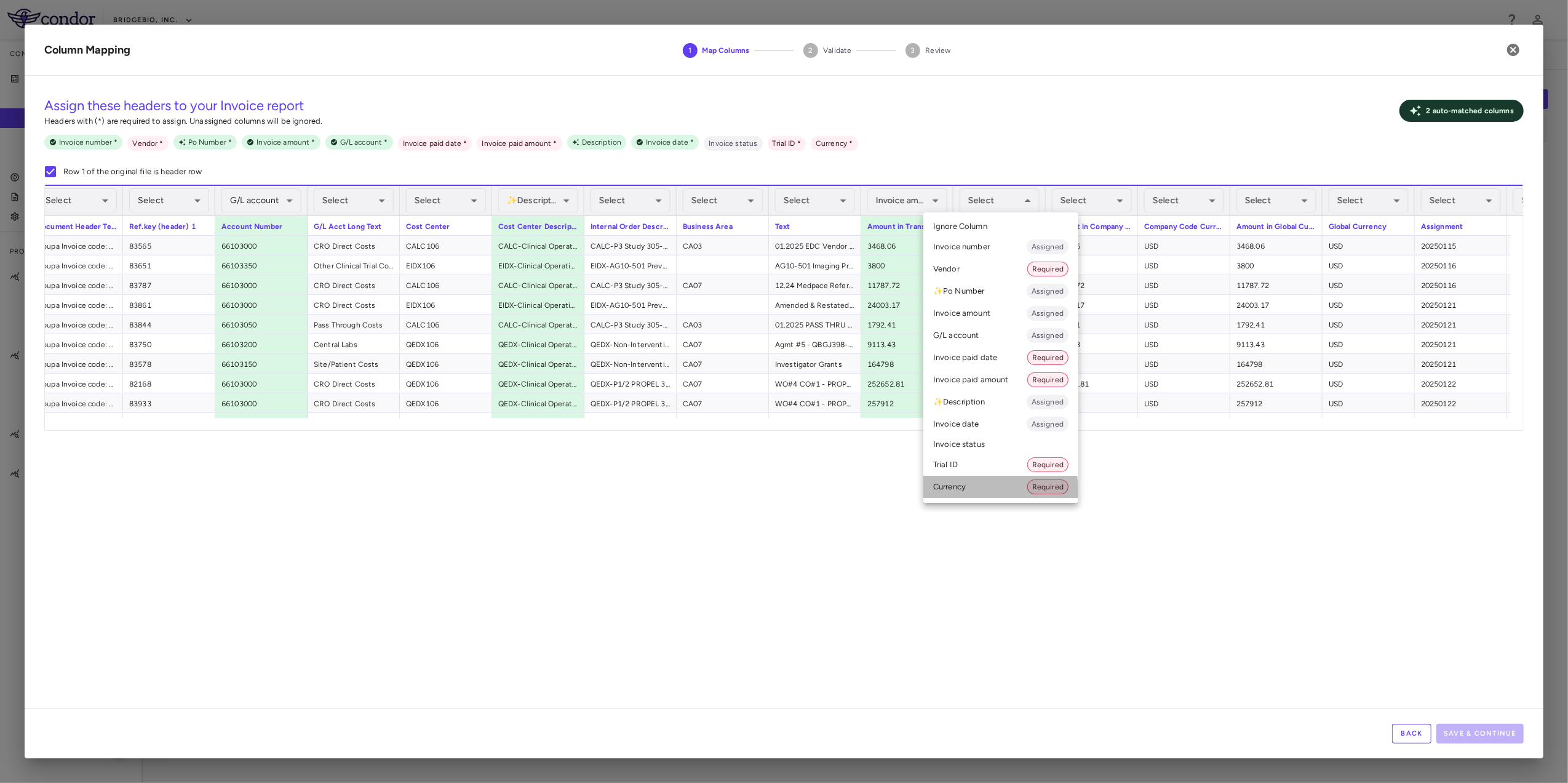
click at [969, 491] on li "Currency Required" at bounding box center [1001, 487] width 155 height 23
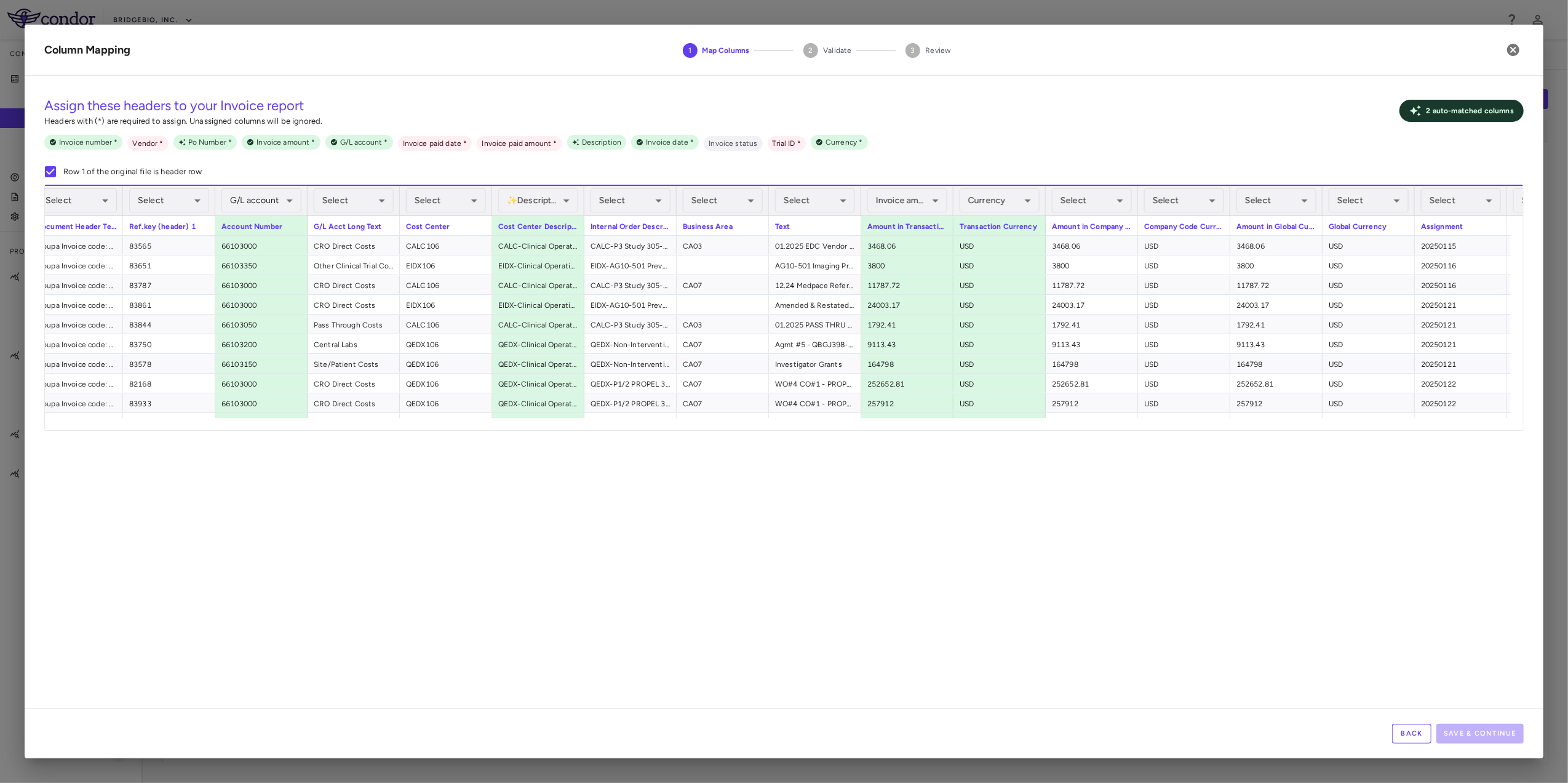
drag, startPoint x: 725, startPoint y: 434, endPoint x: 1058, endPoint y: 430, distance: 333.0
click at [1058, 430] on div "**********" at bounding box center [784, 396] width 1519 height 623
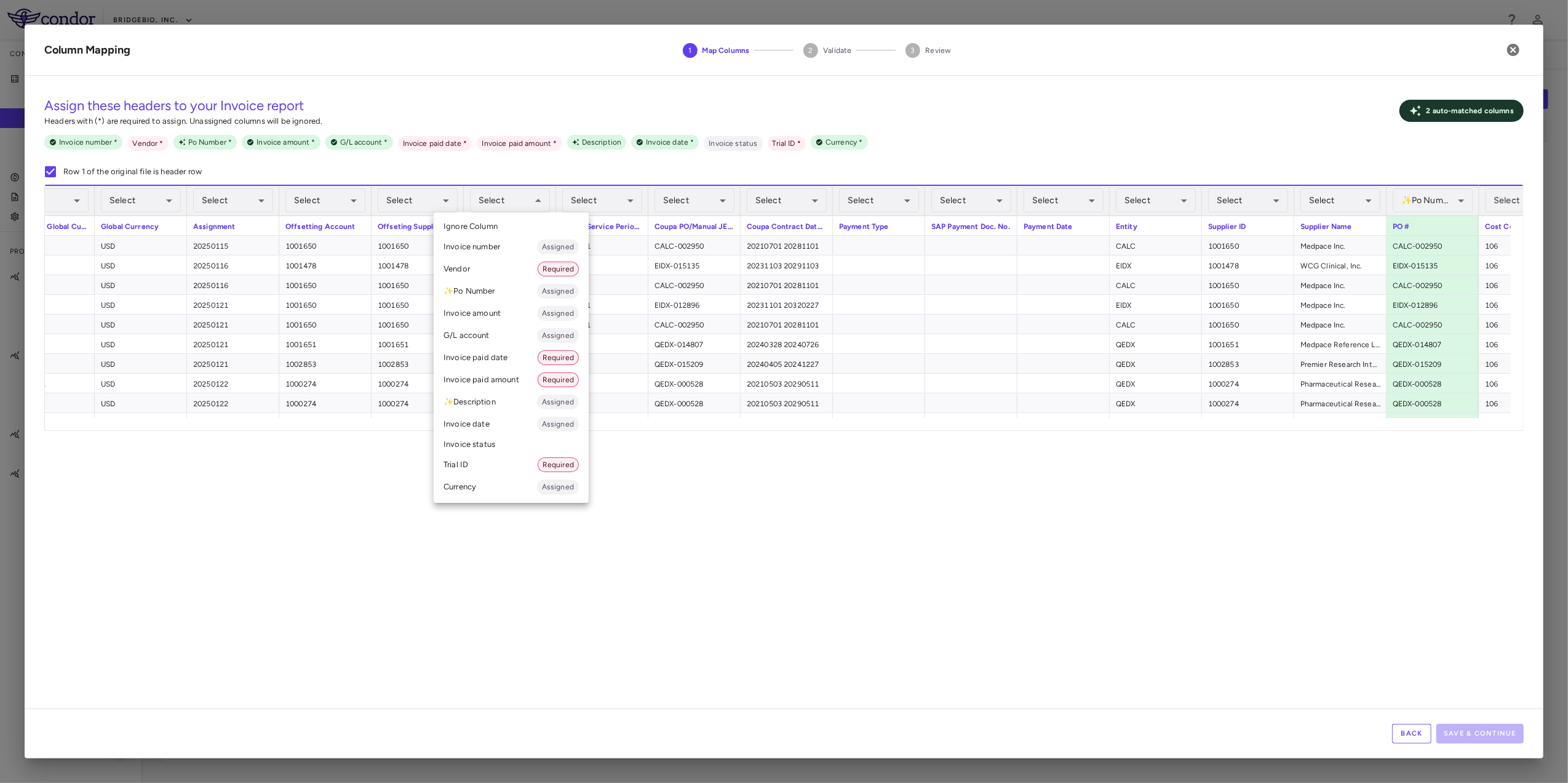
click at [491, 268] on li "Vendor Required" at bounding box center [511, 269] width 155 height 23
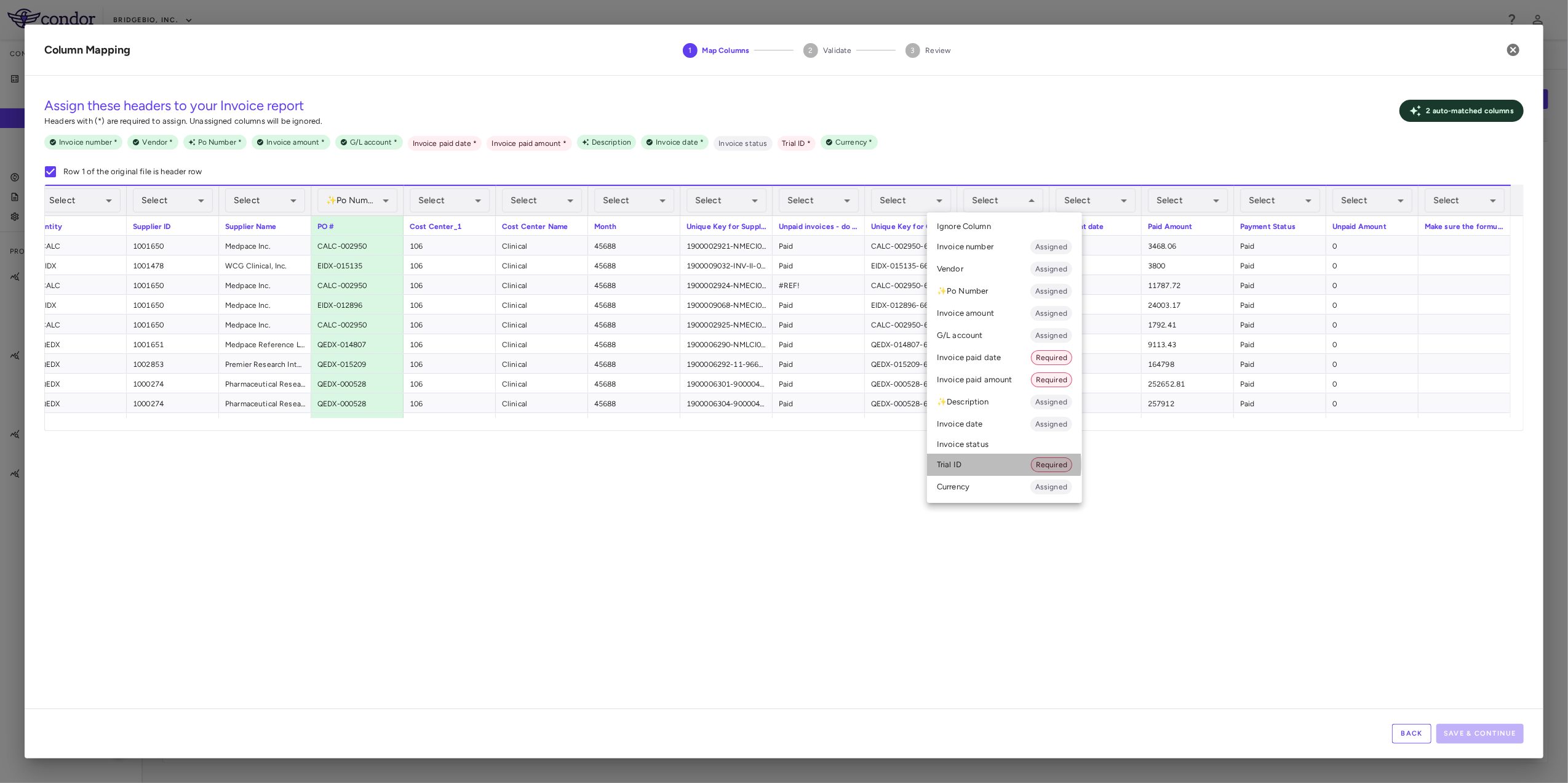
click at [984, 464] on li "Trial ID Required" at bounding box center [1005, 464] width 155 height 23
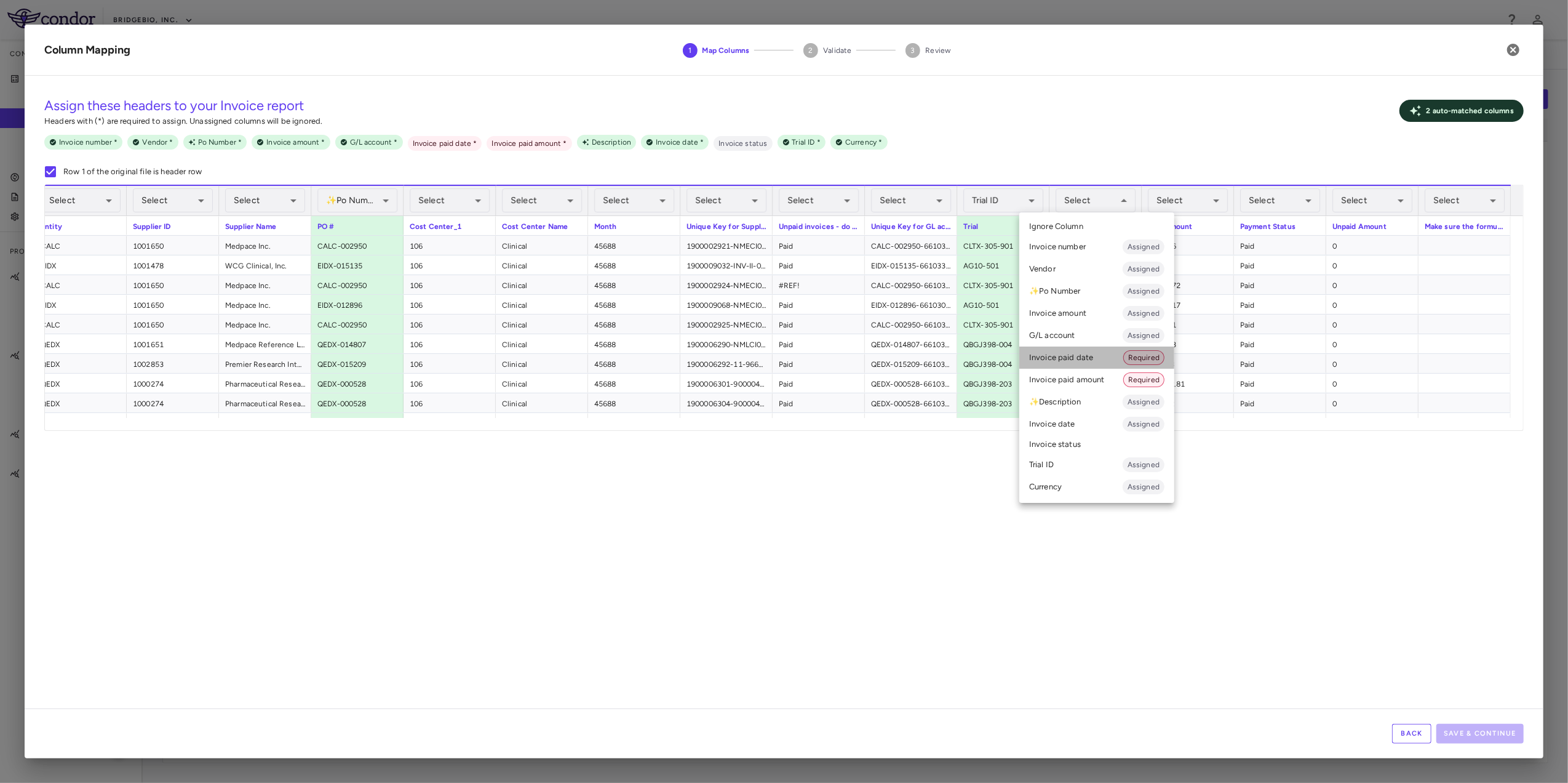
click at [1103, 358] on li "Invoice paid date Required" at bounding box center [1097, 357] width 155 height 23
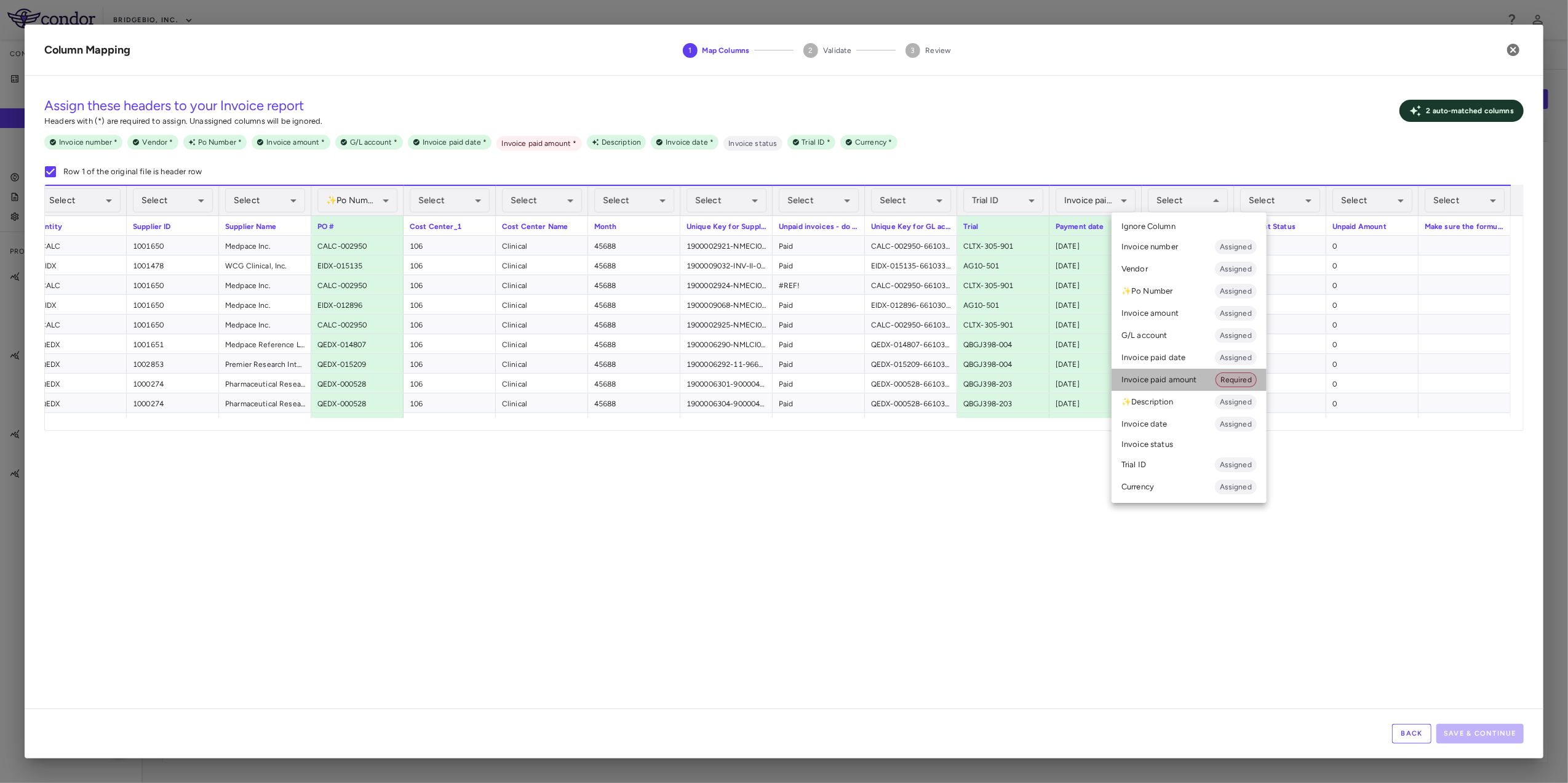
click at [1196, 373] on li "Invoice paid amount Required" at bounding box center [1190, 380] width 155 height 23
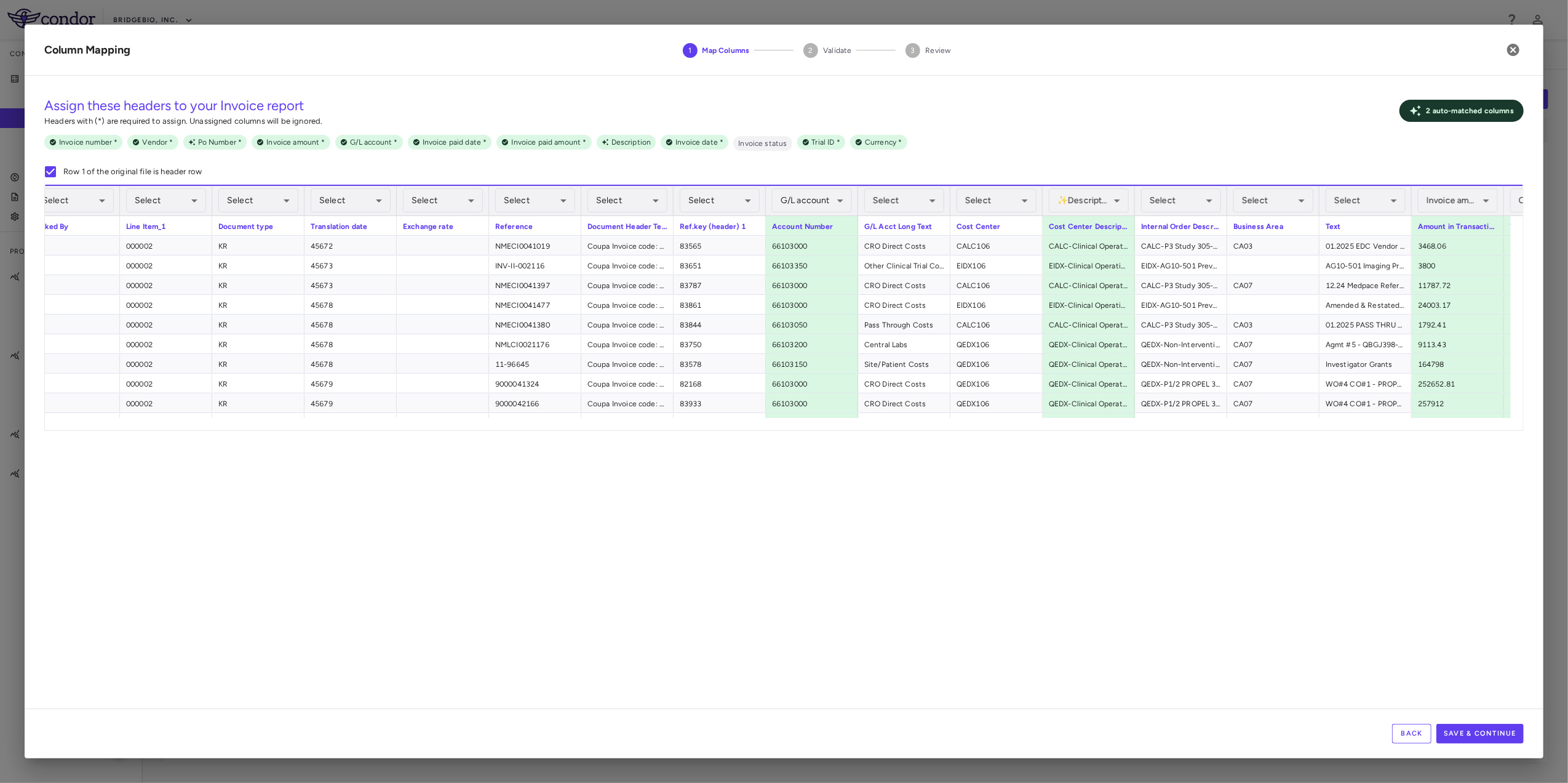
scroll to position [0, 734]
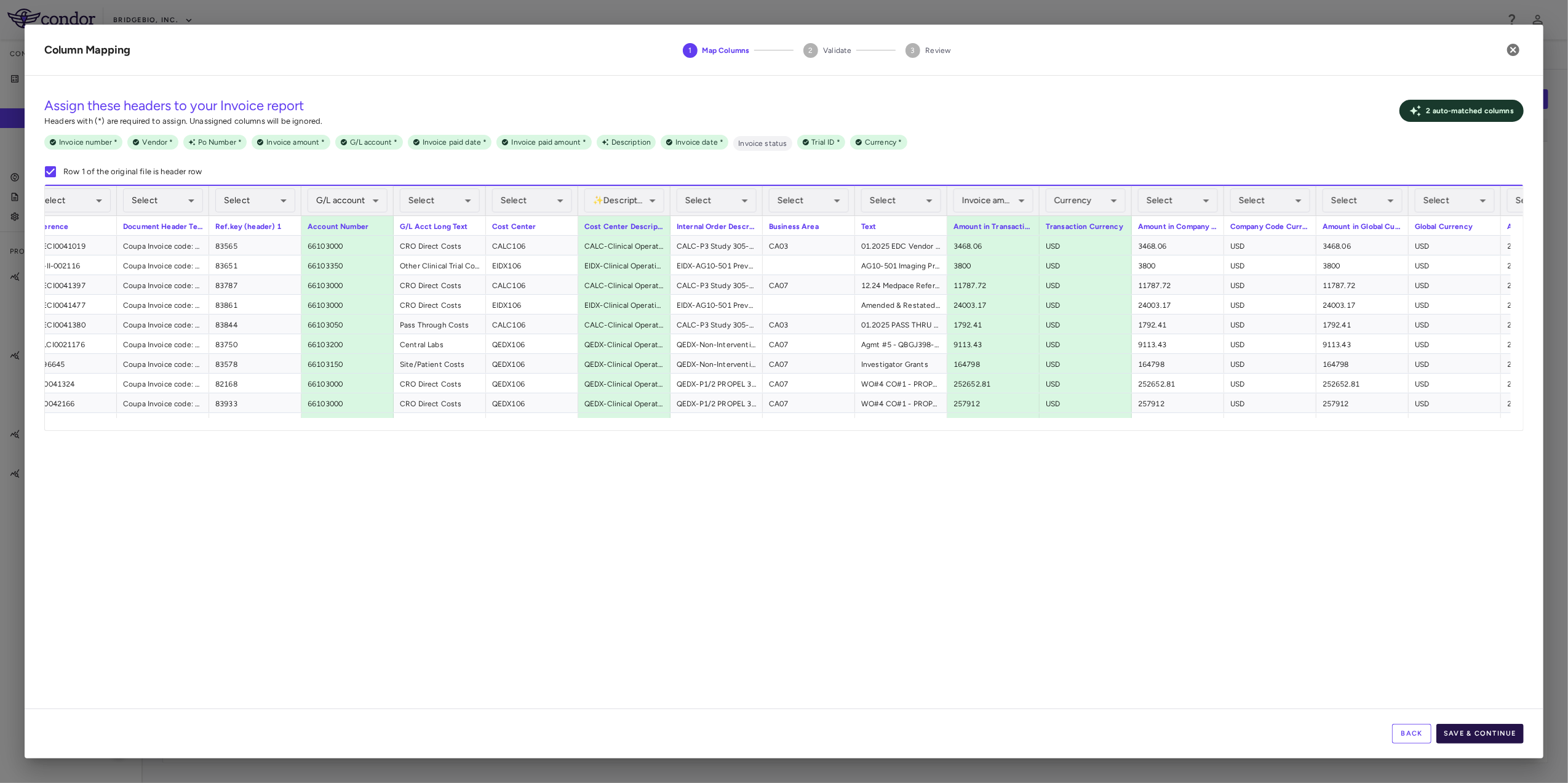
click at [1495, 733] on button "Save & Continue" at bounding box center [1480, 734] width 87 height 20
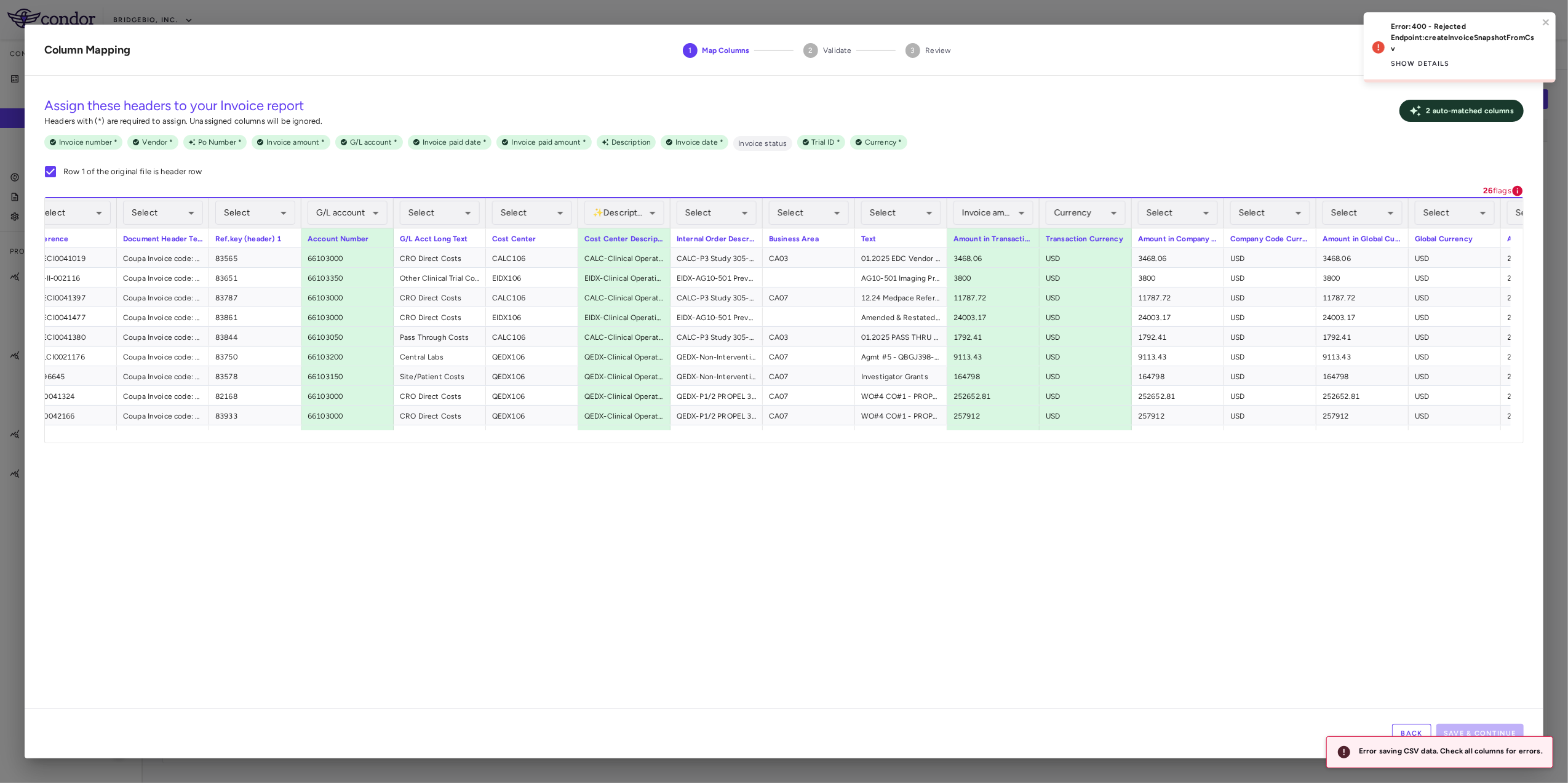
click at [1508, 190] on p "26 flags" at bounding box center [1497, 190] width 29 height 11
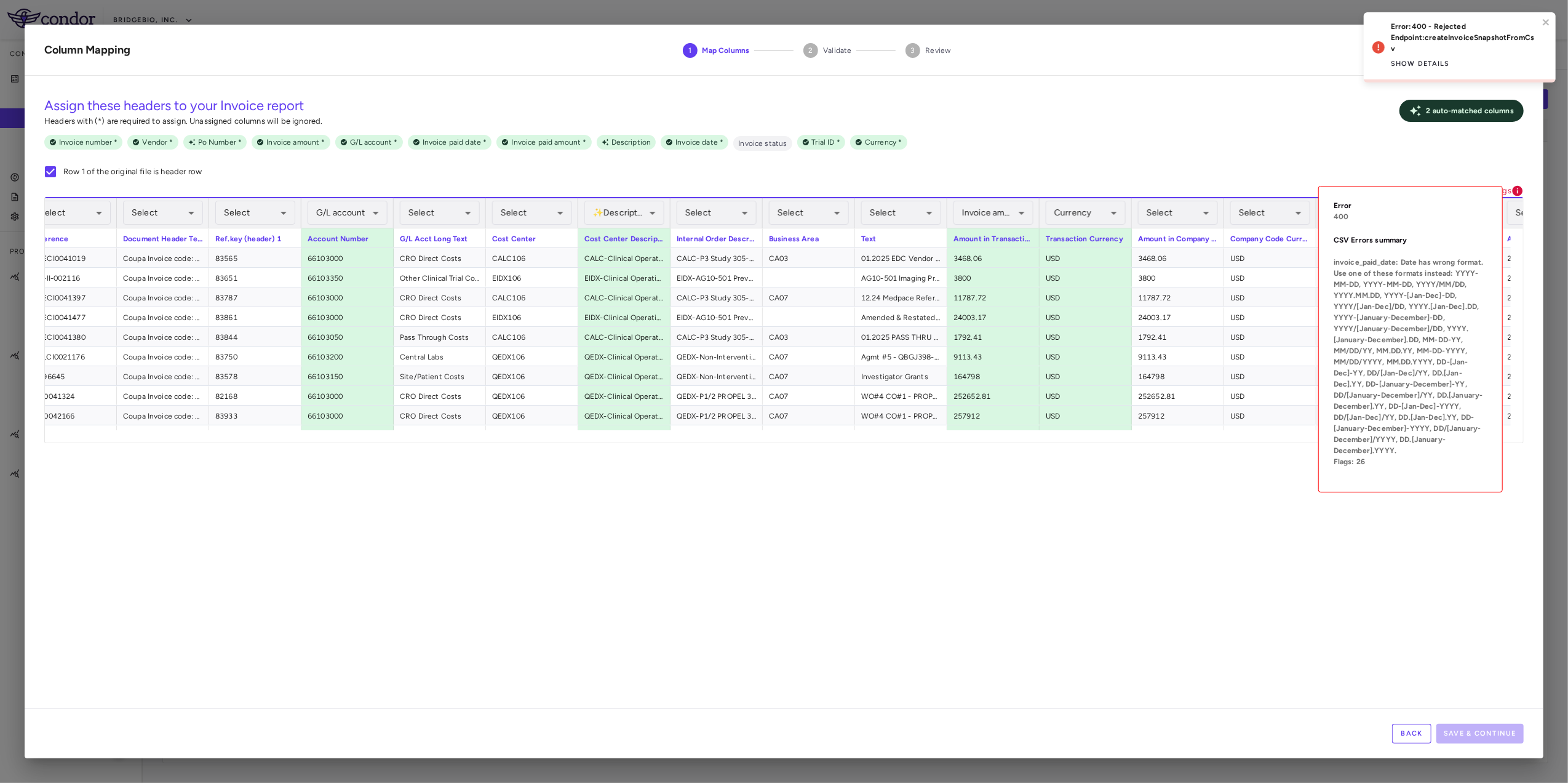
click at [1520, 185] on icon at bounding box center [1517, 191] width 13 height 13
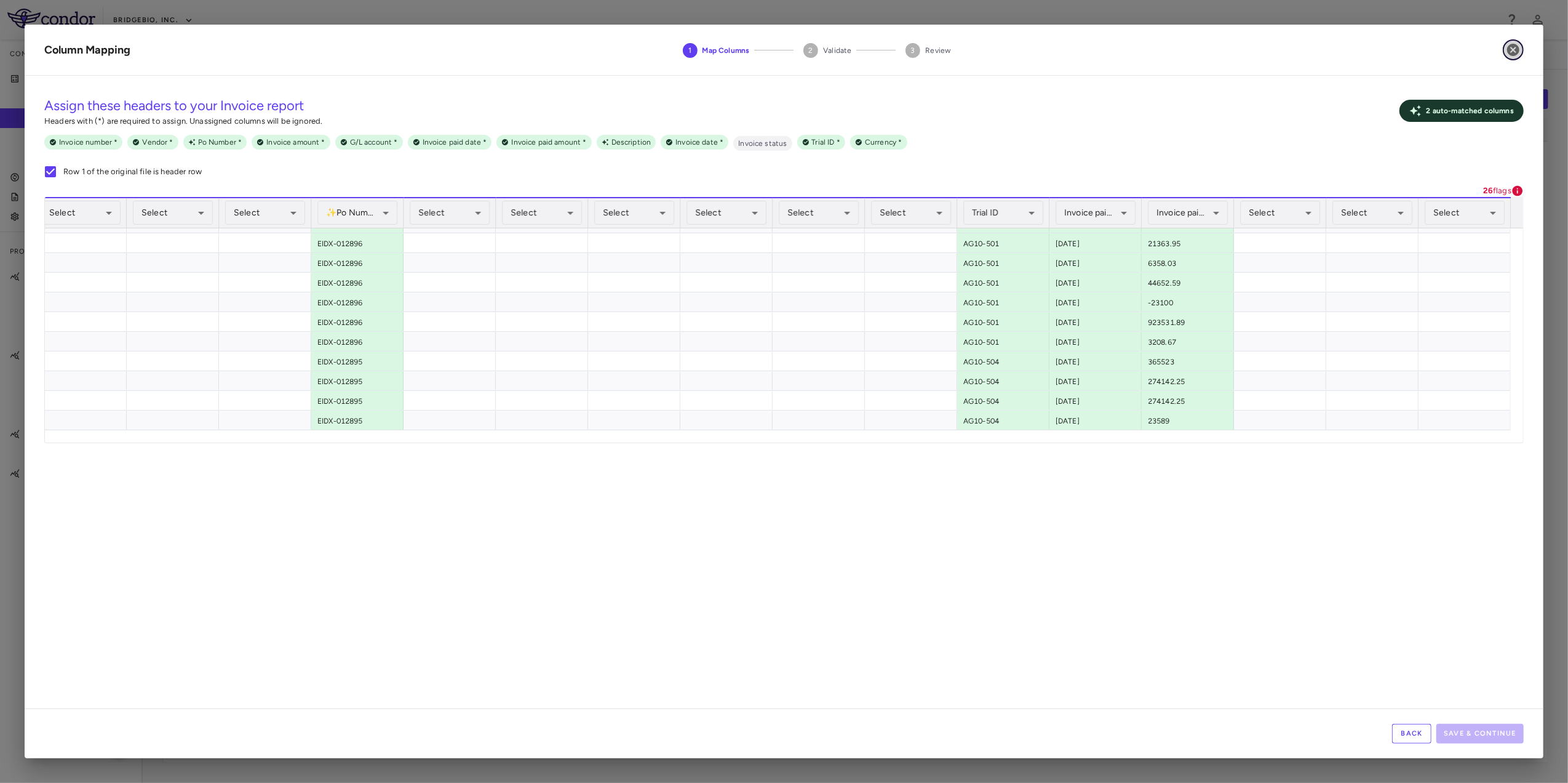
click at [1511, 52] on icon "button" at bounding box center [1513, 49] width 15 height 15
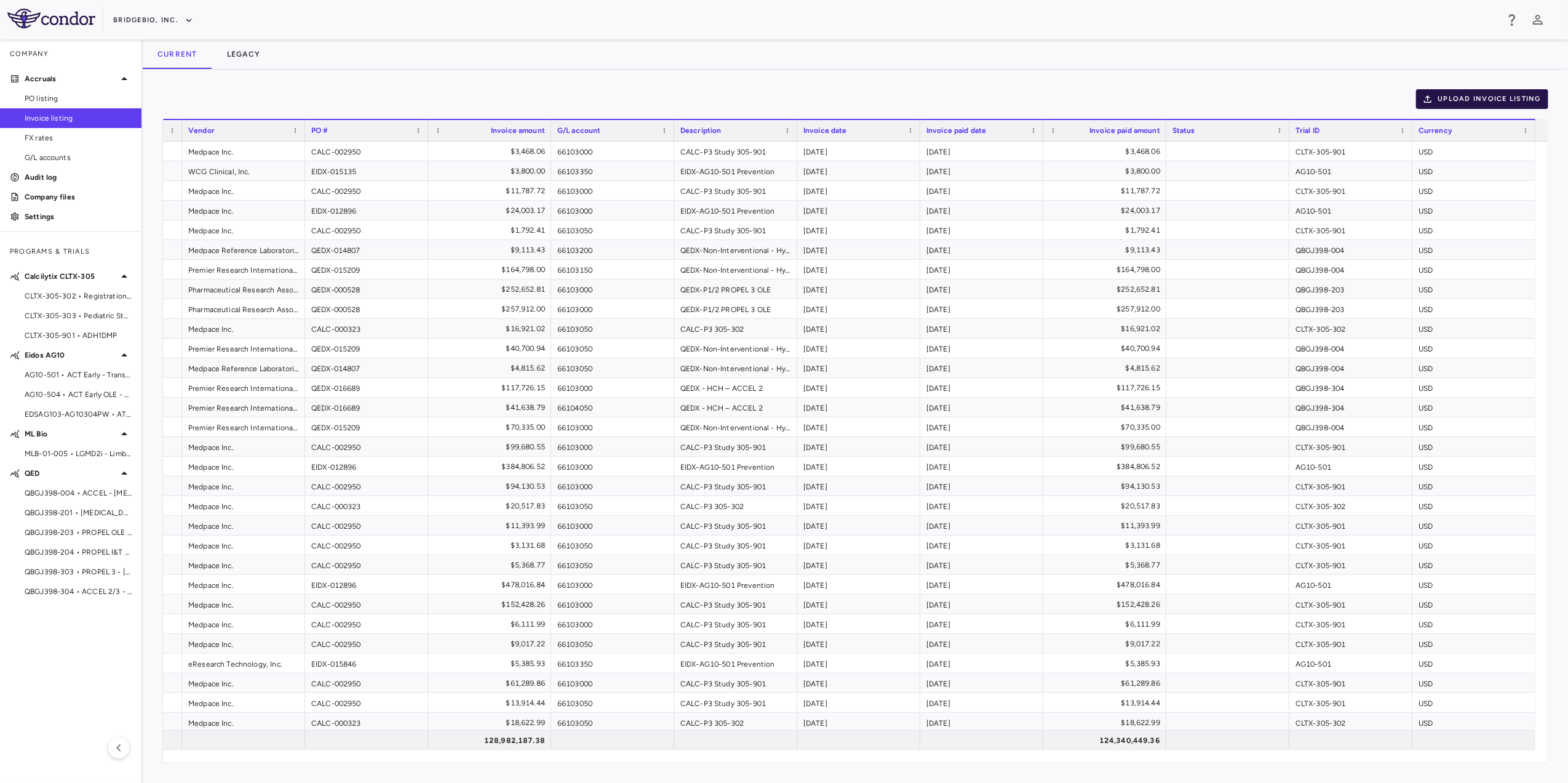
click at [1487, 97] on button "Upload invoice listing" at bounding box center [1481, 99] width 133 height 20
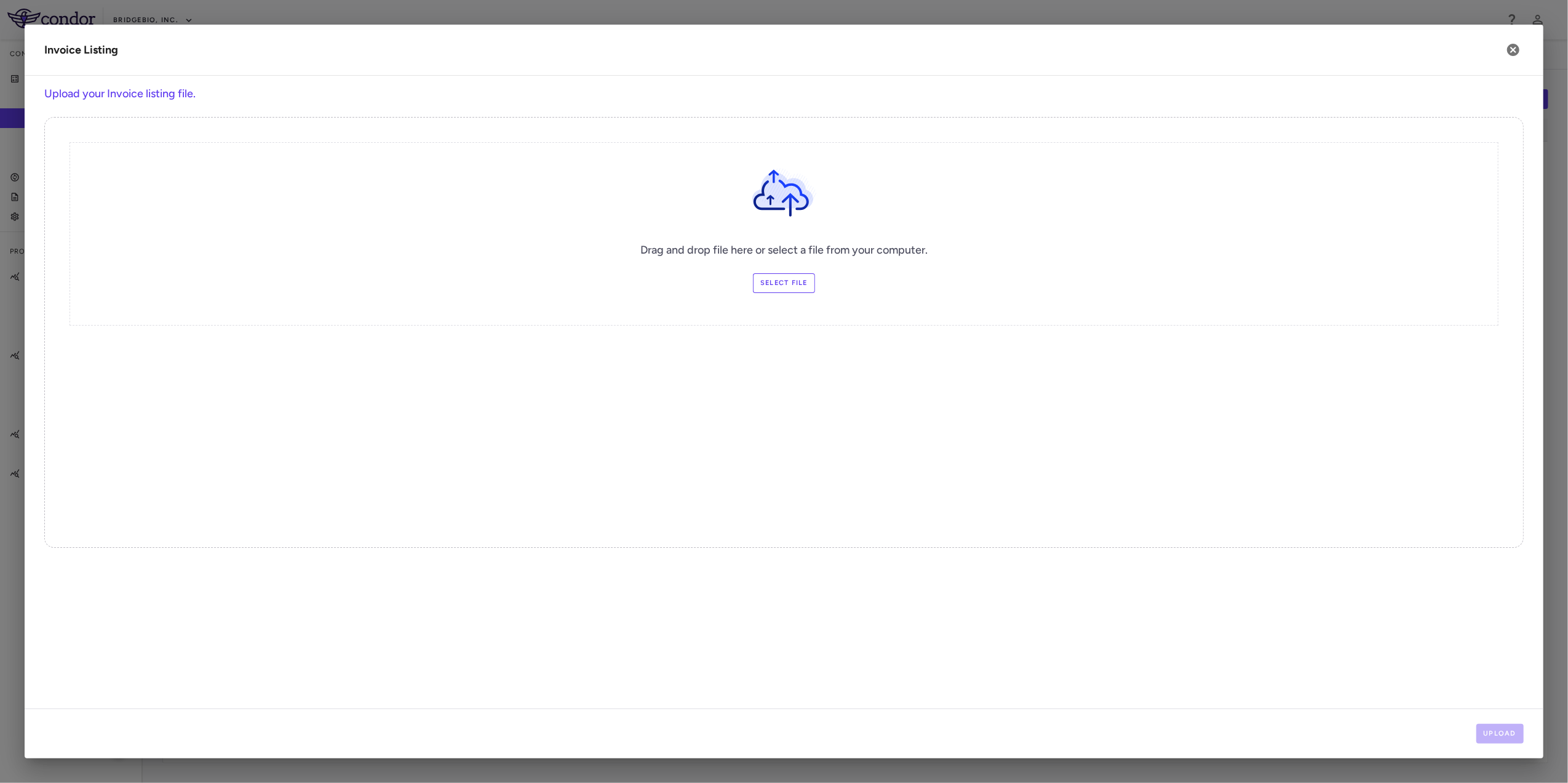
click at [774, 285] on label "Select file" at bounding box center [784, 283] width 62 height 20
click at [0, 0] on input "Select file" at bounding box center [0, 0] width 0 height 0
click at [1504, 730] on button "Upload" at bounding box center [1500, 734] width 48 height 20
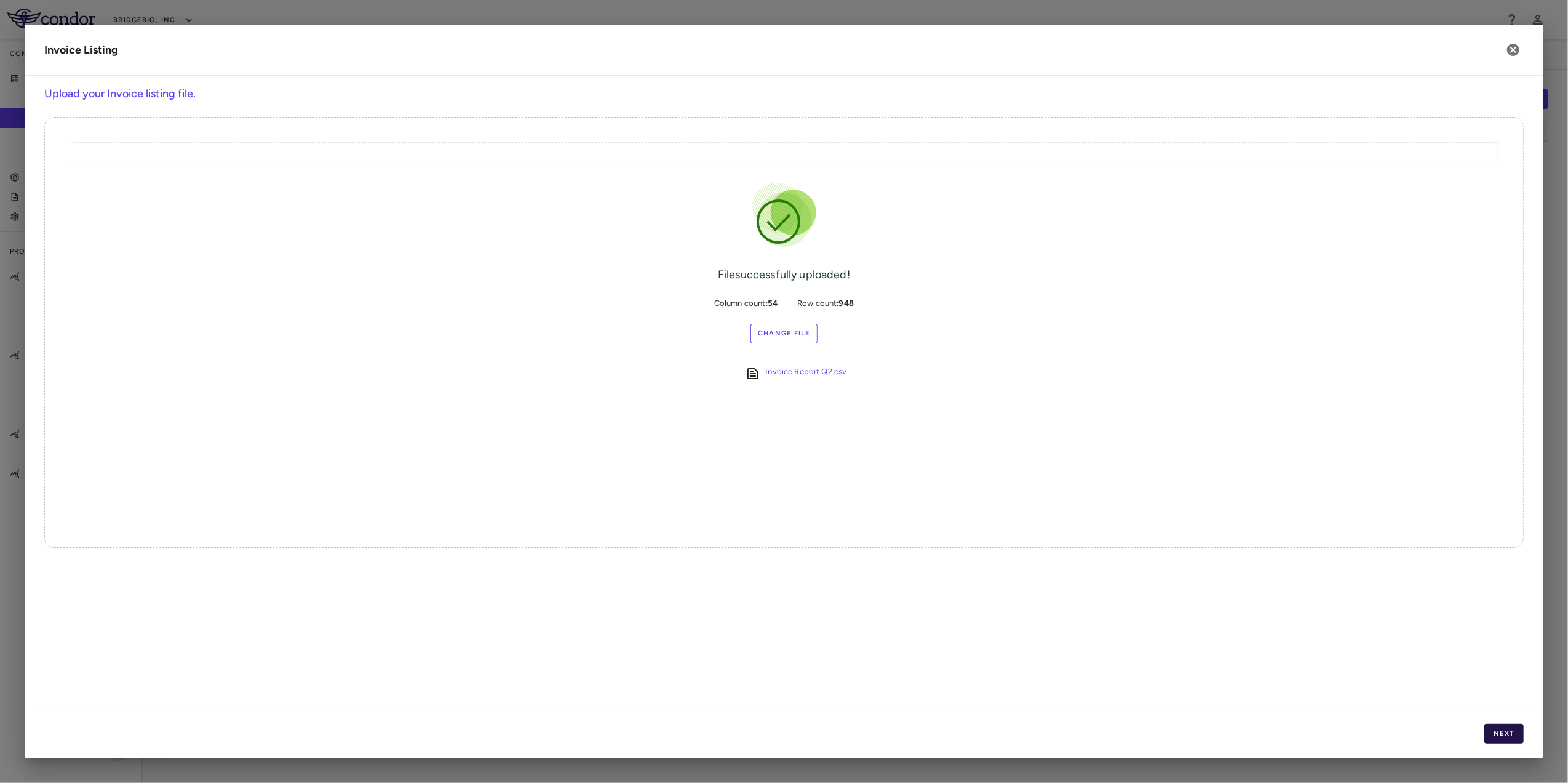
click at [1493, 737] on button "Next" at bounding box center [1504, 734] width 39 height 20
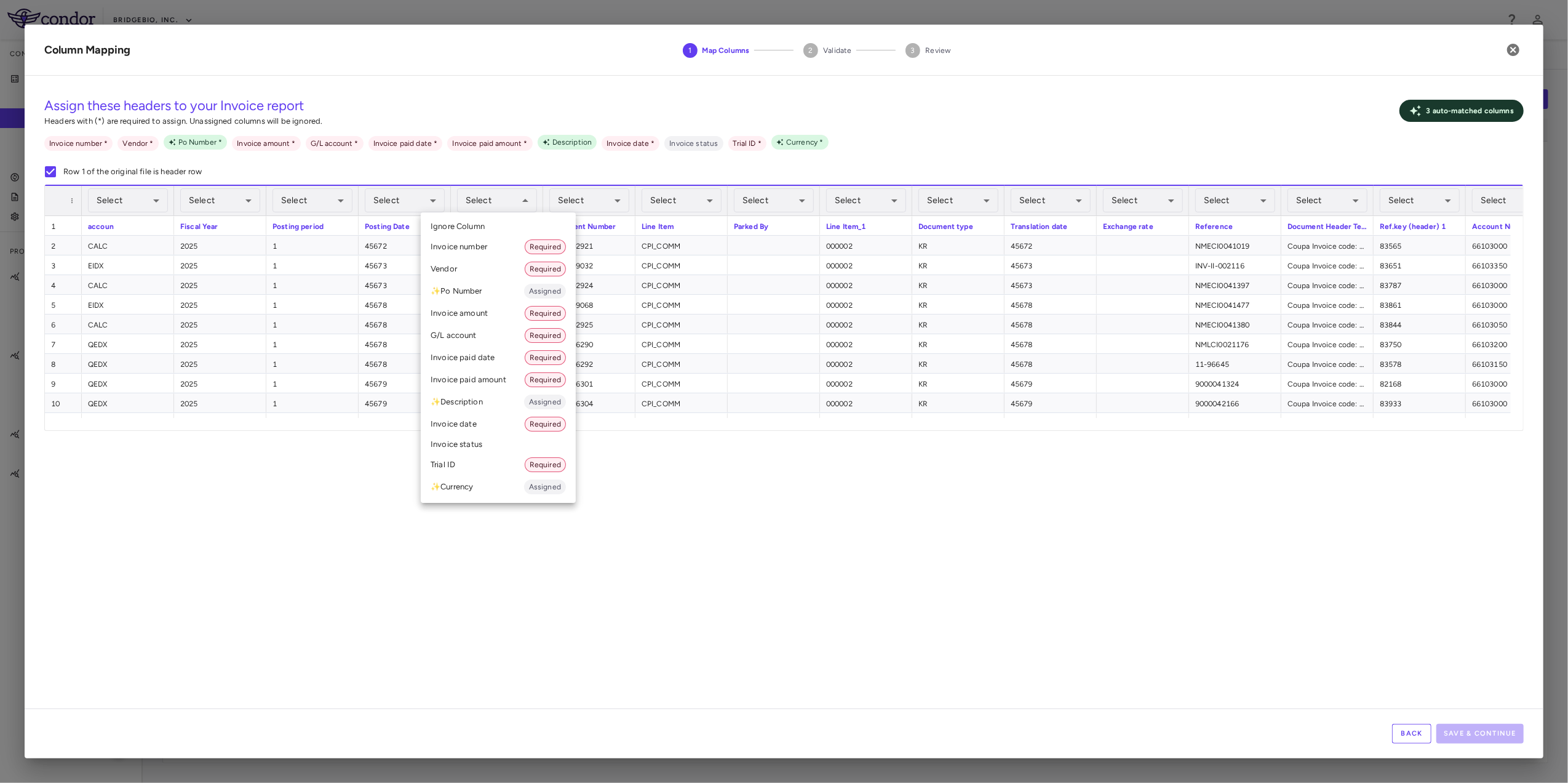
click at [493, 425] on li "Invoice date Required" at bounding box center [498, 424] width 155 height 23
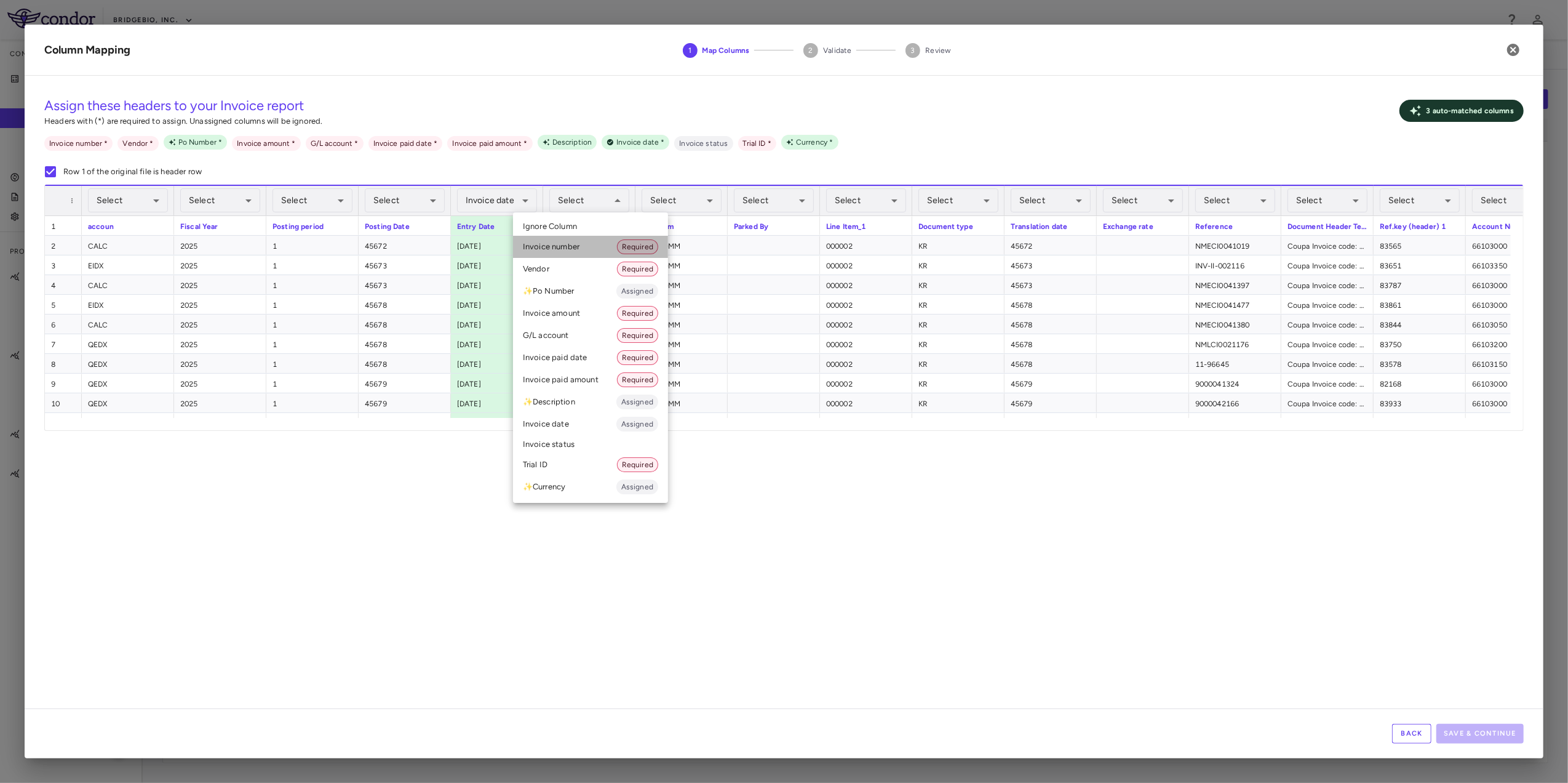
click at [597, 246] on li "Invoice number Required" at bounding box center [591, 247] width 155 height 23
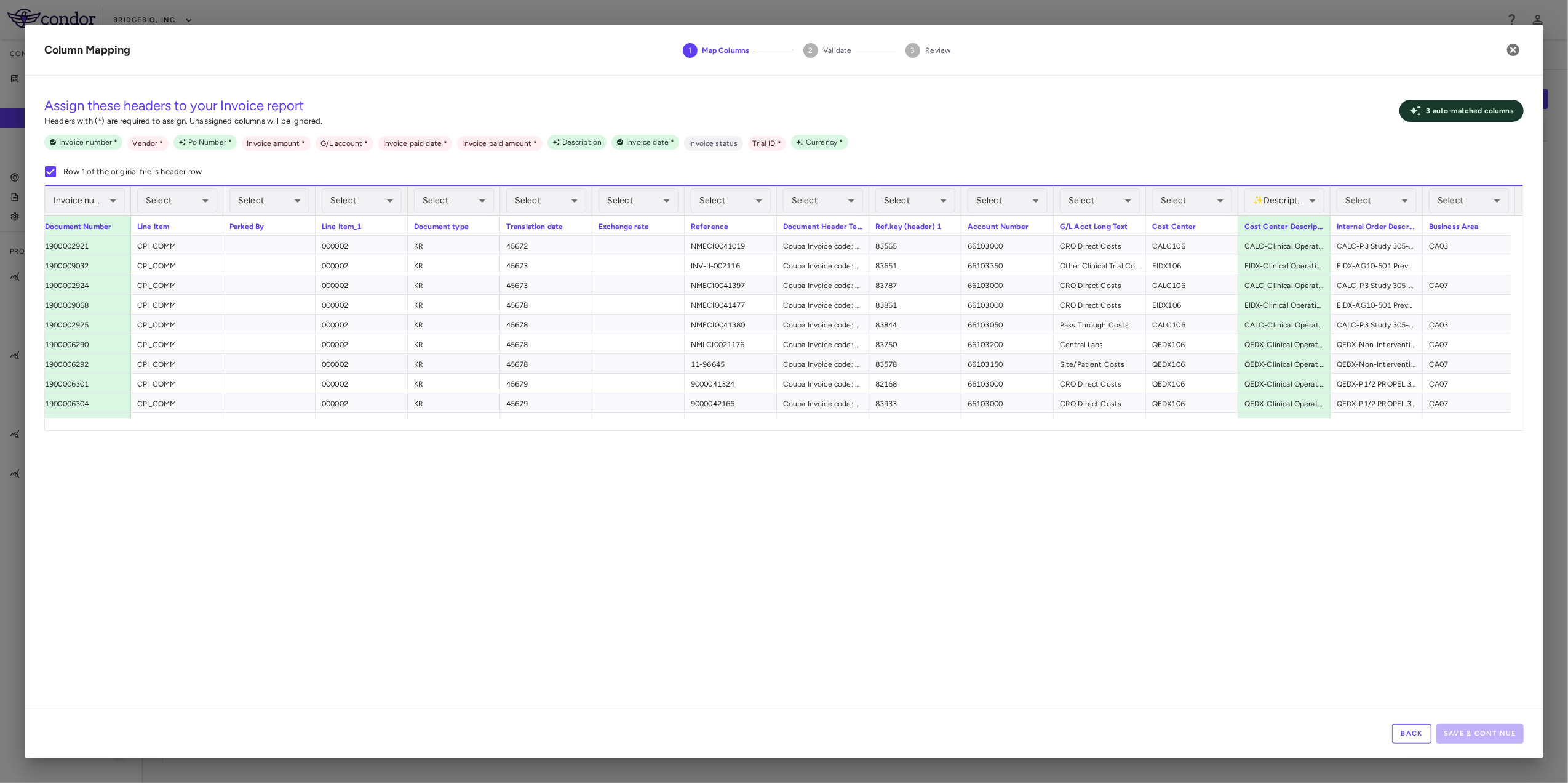
scroll to position [0, 522]
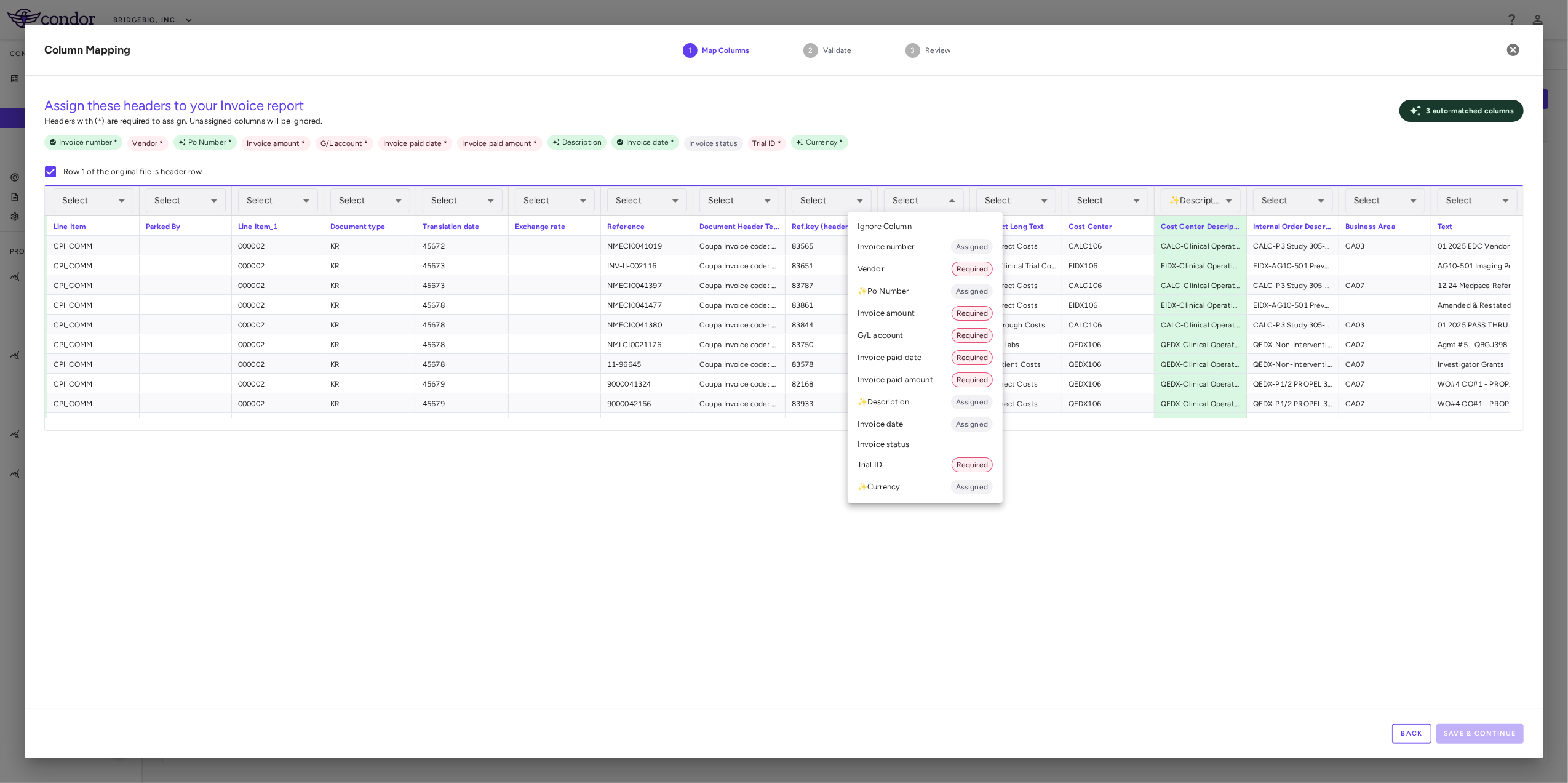
click at [916, 333] on li "G/L account Required" at bounding box center [925, 335] width 155 height 23
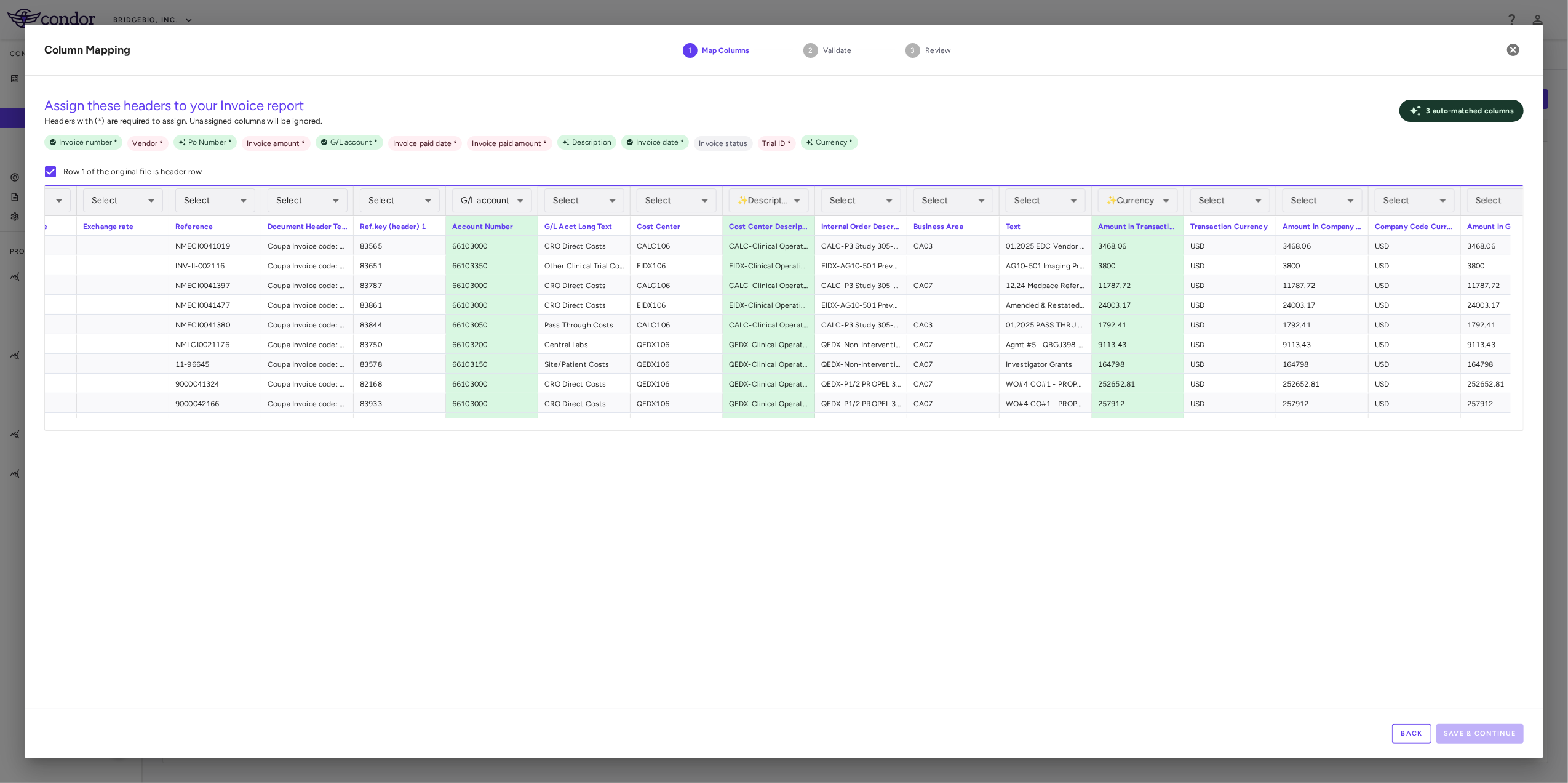
scroll to position [0, 1031]
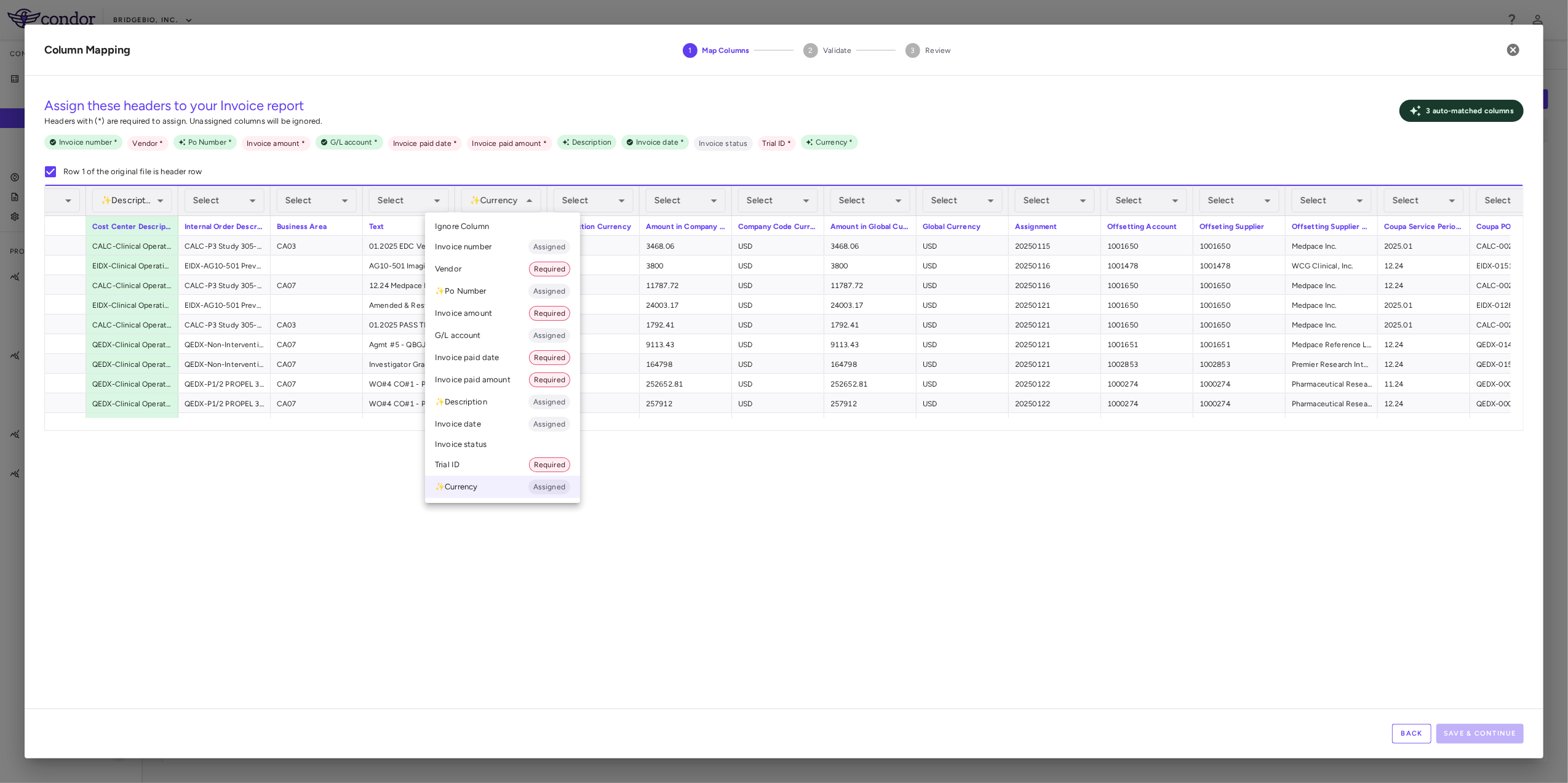
click at [509, 309] on li "Invoice amount Required" at bounding box center [502, 313] width 155 height 23
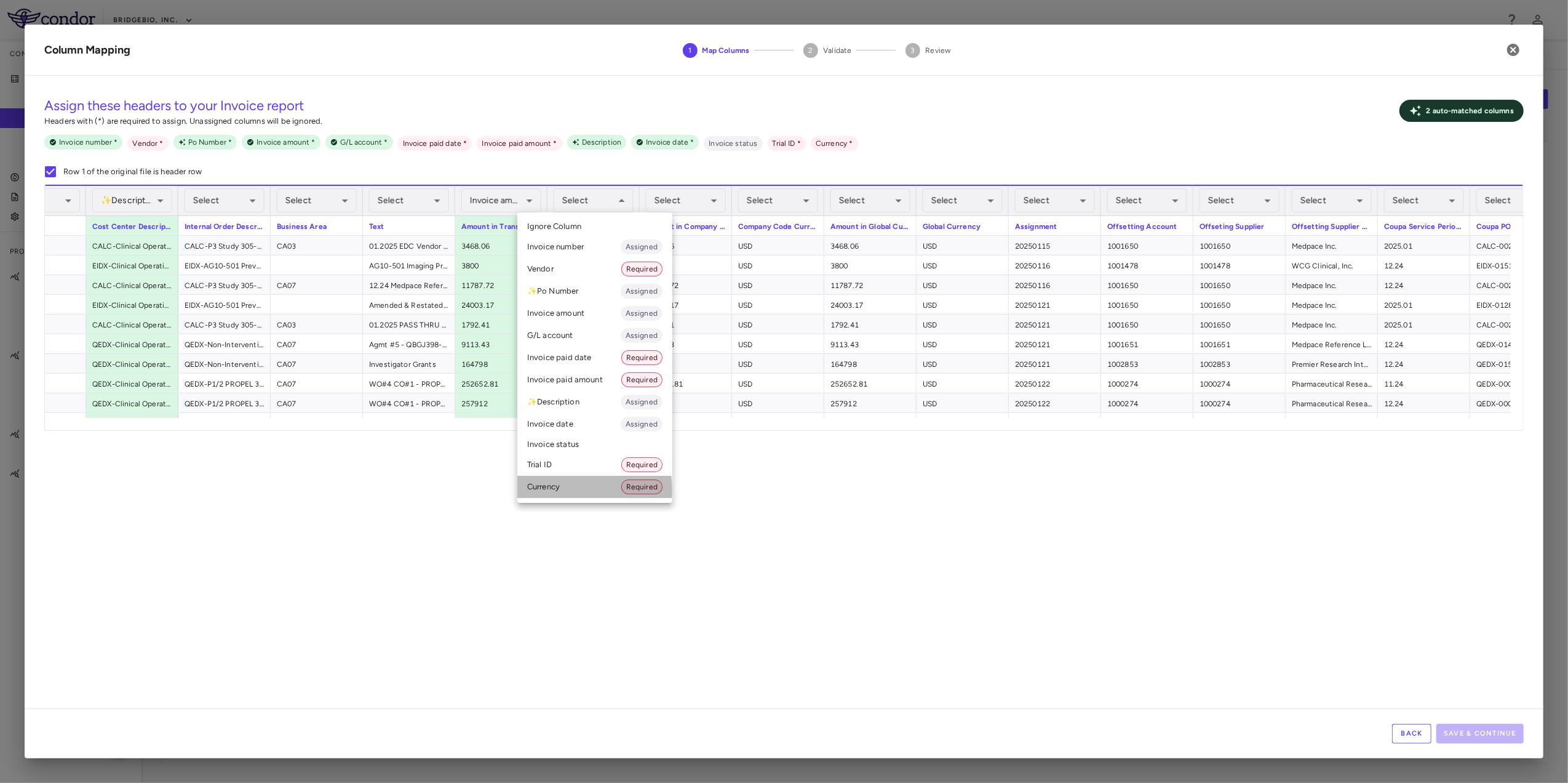
click at [573, 490] on li "Currency Required" at bounding box center [595, 487] width 155 height 23
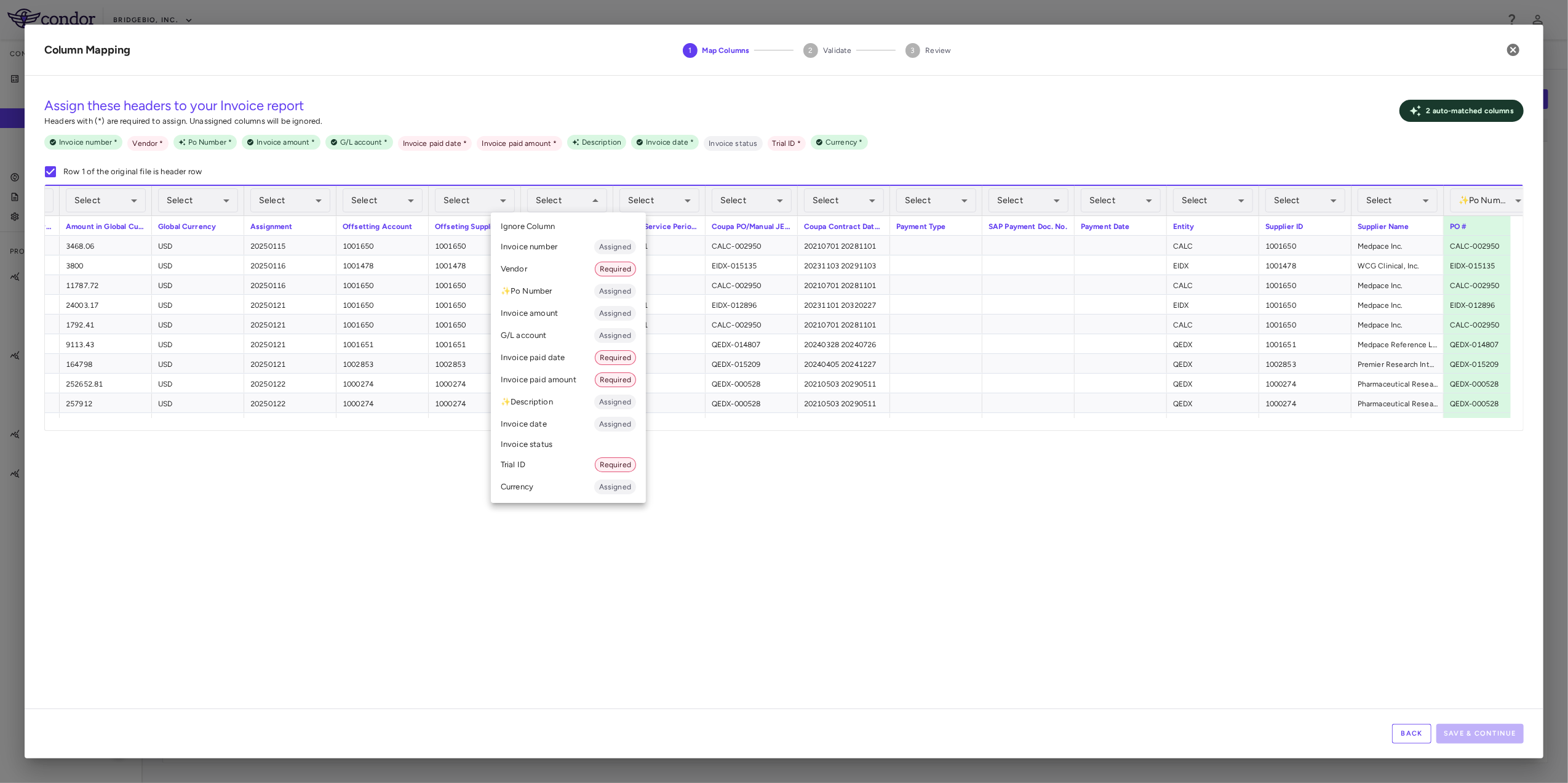
click at [564, 267] on li "Vendor Required" at bounding box center [568, 269] width 155 height 23
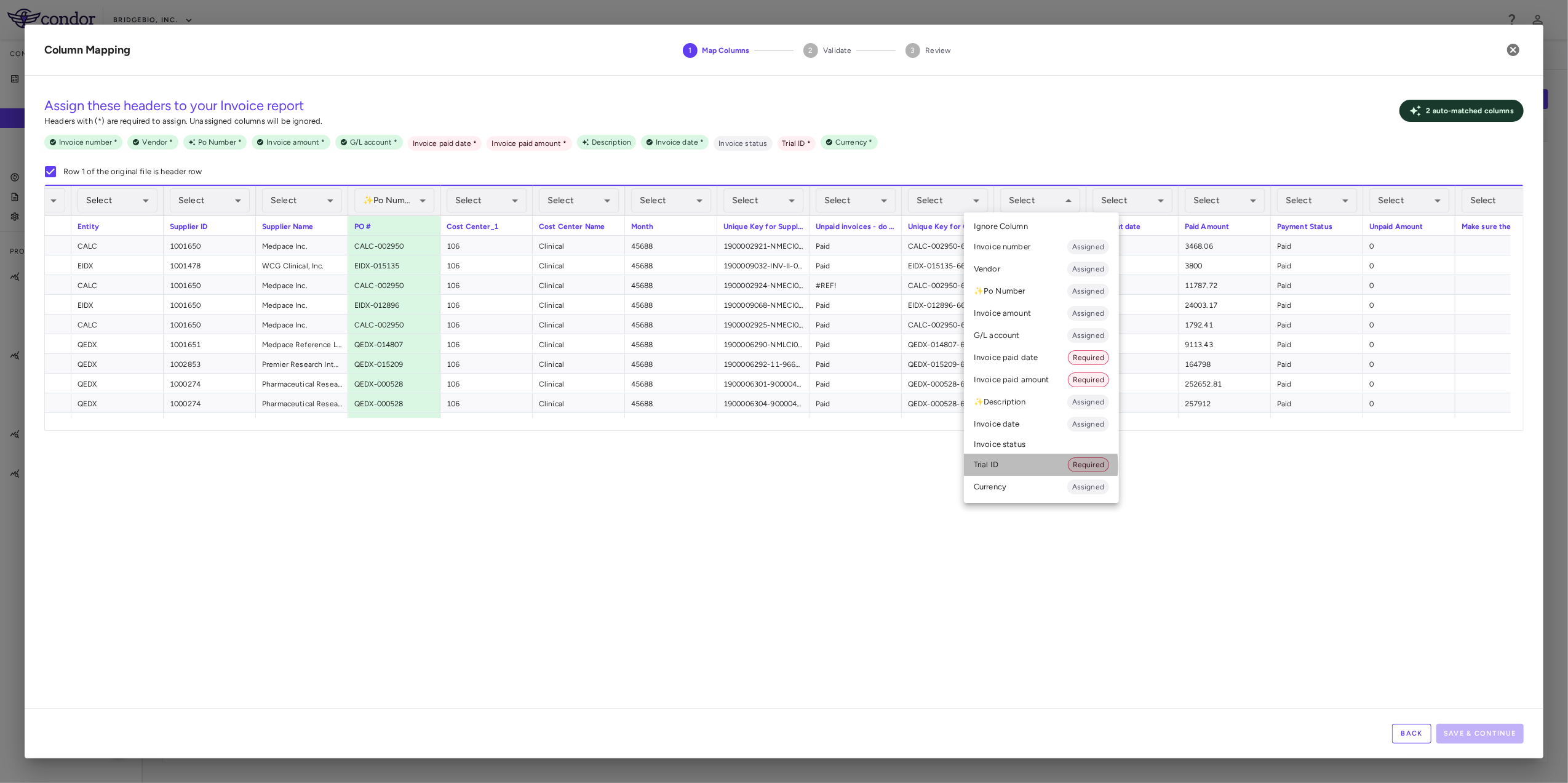
click at [1032, 465] on li "Trial ID Required" at bounding box center [1042, 464] width 155 height 23
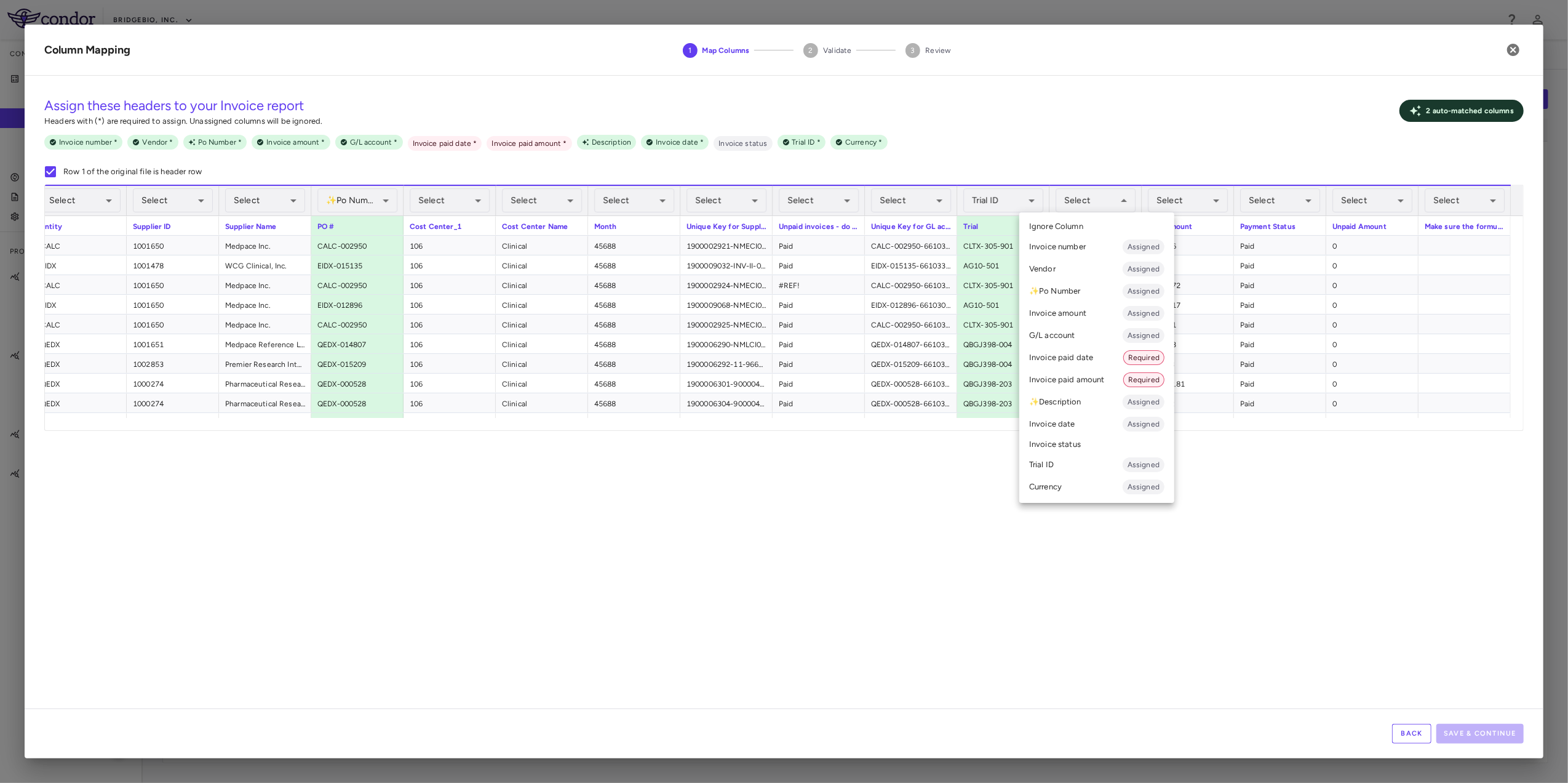
click at [1098, 357] on li "Invoice paid date Required" at bounding box center [1097, 357] width 155 height 23
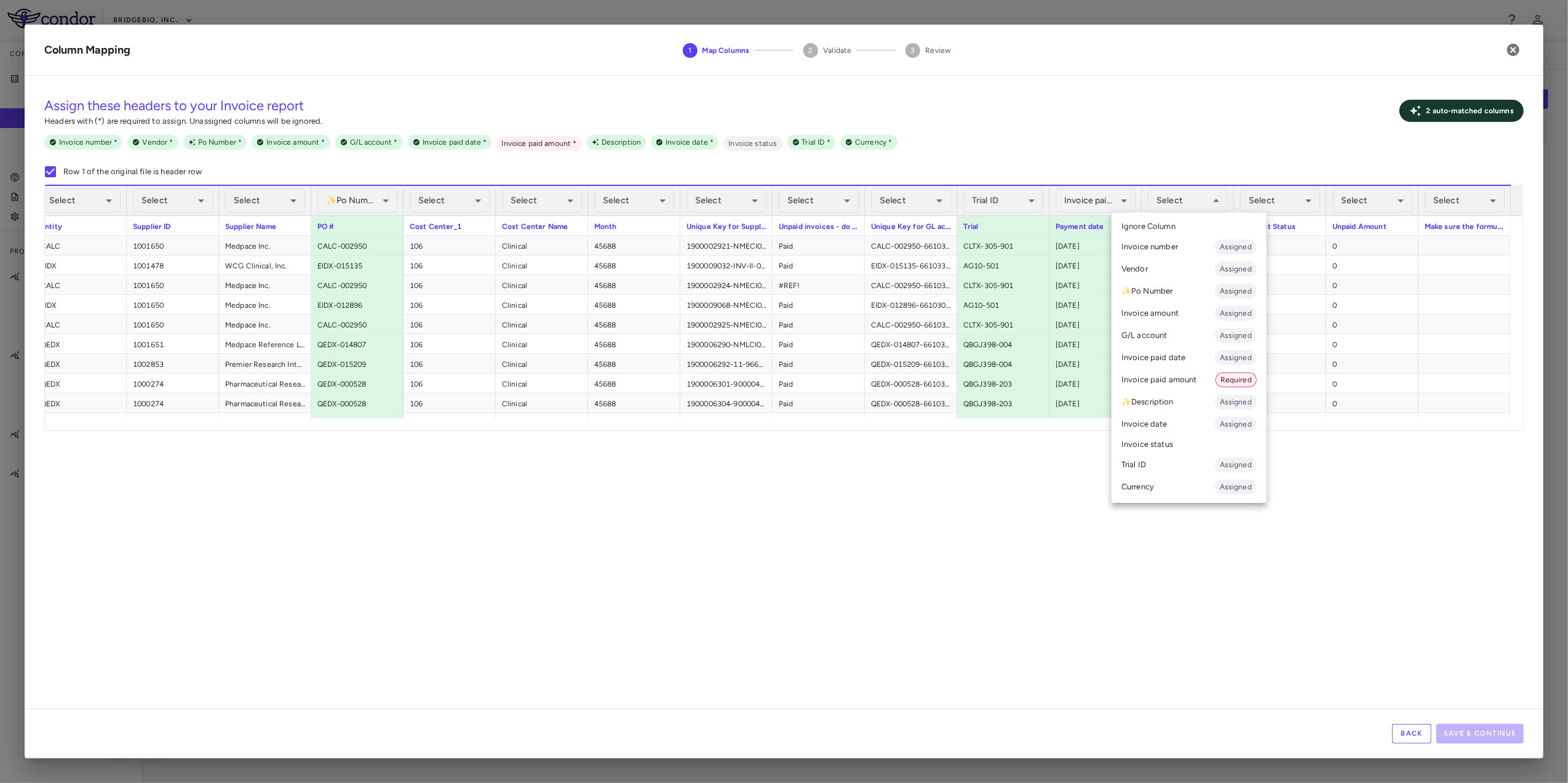
click at [1180, 374] on li "Invoice paid amount Required" at bounding box center [1190, 380] width 155 height 23
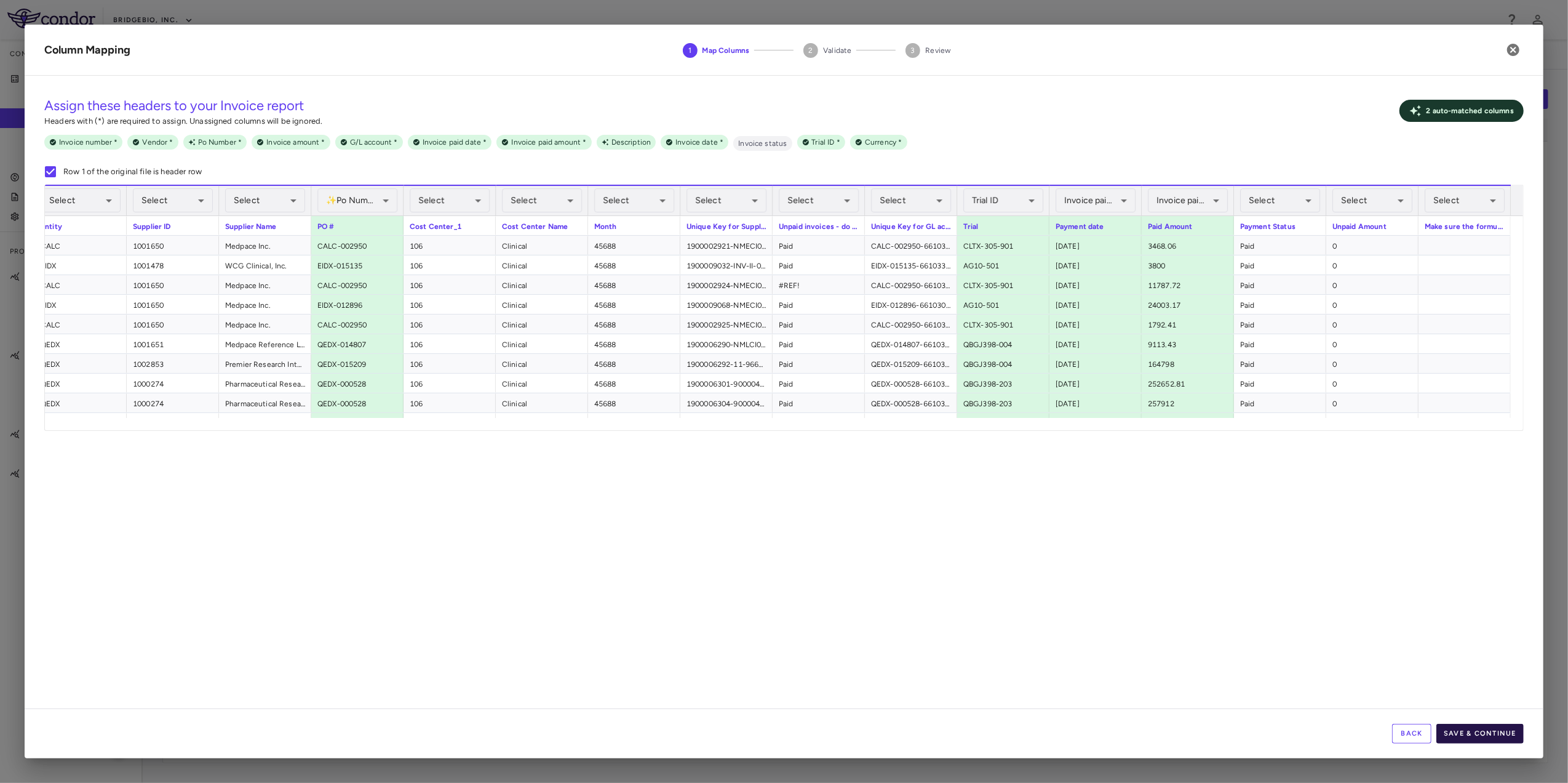
click at [1466, 733] on button "Save & Continue" at bounding box center [1480, 734] width 87 height 20
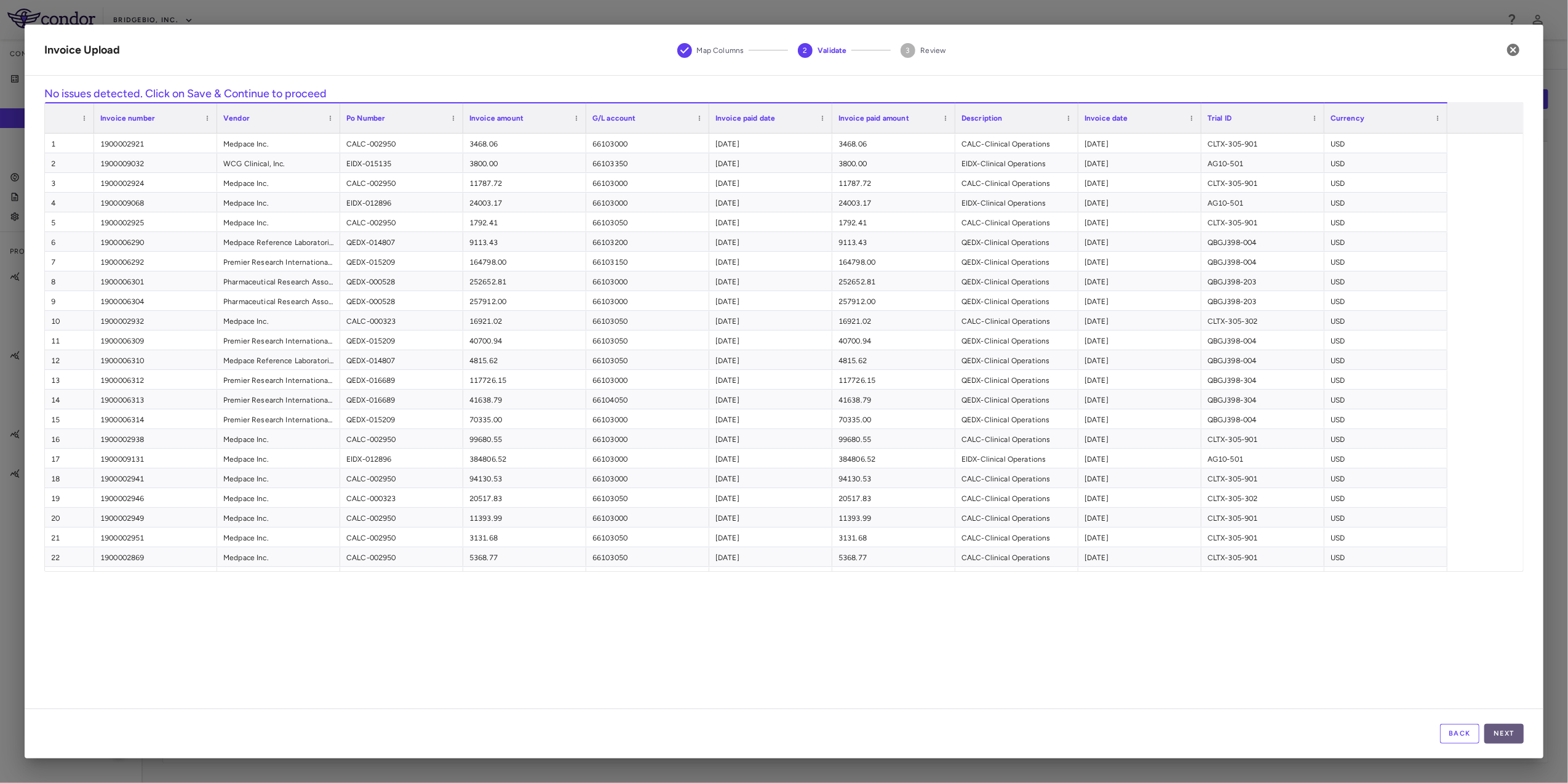
click at [1505, 733] on button "Next" at bounding box center [1504, 734] width 39 height 20
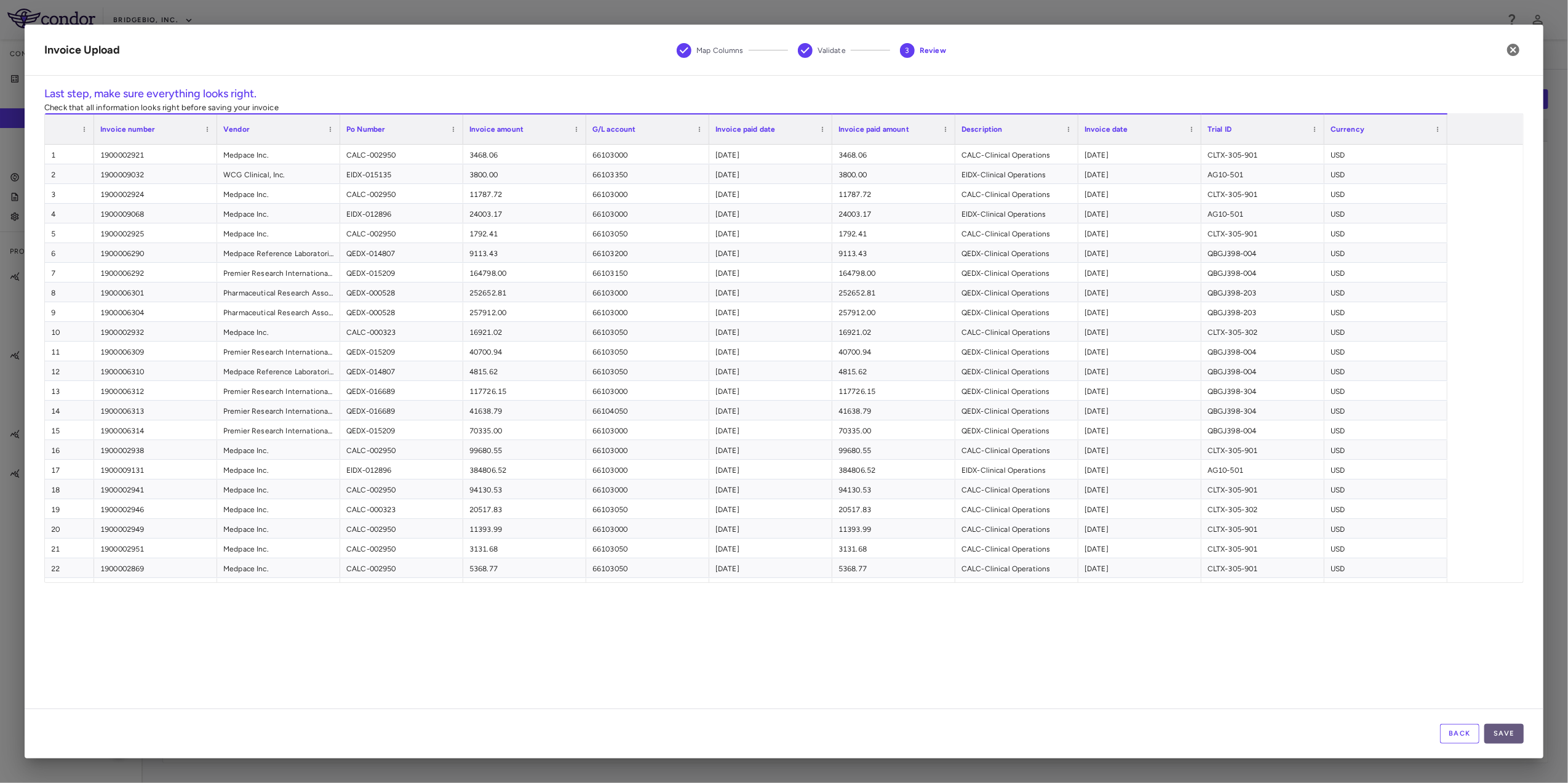
click at [1505, 733] on button "Save" at bounding box center [1504, 734] width 39 height 20
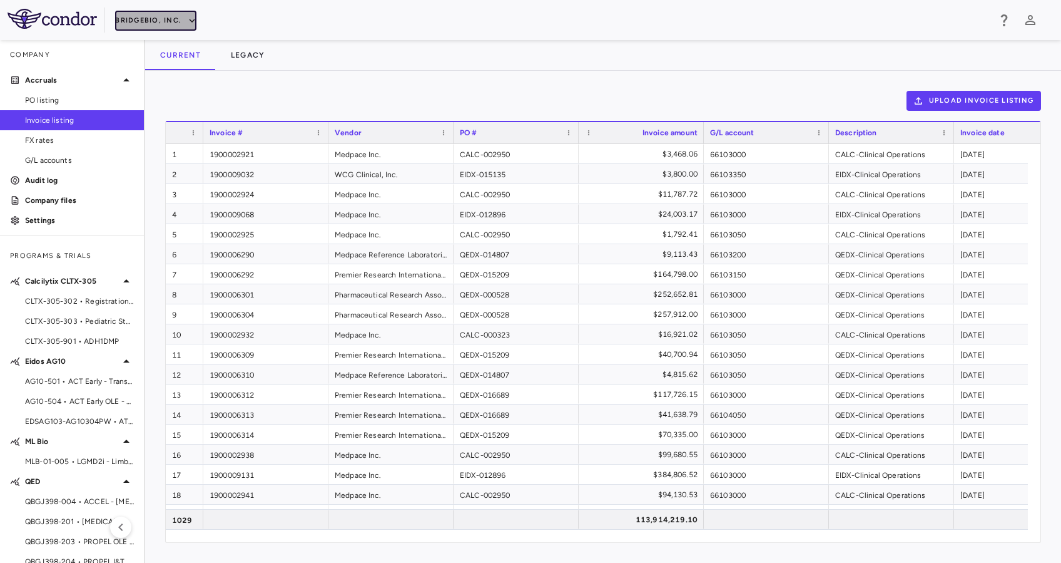
click at [188, 21] on icon "button" at bounding box center [191, 20] width 11 height 11
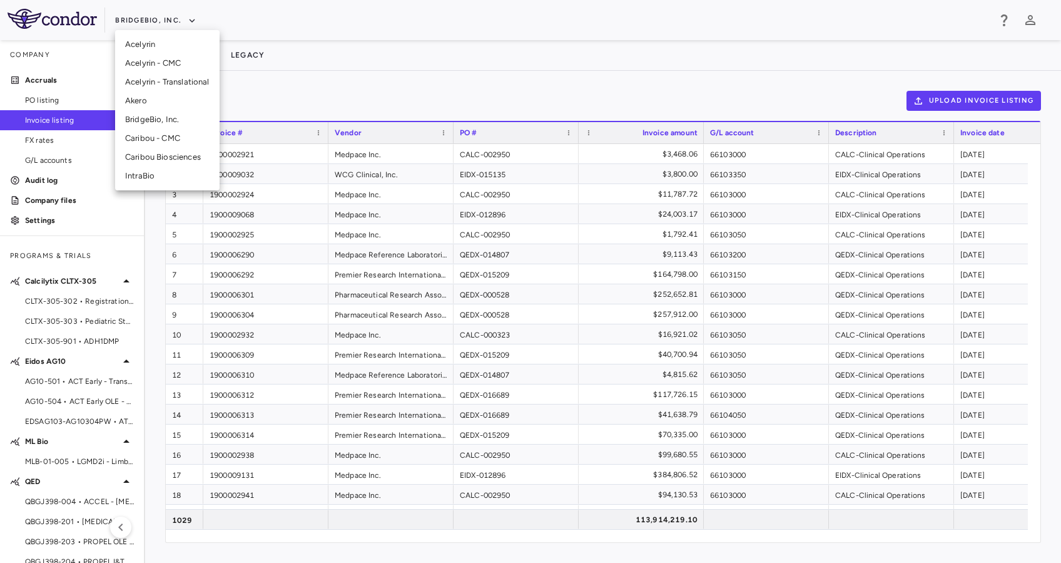
click at [172, 40] on li "Acelyrin" at bounding box center [167, 44] width 105 height 19
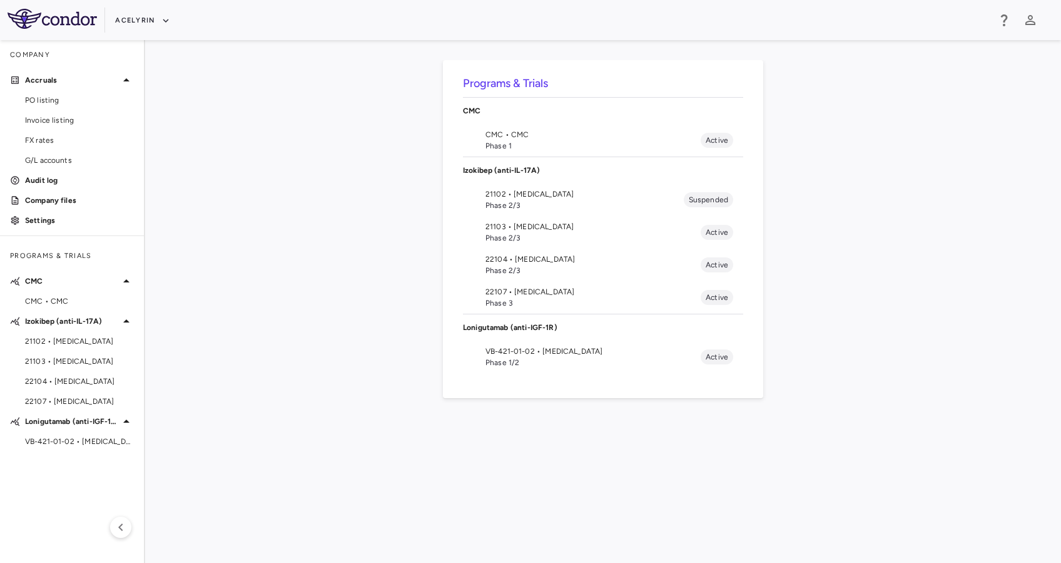
click at [148, 31] on div "Acelyrin" at bounding box center [530, 20] width 1061 height 40
click at [147, 27] on button "Acelyrin" at bounding box center [142, 21] width 55 height 20
click at [166, 64] on li "Acelyrin - CMC" at bounding box center [167, 63] width 105 height 19
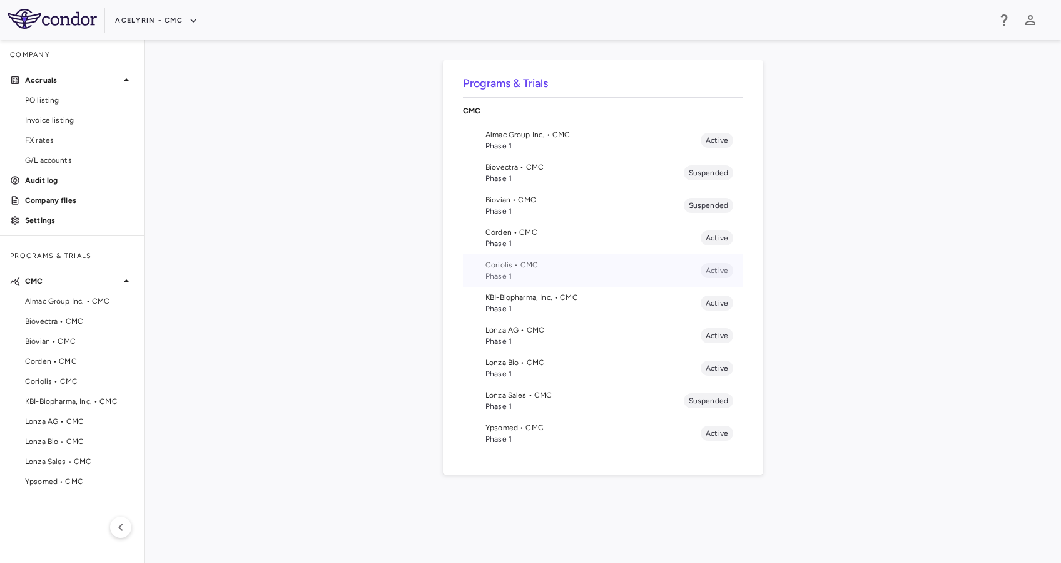
click at [558, 265] on span "Coriolis • CMC" at bounding box center [593, 264] width 215 height 11
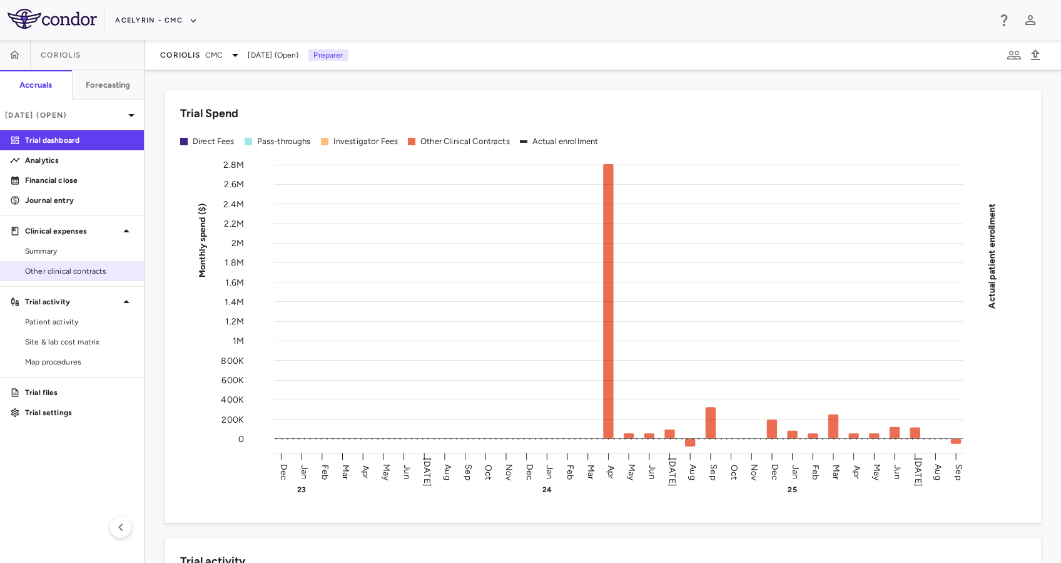
click at [81, 270] on span "Other clinical contracts" at bounding box center [79, 270] width 109 height 11
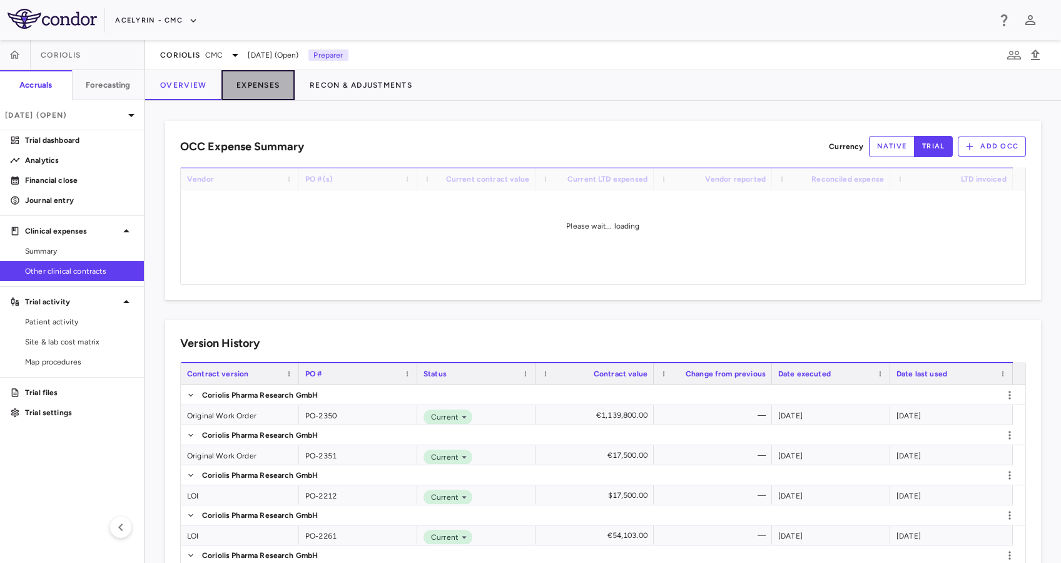
click at [258, 87] on button "Expenses" at bounding box center [258, 85] width 73 height 30
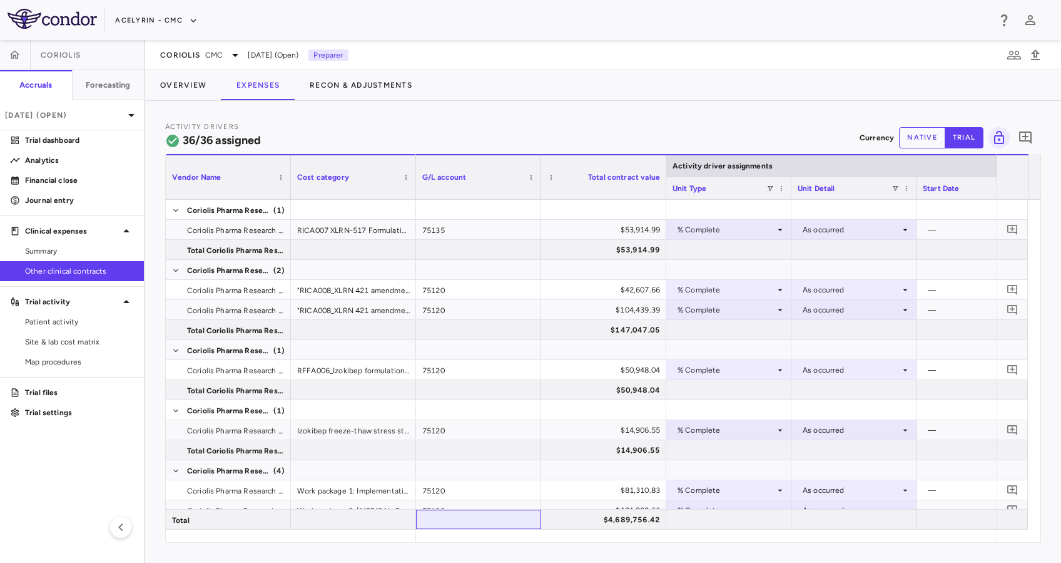
drag, startPoint x: 455, startPoint y: 528, endPoint x: 1011, endPoint y: 556, distance: 557.0
click at [1011, 556] on div "Activity Drivers 36/36 assigned Currency native trial 0 Vendor Name Drag here t…" at bounding box center [603, 332] width 916 height 462
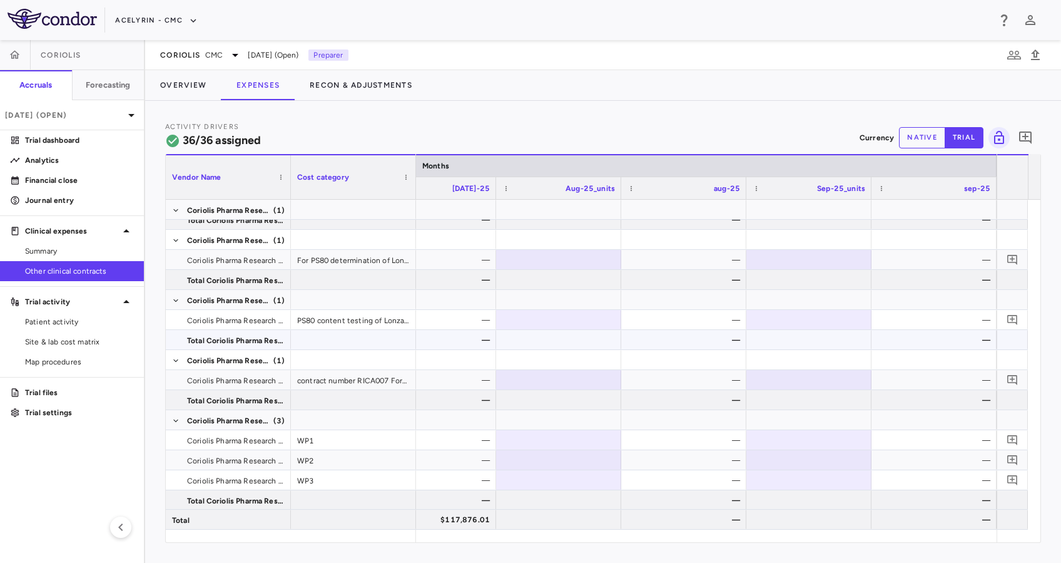
scroll to position [1171, 0]
